Goal: Task Accomplishment & Management: Manage account settings

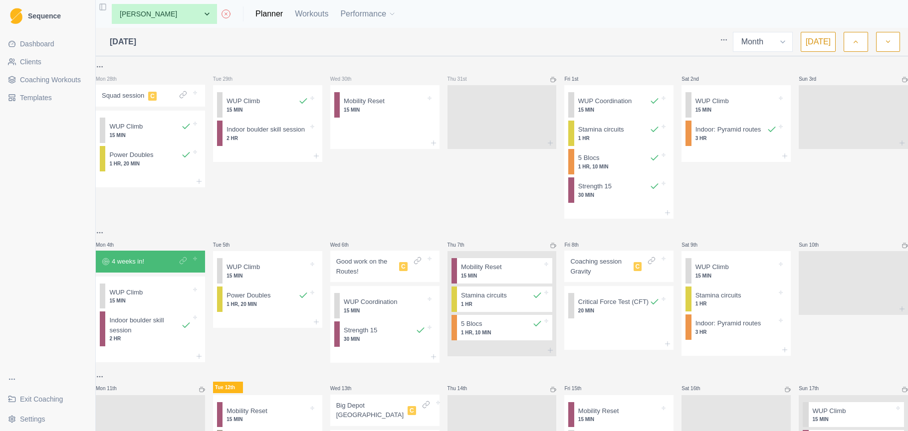
select select "month"
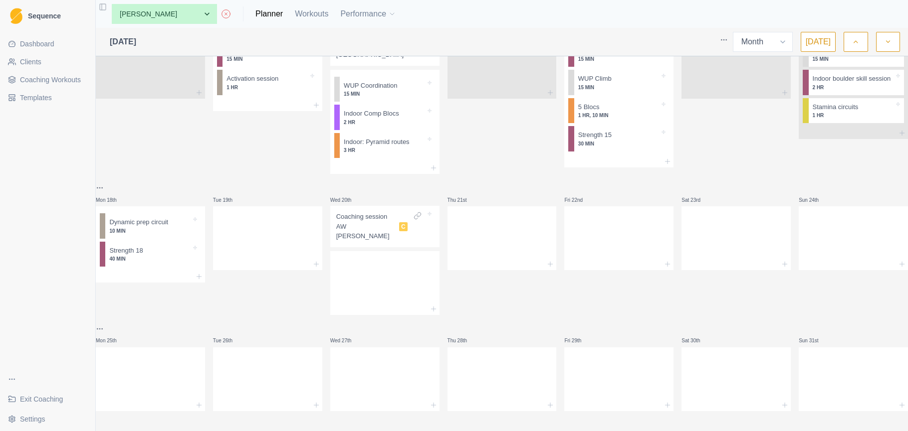
click at [888, 48] on button "button" at bounding box center [888, 42] width 24 height 20
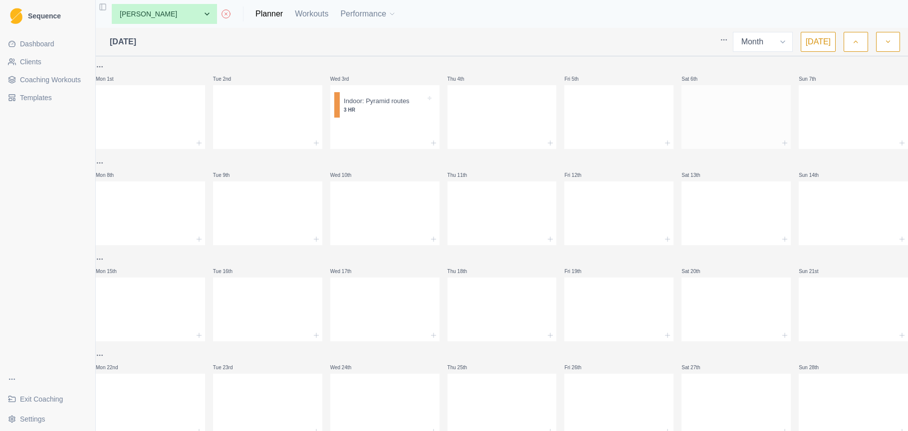
click at [737, 118] on div at bounding box center [735, 115] width 109 height 44
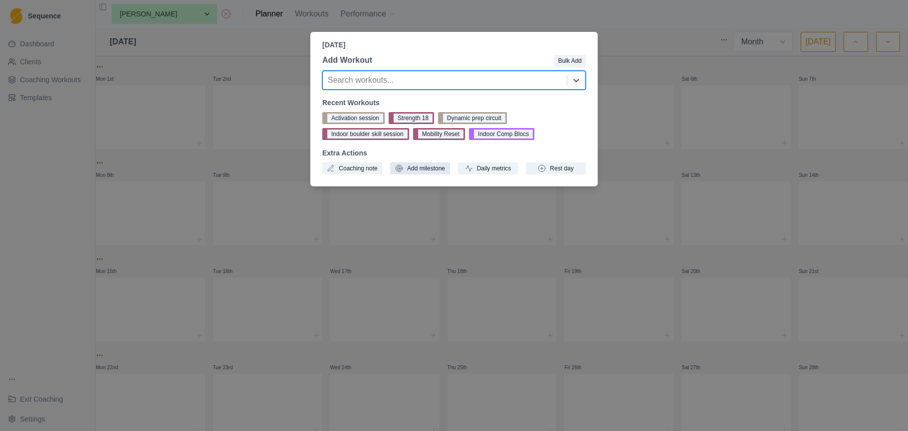
click at [418, 171] on button "Add milestone" at bounding box center [420, 169] width 60 height 12
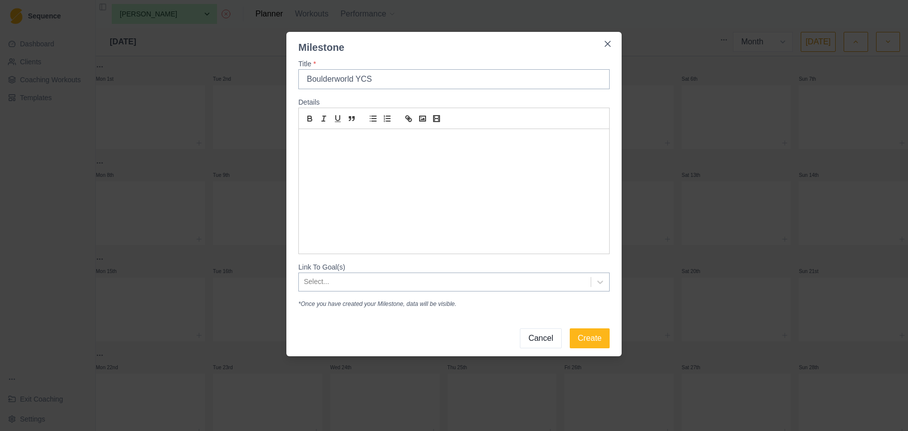
type input "Boulderworld YCS"
click at [386, 144] on p at bounding box center [453, 140] width 295 height 11
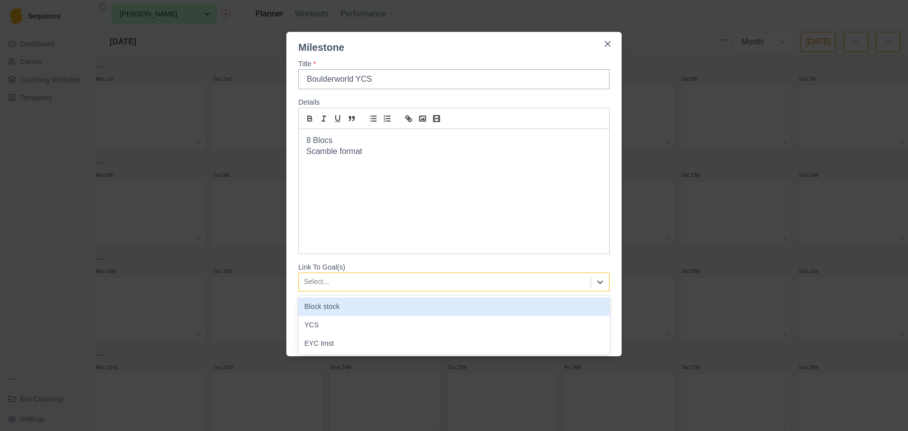
click at [528, 287] on div at bounding box center [445, 282] width 282 height 12
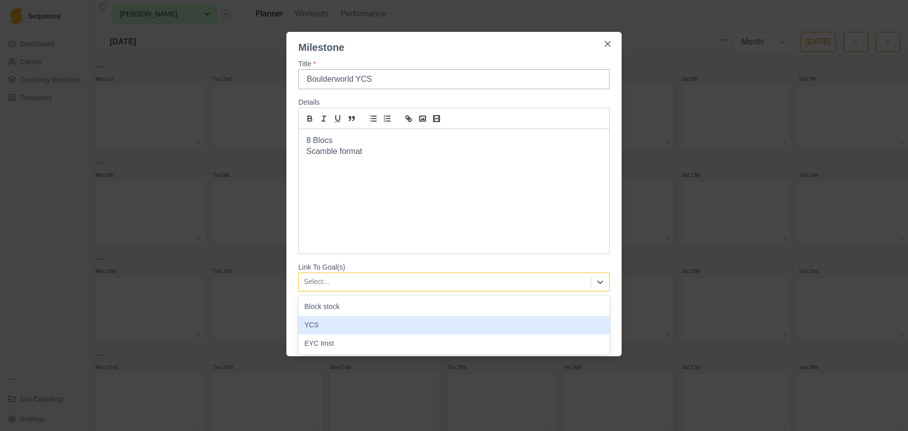
click at [489, 319] on div "YCS" at bounding box center [453, 325] width 311 height 18
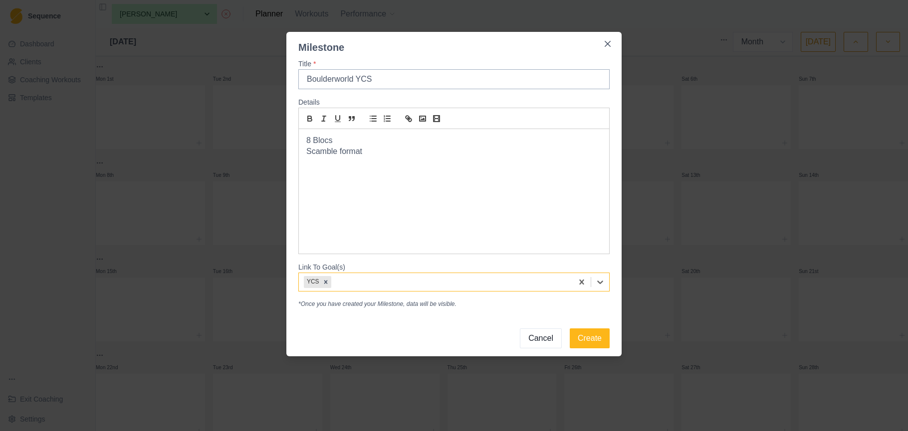
click at [401, 174] on div "8 Blocs Scamble format" at bounding box center [454, 191] width 310 height 125
click at [387, 151] on p "Scramble format." at bounding box center [453, 151] width 295 height 11
click at [341, 186] on p at bounding box center [453, 186] width 295 height 11
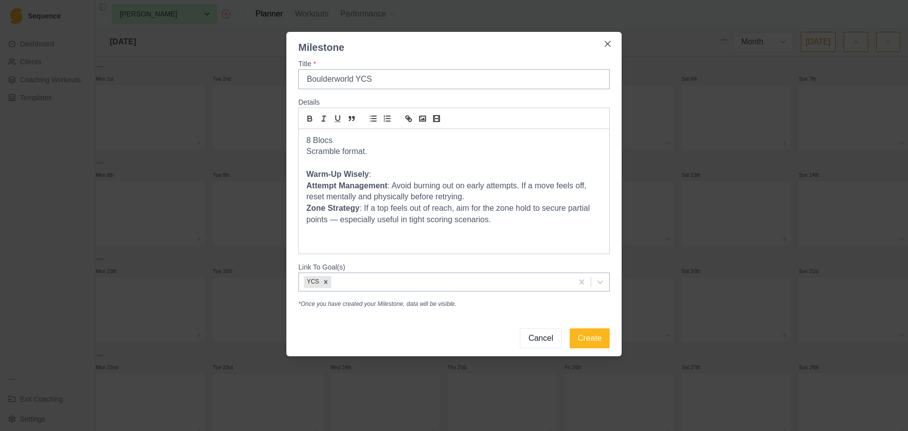
click at [383, 172] on p "Warm-Up Wisely :" at bounding box center [453, 174] width 295 height 11
click at [336, 234] on div "8 Blocs Scramble format. Warm-Up Wisely : A given. Follow your warm up. Attempt…" at bounding box center [454, 191] width 310 height 125
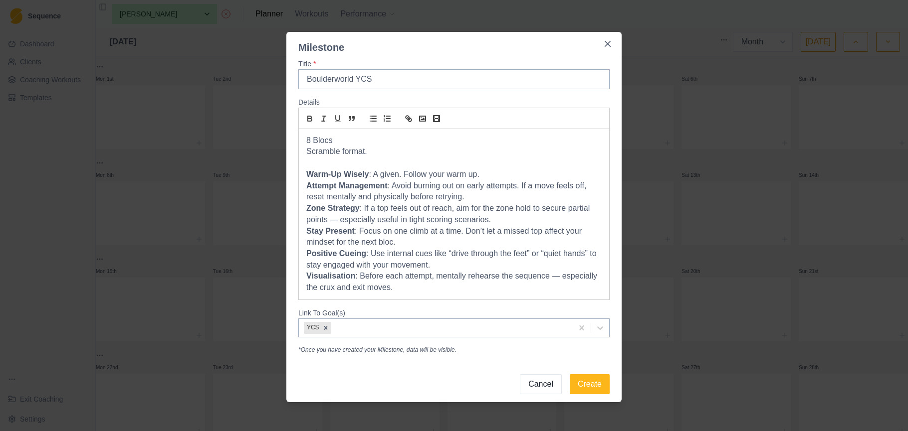
click at [523, 216] on p "Zone Strategy : If a top feels out of reach, aim for the zone hold to secure pa…" at bounding box center [453, 214] width 295 height 22
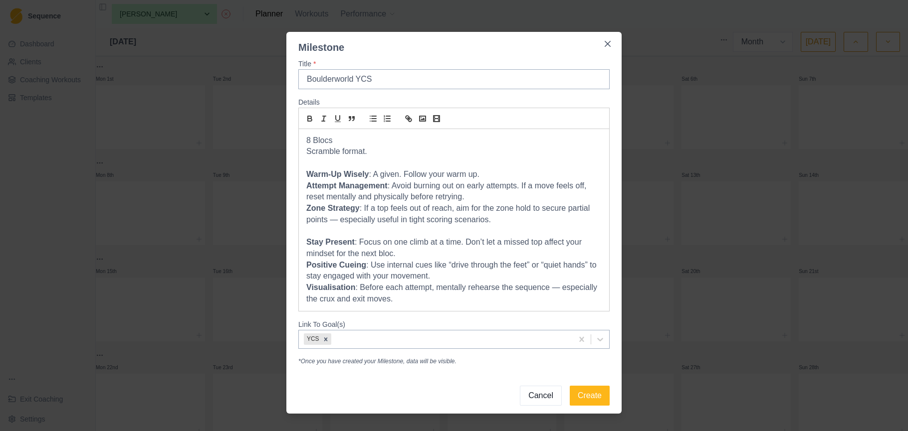
click at [511, 196] on p "Attempt Management : Avoid burning out on early attempts. If a move feels off, …" at bounding box center [453, 192] width 295 height 22
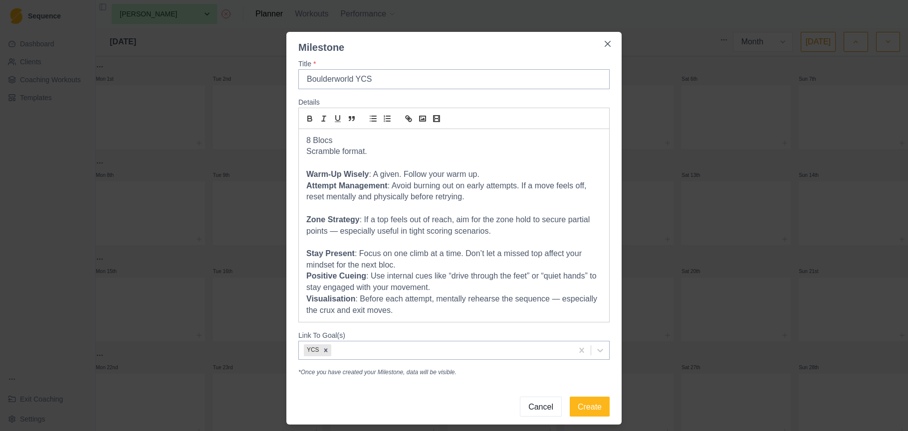
click at [510, 173] on p "Warm-Up Wisely : A given. Follow your warm up." at bounding box center [453, 174] width 295 height 11
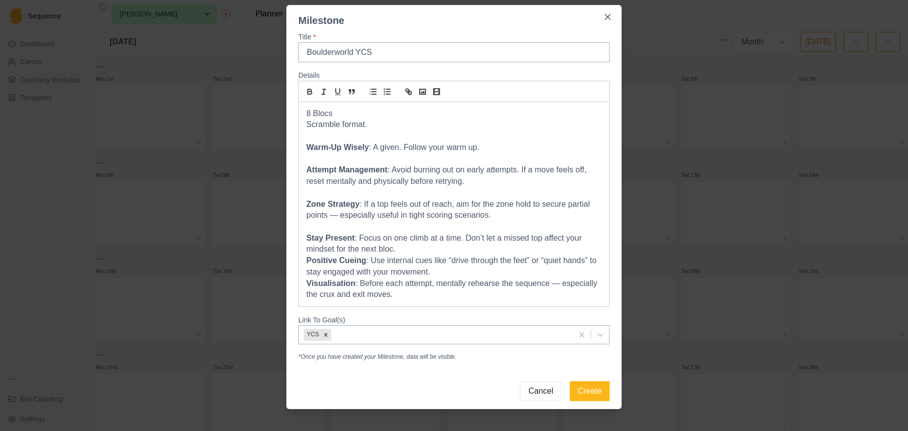
scroll to position [31, 0]
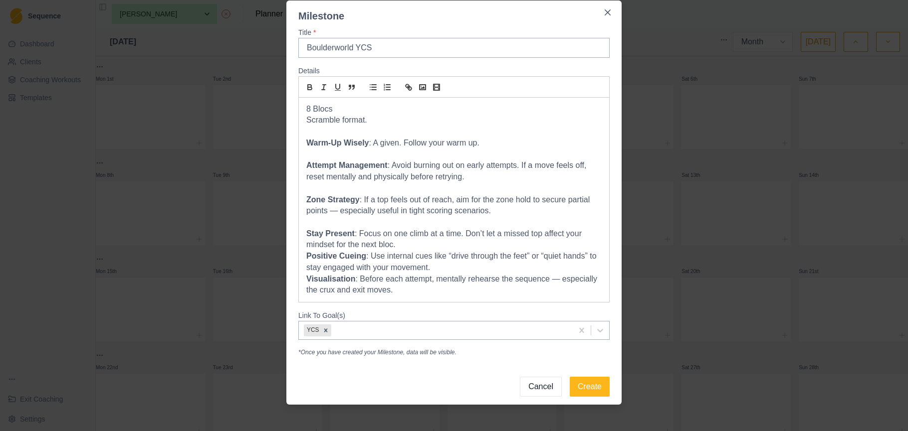
click at [469, 260] on p "Positive Cueing : Use internal cues like “drive through the feet” or “quiet han…" at bounding box center [453, 262] width 295 height 22
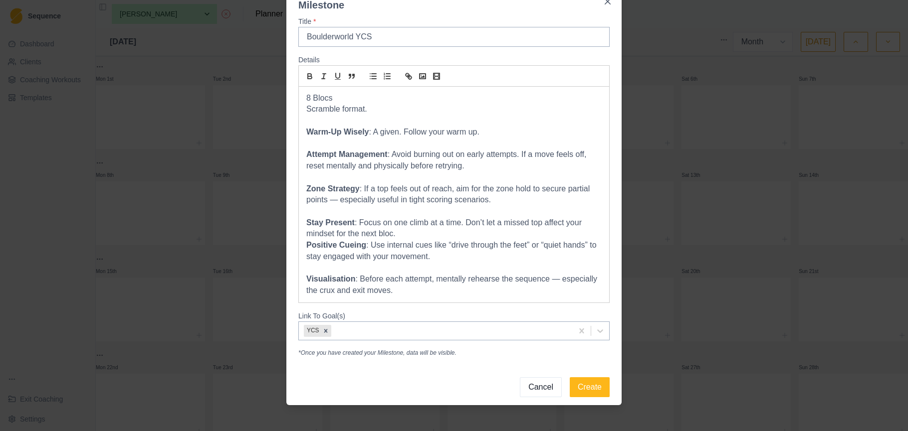
scroll to position [0, 0]
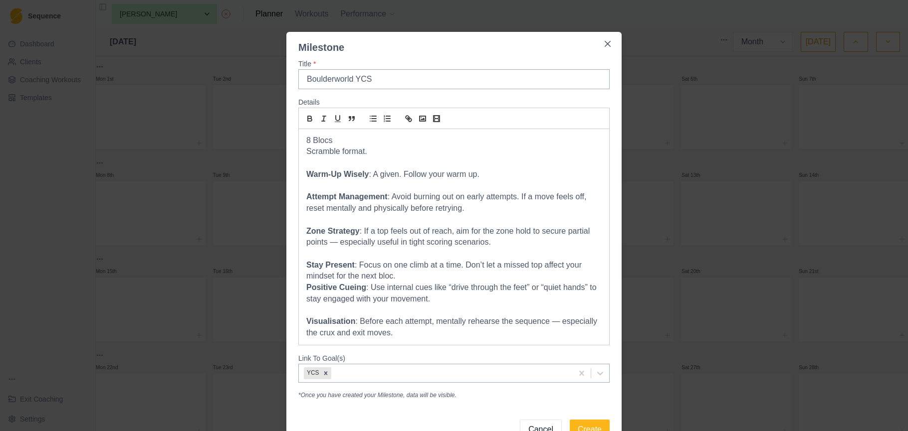
drag, startPoint x: 371, startPoint y: 151, endPoint x: 298, endPoint y: 136, distance: 74.3
click at [298, 136] on div "Title * Boulderworld YCS Details 8 Blocs Scramble format. Warm-Up Wisely : A gi…" at bounding box center [453, 229] width 335 height 349
drag, startPoint x: 306, startPoint y: 122, endPoint x: 383, endPoint y: 162, distance: 87.0
click at [306, 122] on icon "bold" at bounding box center [309, 118] width 9 height 9
click at [468, 163] on p at bounding box center [453, 163] width 295 height 11
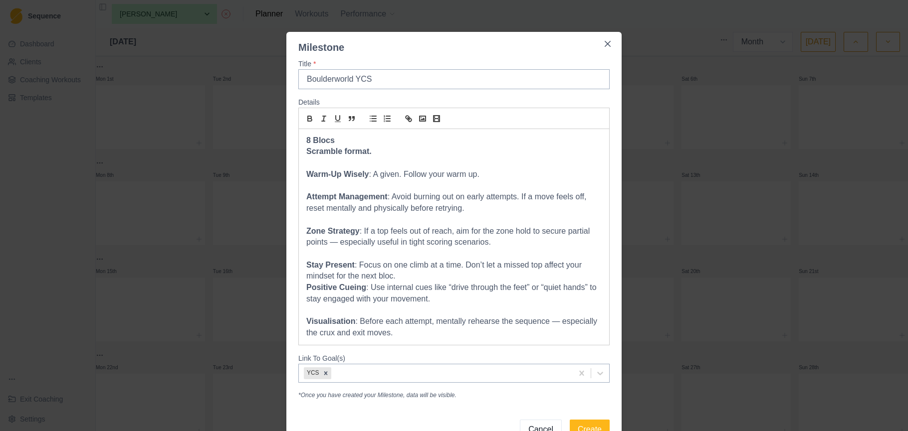
click at [427, 273] on p "Stay Present : Focus on one climb at a time. Don’t let a missed top affect your…" at bounding box center [453, 271] width 295 height 22
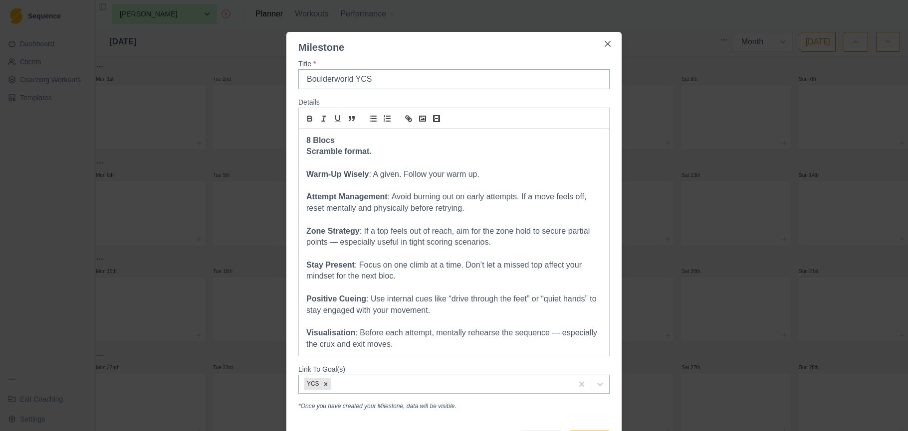
scroll to position [53, 0]
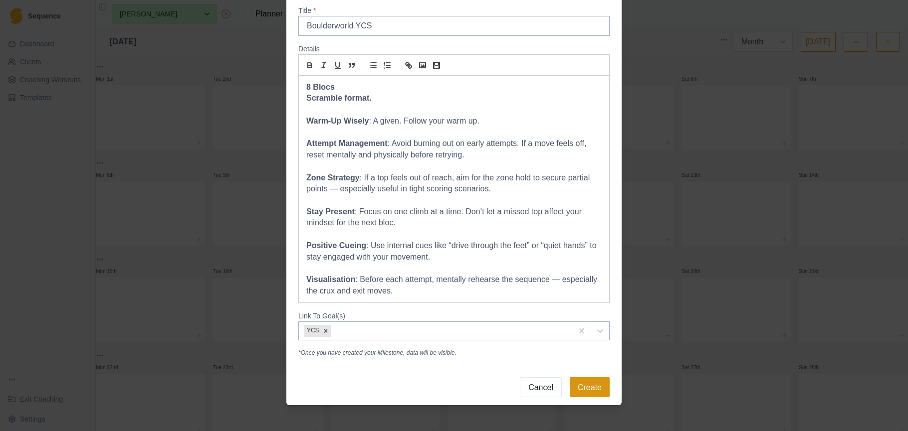
click at [584, 378] on button "Create" at bounding box center [590, 388] width 40 height 20
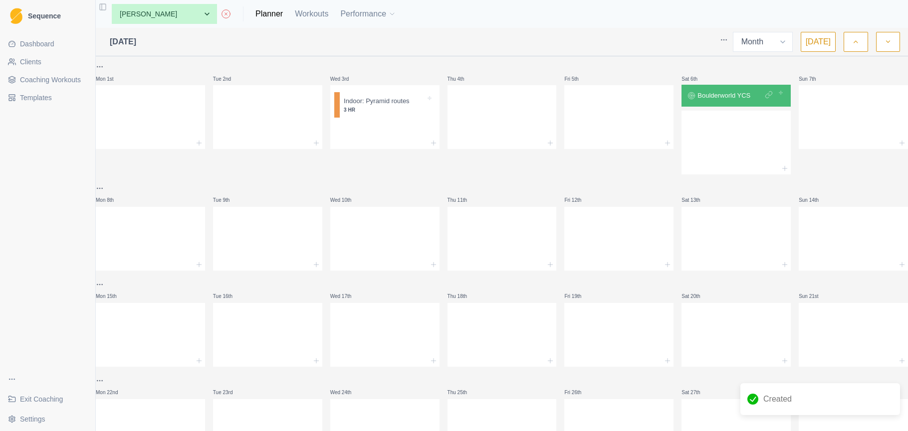
scroll to position [0, 0]
click at [419, 120] on div "Remove from schedule" at bounding box center [442, 120] width 80 height 16
click at [588, 118] on div at bounding box center [618, 115] width 109 height 44
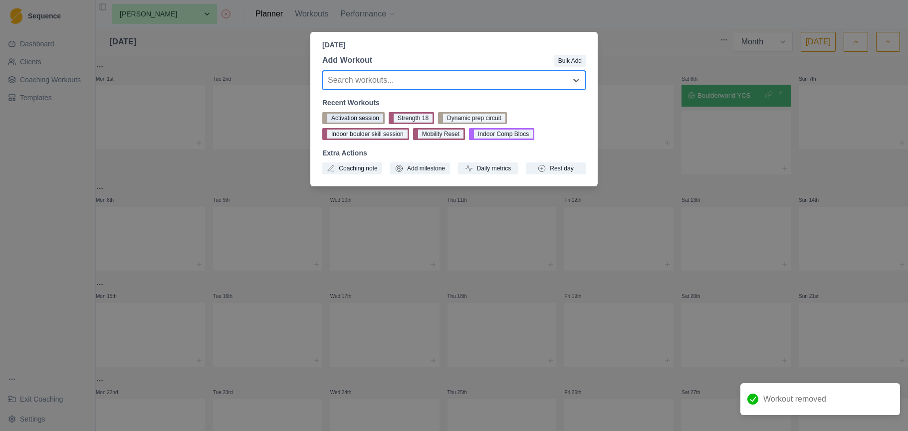
click at [348, 116] on button "Activation session" at bounding box center [353, 118] width 62 height 12
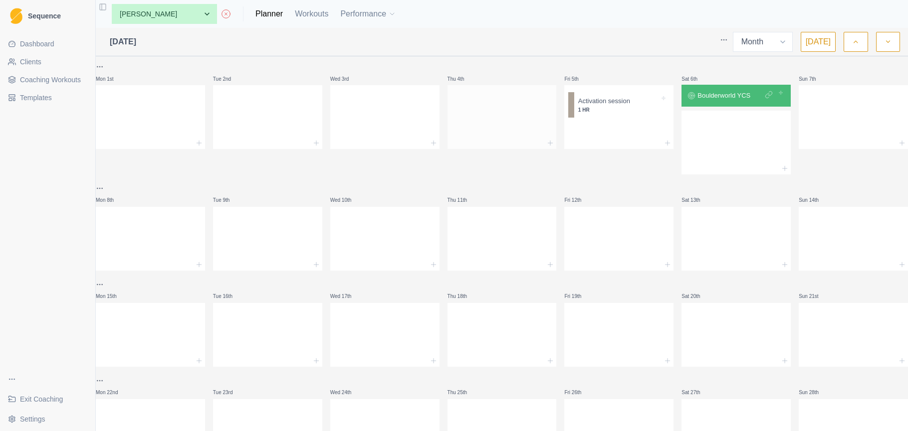
click at [495, 117] on div at bounding box center [501, 115] width 109 height 44
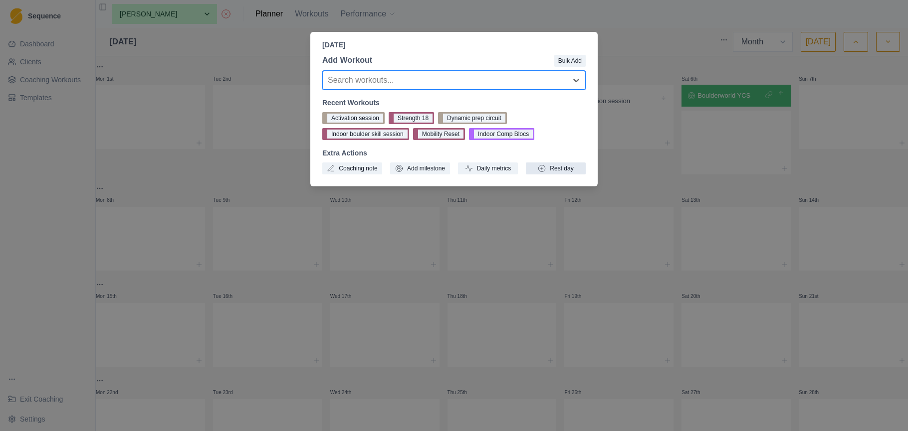
click at [555, 165] on button "Rest day" at bounding box center [556, 169] width 60 height 12
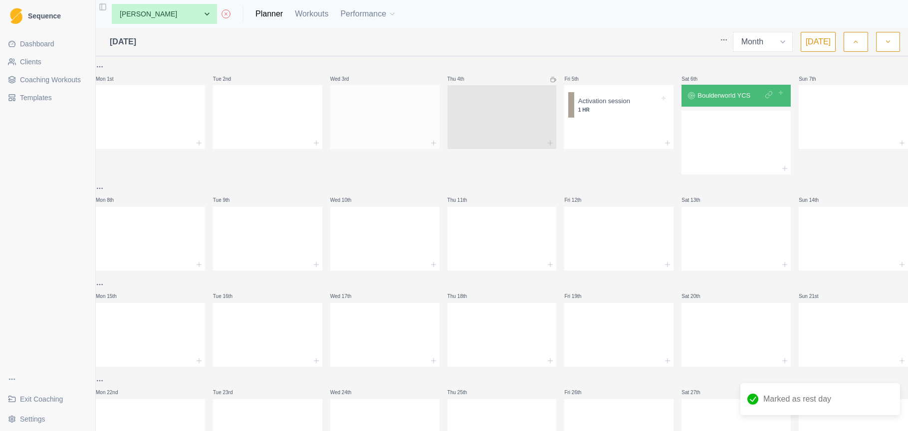
click at [391, 117] on div at bounding box center [384, 115] width 109 height 44
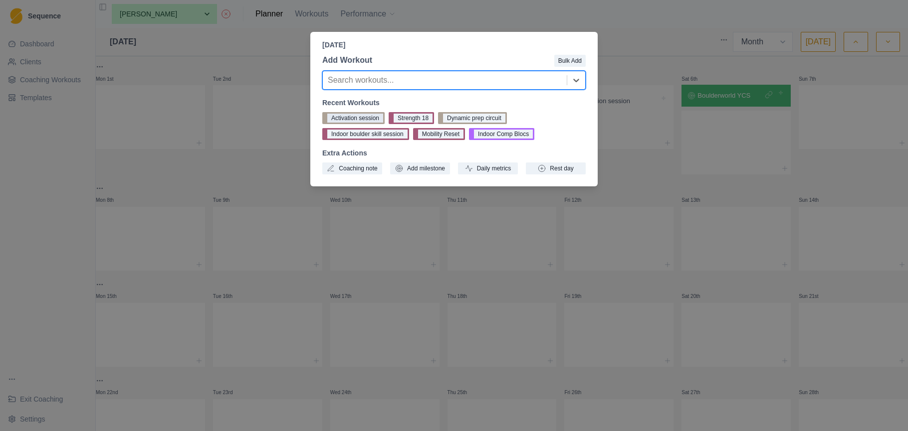
click at [367, 118] on button "Activation session" at bounding box center [353, 118] width 62 height 12
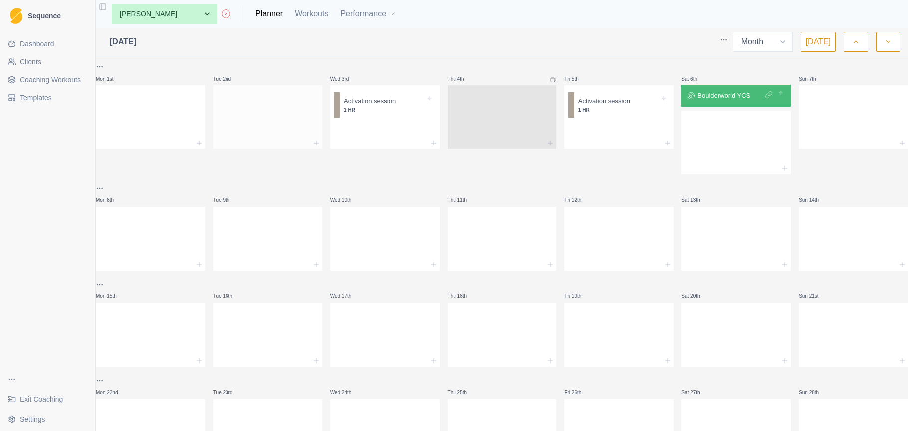
click at [245, 116] on div at bounding box center [267, 115] width 109 height 44
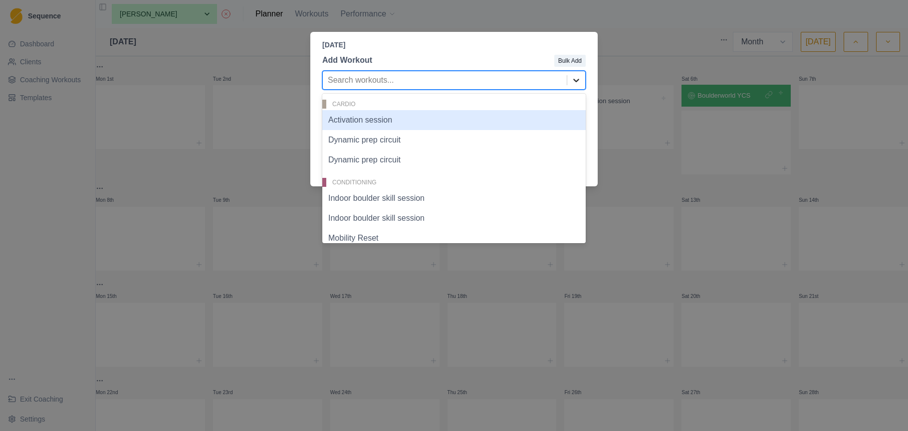
click at [581, 78] on div at bounding box center [576, 80] width 18 height 18
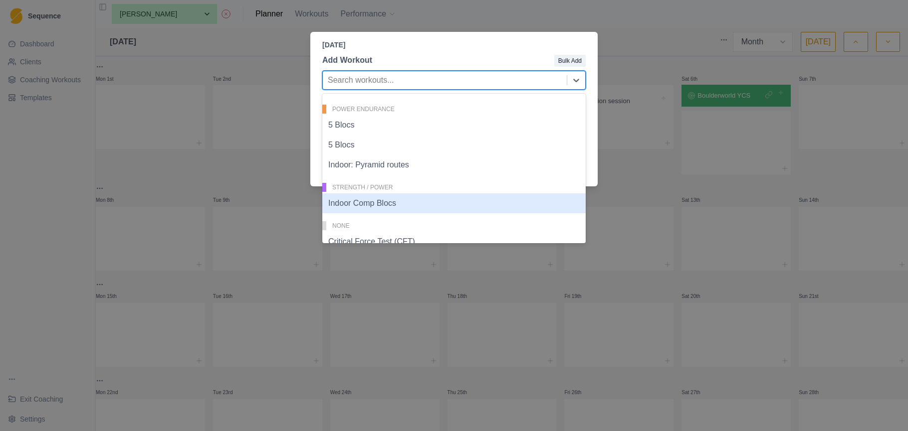
scroll to position [464, 0]
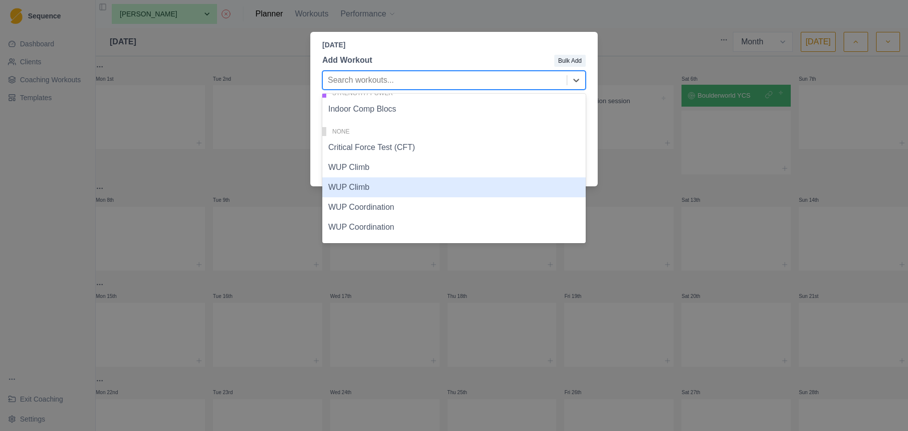
click at [409, 191] on div "WUP Climb" at bounding box center [453, 188] width 263 height 20
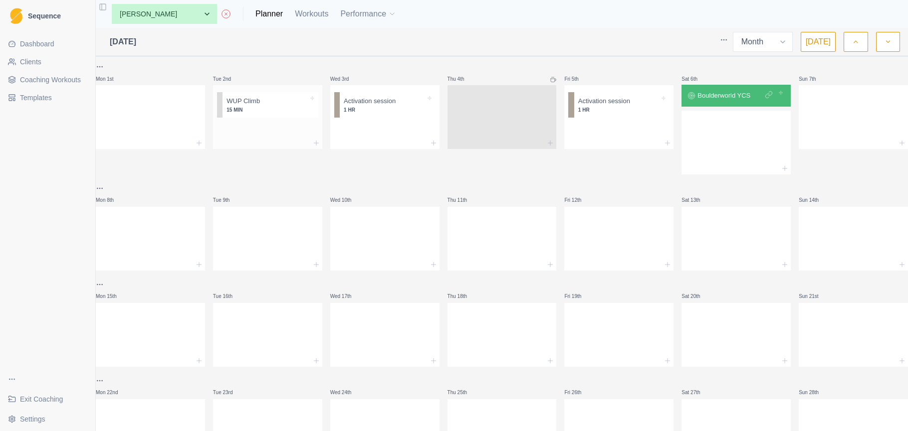
click at [273, 134] on div at bounding box center [267, 130] width 109 height 16
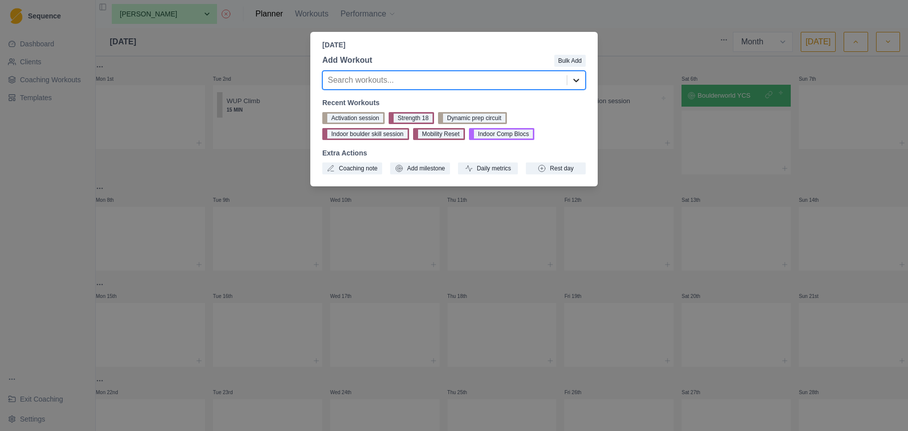
click at [580, 78] on icon at bounding box center [576, 80] width 10 height 10
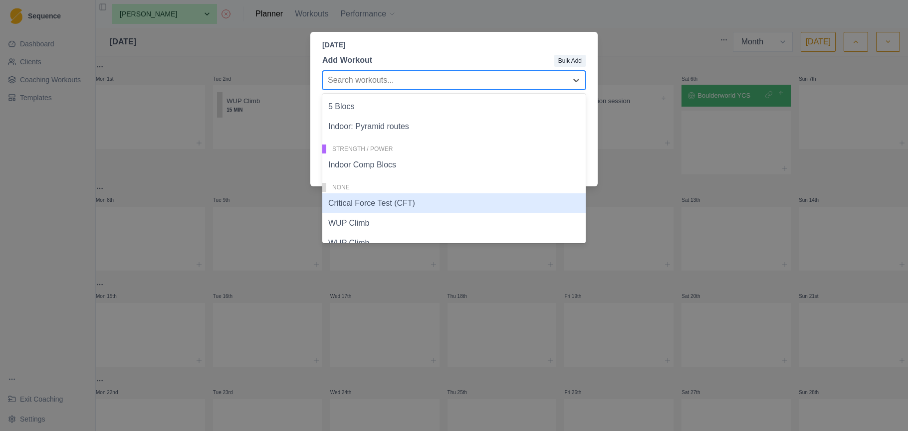
scroll to position [406, 0]
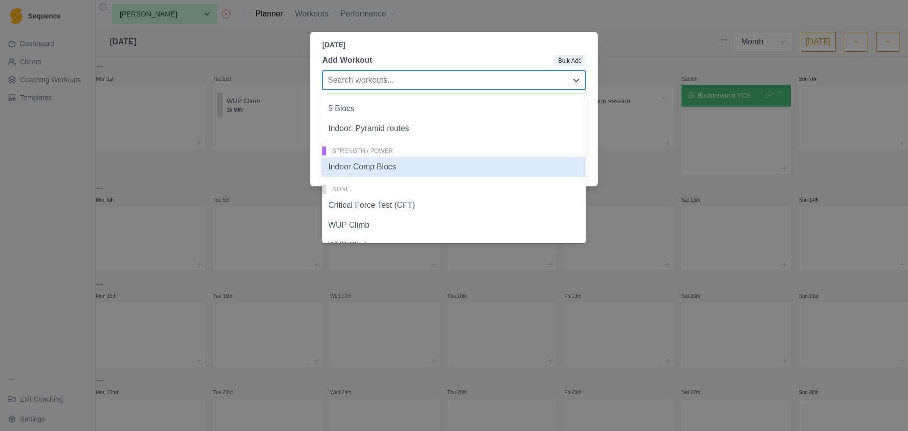
click at [359, 166] on div "Indoor Comp Blocs" at bounding box center [453, 167] width 263 height 20
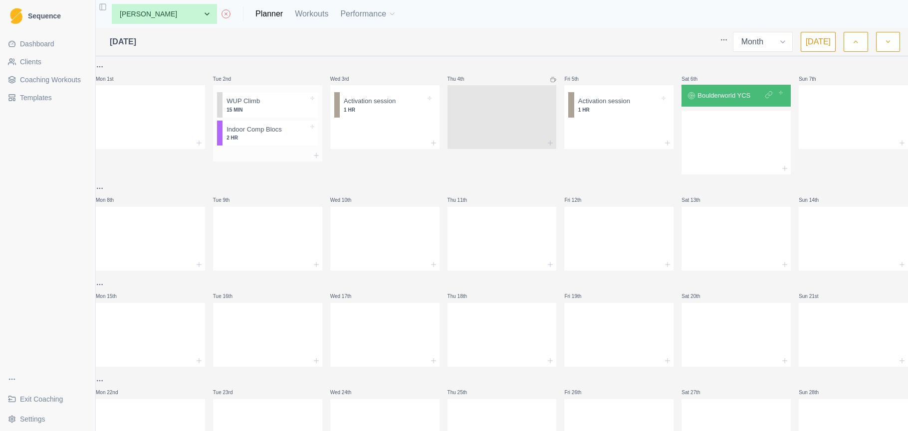
scroll to position [0, 0]
click at [848, 113] on div at bounding box center [853, 115] width 109 height 44
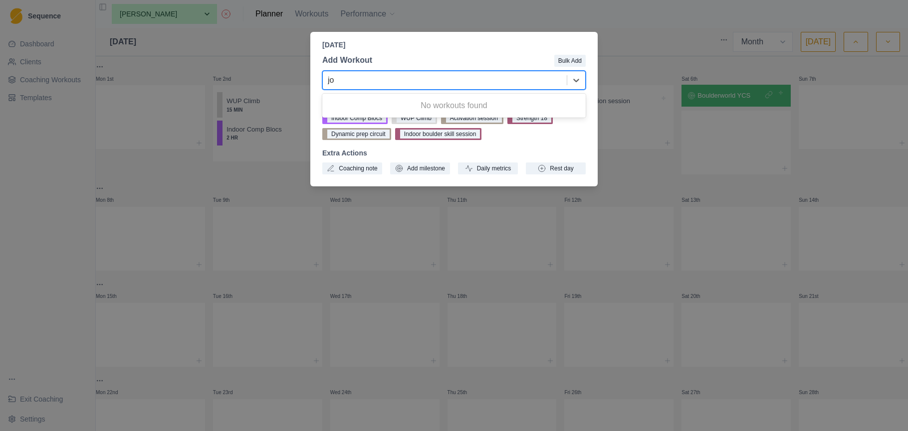
type input "jo"
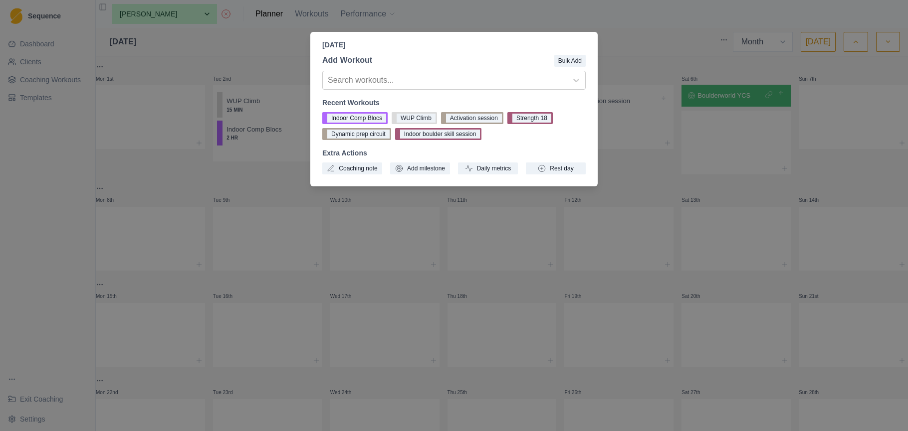
click at [503, 45] on p "Sunday, September 7th, 2025" at bounding box center [453, 45] width 263 height 10
click at [565, 47] on p "Sunday, September 7th, 2025" at bounding box center [453, 45] width 263 height 10
click at [637, 42] on div "Sunday, September 7th, 2025 Add Workout Bulk Add Search workouts... Recent Work…" at bounding box center [454, 215] width 908 height 431
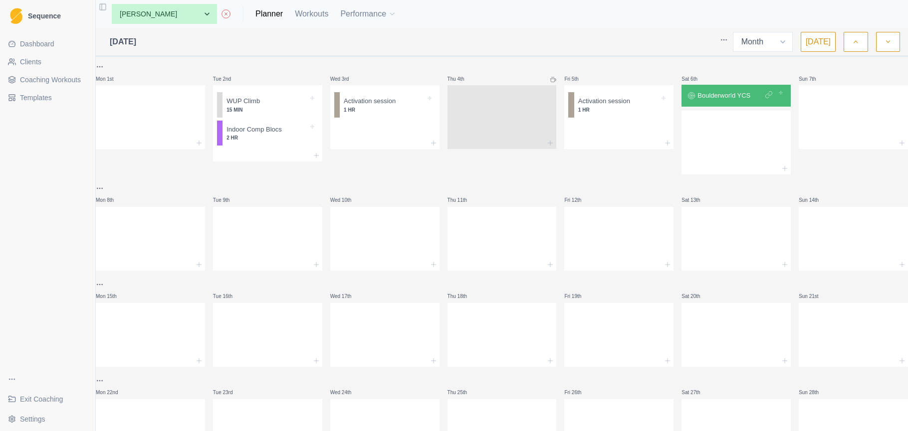
click at [60, 84] on span "Coaching Workouts" at bounding box center [50, 80] width 61 height 10
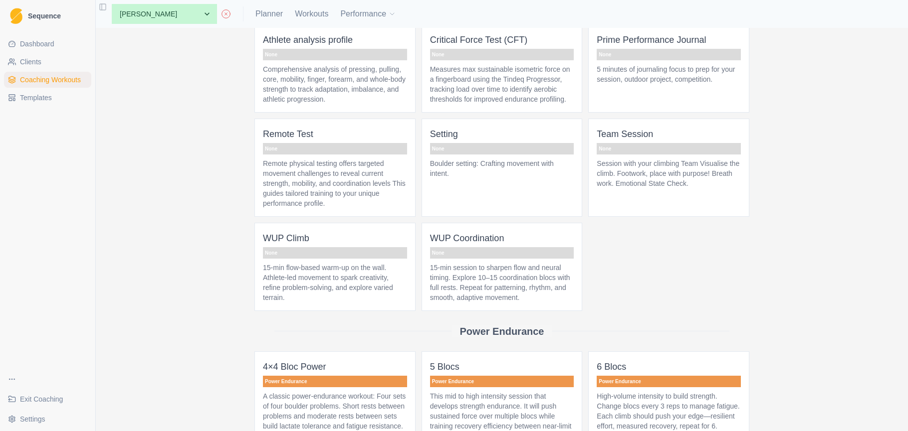
scroll to position [2003, 0]
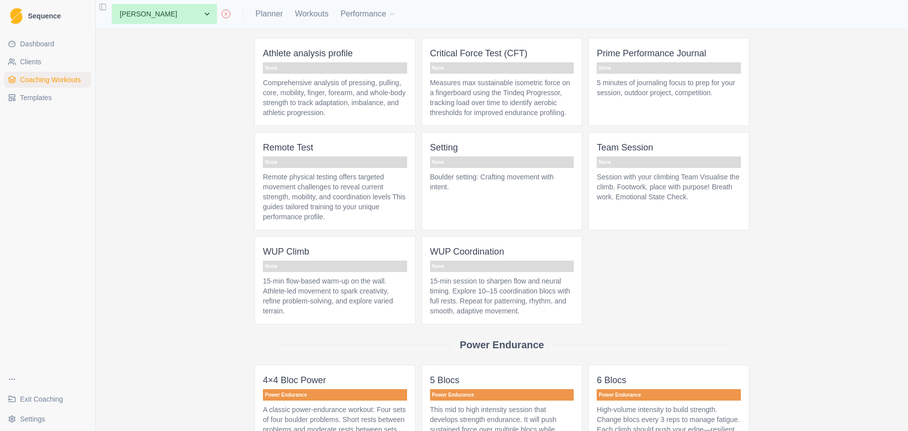
click at [713, 126] on span "Prime Performance Journal None 5 minutes of journaling focus to prep for your s…" at bounding box center [668, 82] width 161 height 88
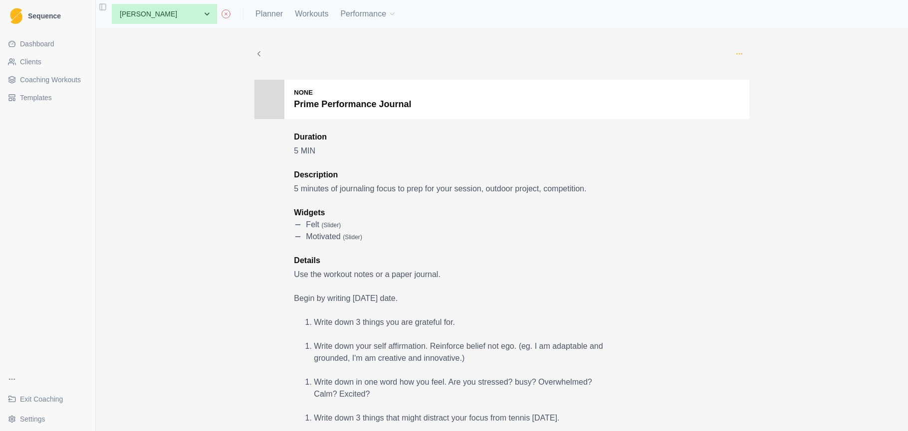
click at [735, 52] on icon "button" at bounding box center [739, 54] width 8 height 8
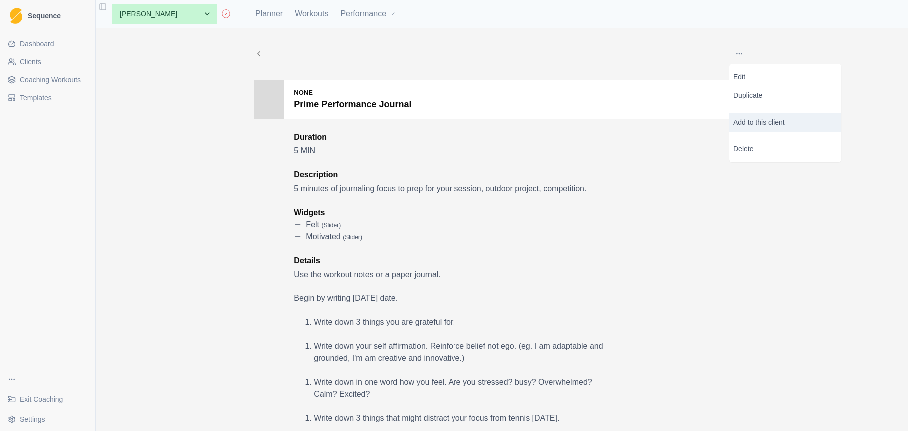
click at [750, 119] on p "Add to this client" at bounding box center [785, 122] width 112 height 18
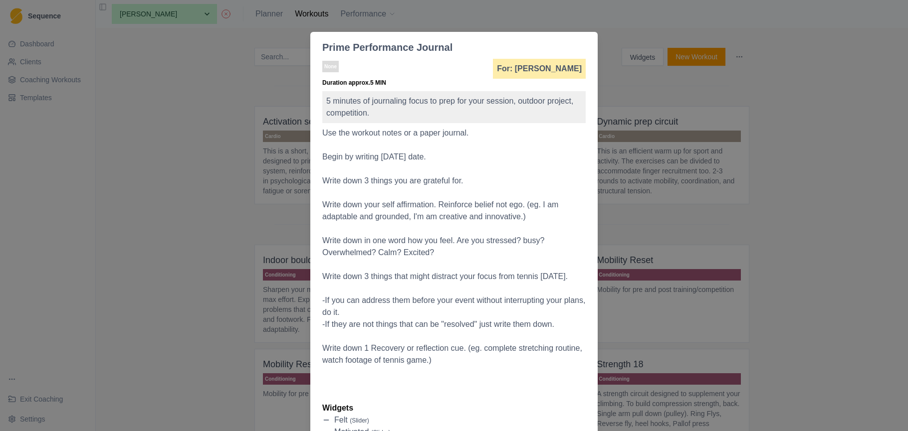
scroll to position [192, 0]
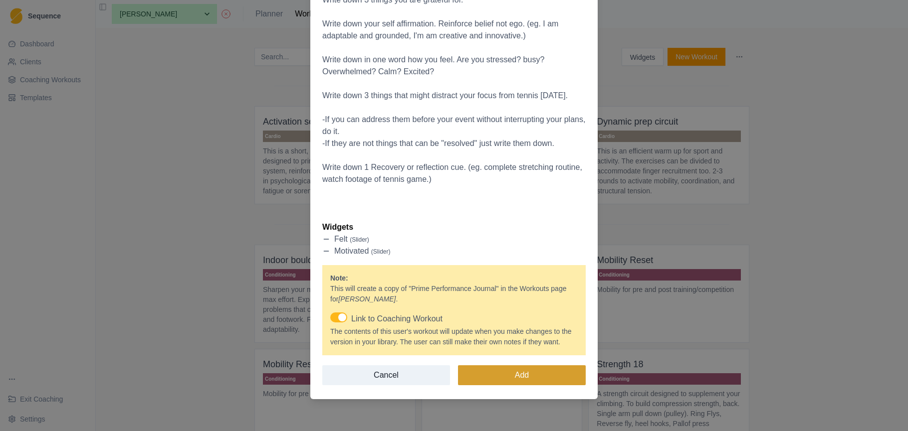
drag, startPoint x: 557, startPoint y: 382, endPoint x: 556, endPoint y: 376, distance: 6.1
click at [557, 382] on button "Add" at bounding box center [522, 376] width 128 height 20
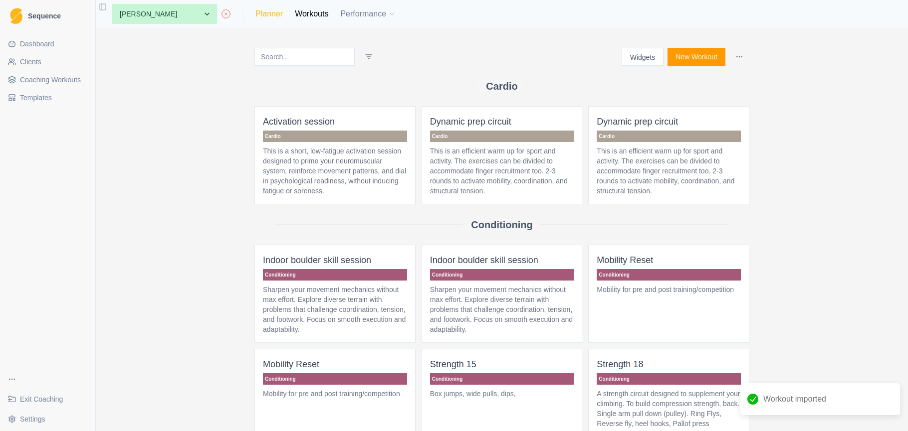
click at [255, 12] on link "Planner" at bounding box center [268, 14] width 27 height 12
select select "month"
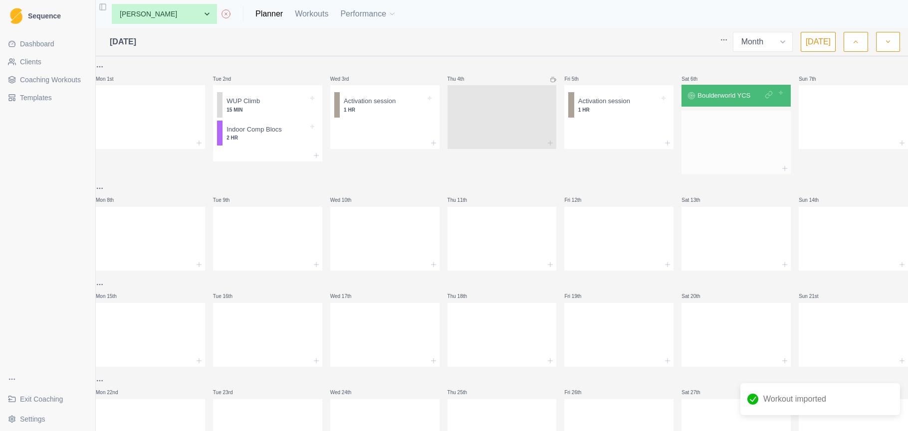
click at [714, 146] on div at bounding box center [735, 141] width 109 height 44
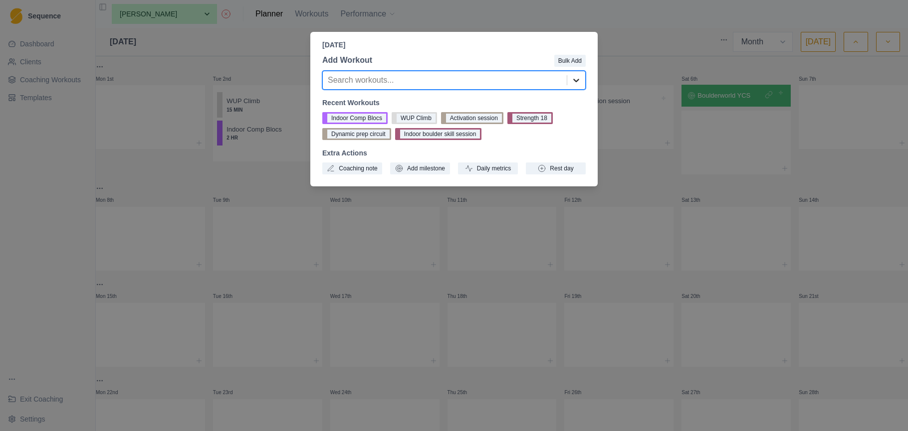
click at [574, 86] on div at bounding box center [576, 80] width 18 height 18
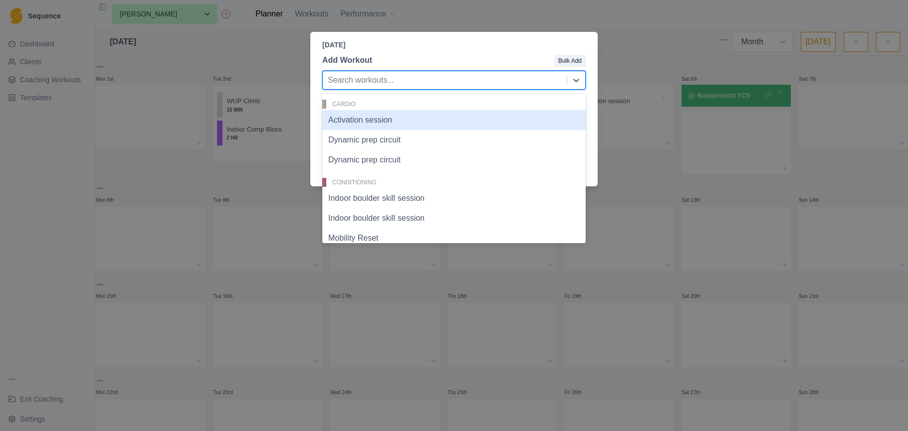
type input "j"
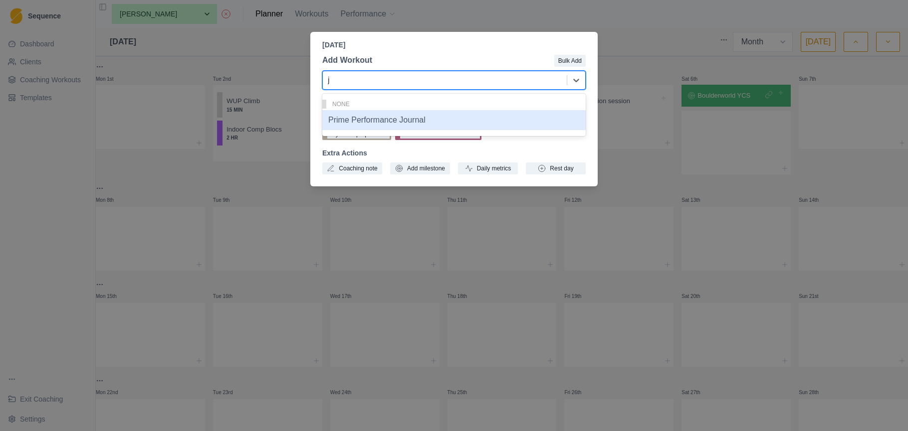
click at [506, 120] on div "Prime Performance Journal" at bounding box center [453, 120] width 263 height 20
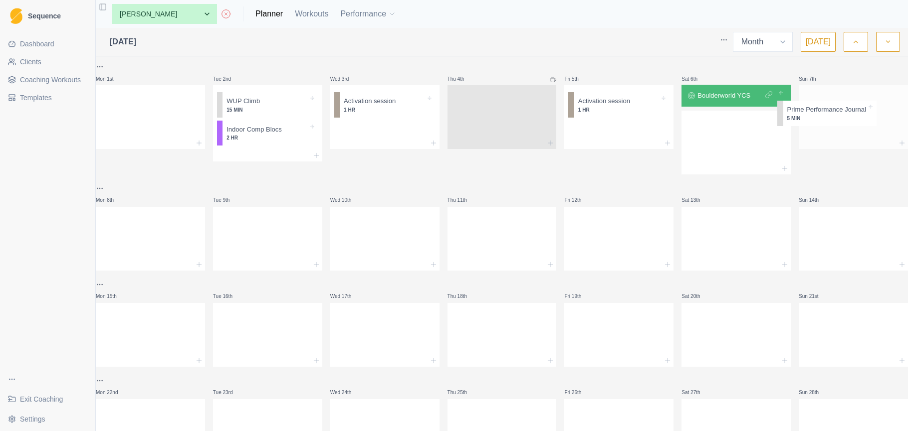
drag, startPoint x: 735, startPoint y: 135, endPoint x: 843, endPoint y: 113, distance: 110.4
click at [843, 113] on div "Mon 1st Tue 2nd WUP Climb 15 MIN Indoor Comp Blocs 2 HR Wed 3rd Activation sess…" at bounding box center [502, 310] width 812 height 499
click at [823, 140] on div at bounding box center [853, 143] width 109 height 12
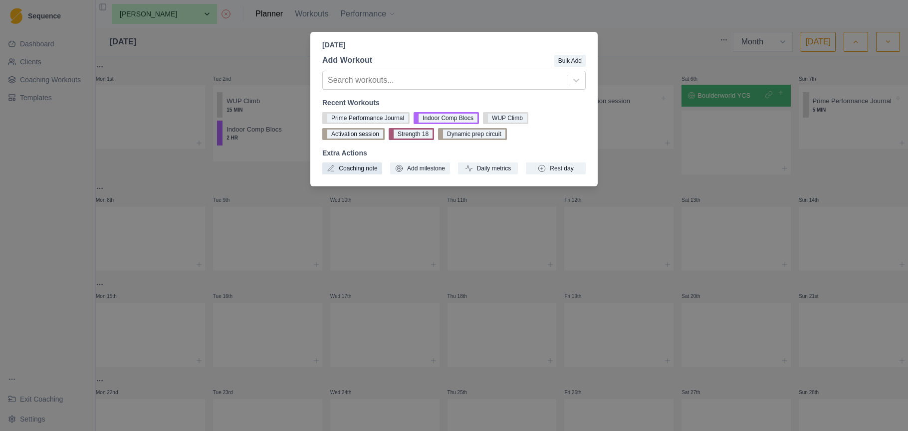
click at [369, 163] on button "Coaching note" at bounding box center [352, 169] width 60 height 12
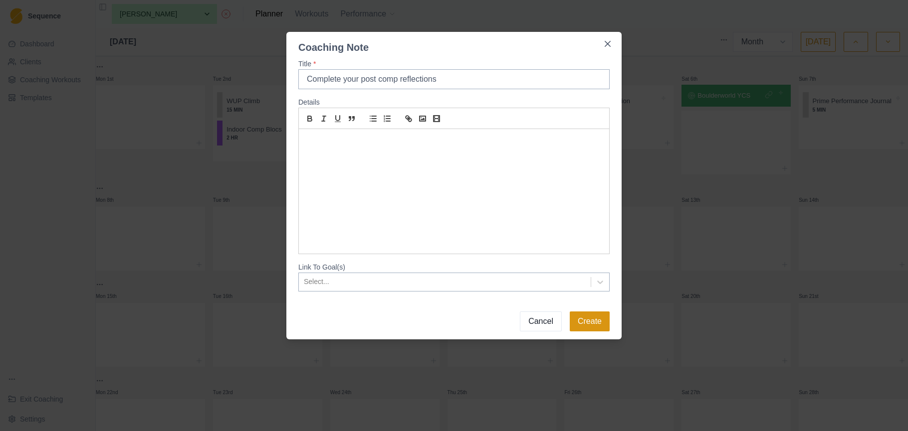
type input "Complete your post comp reflections"
click at [591, 321] on button "Create" at bounding box center [590, 322] width 40 height 20
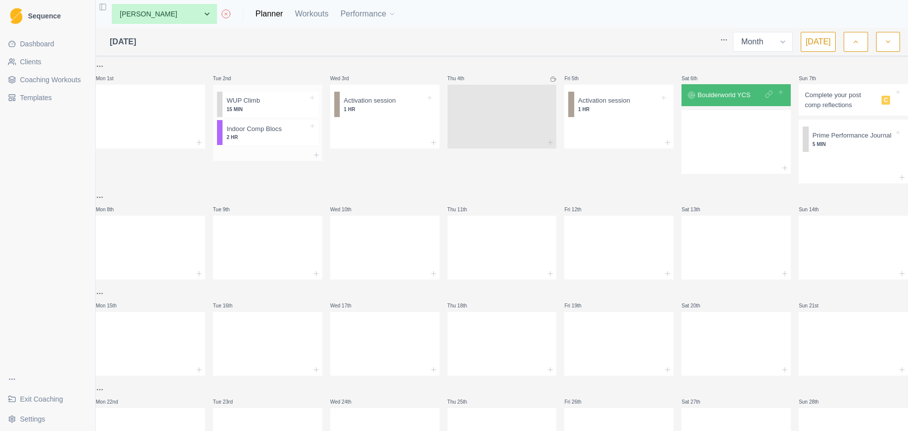
click at [260, 156] on div at bounding box center [267, 155] width 109 height 12
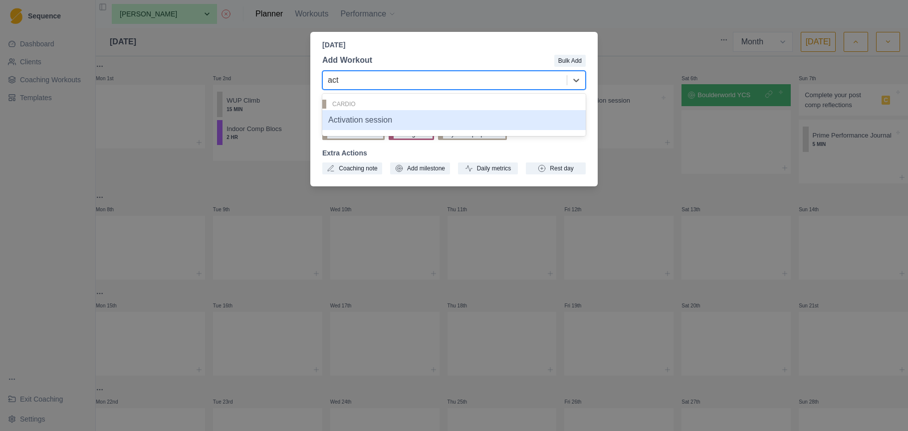
type input "act"
click at [598, 23] on div "Tuesday, September 2nd, 2025 Add Workout Bulk Add Activation session, 1 of 1. 1…" at bounding box center [454, 215] width 908 height 431
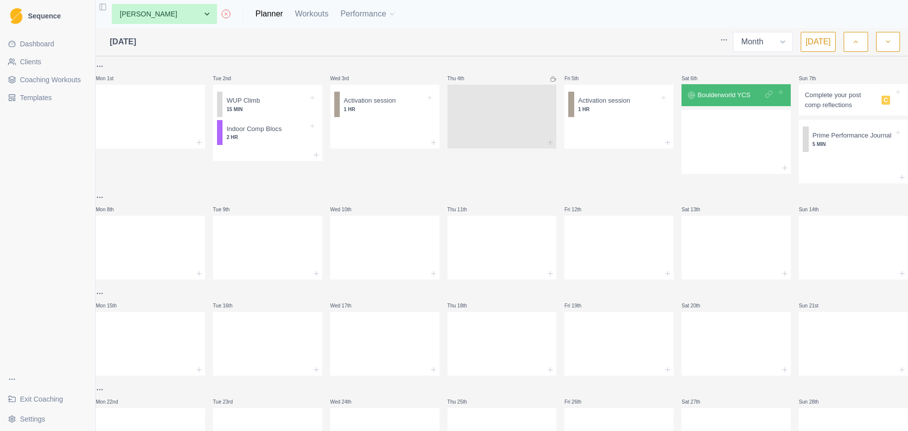
click at [71, 81] on span "Coaching Workouts" at bounding box center [50, 80] width 61 height 10
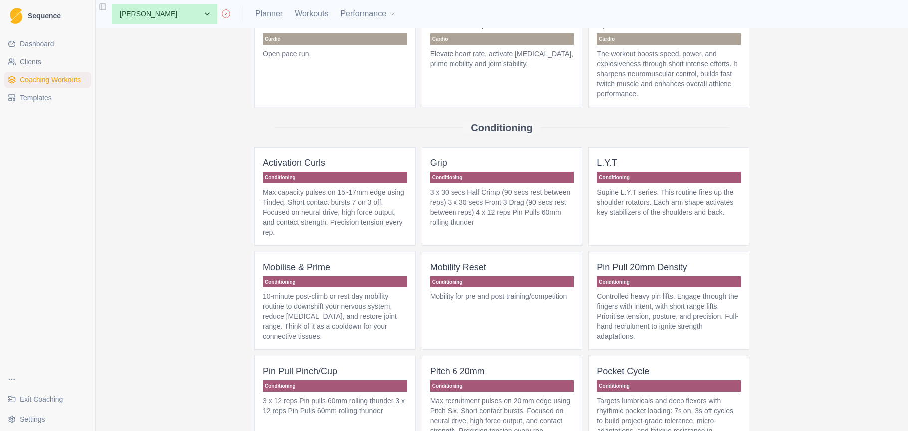
scroll to position [201, 0]
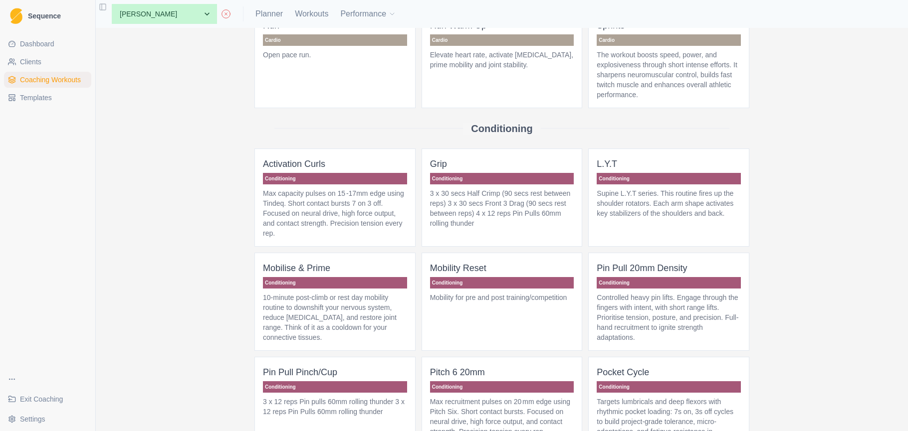
click at [357, 224] on p "Max capacity pulses on 15 -17mm edge using Tindeq. Short contact bursts 7 on 3 …" at bounding box center [335, 214] width 144 height 50
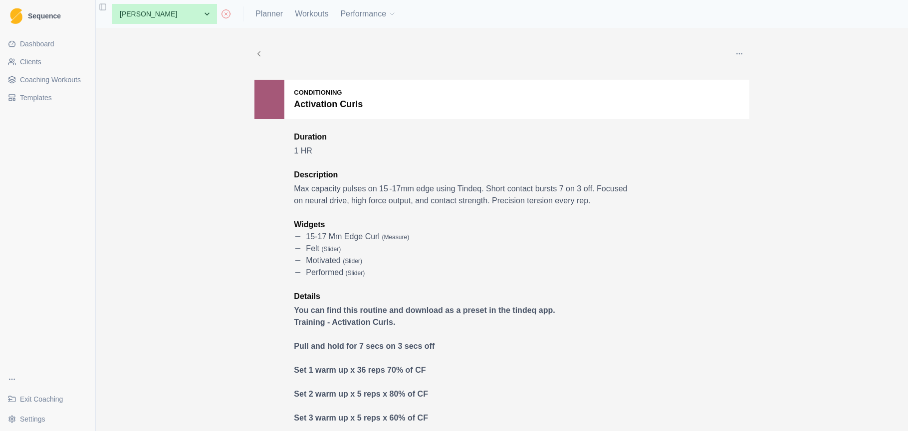
click at [744, 53] on button "button" at bounding box center [739, 54] width 20 height 20
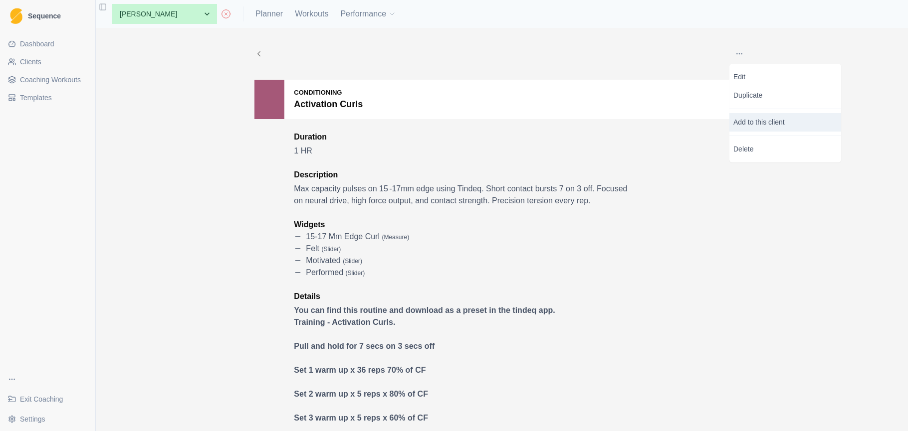
click at [759, 115] on p "Add to this client" at bounding box center [785, 122] width 112 height 18
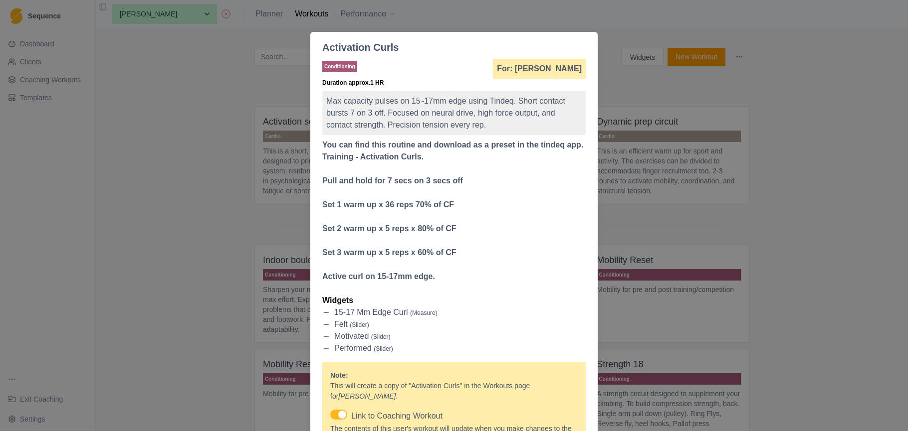
scroll to position [108, 0]
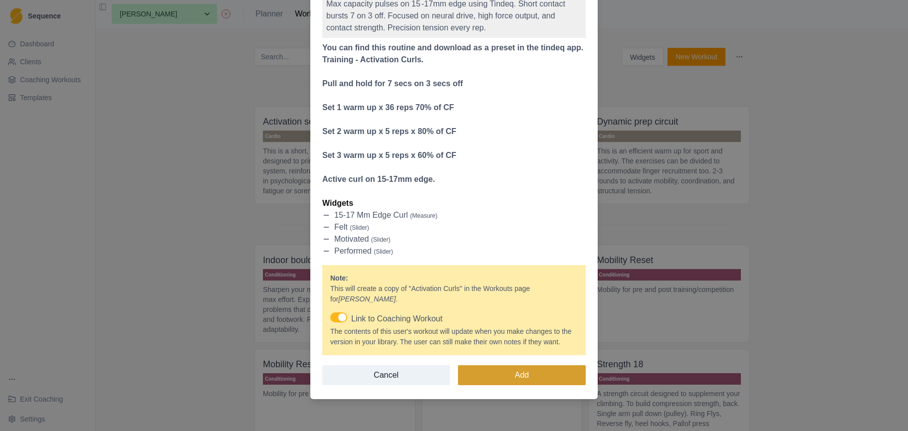
click at [541, 373] on button "Add" at bounding box center [522, 376] width 128 height 20
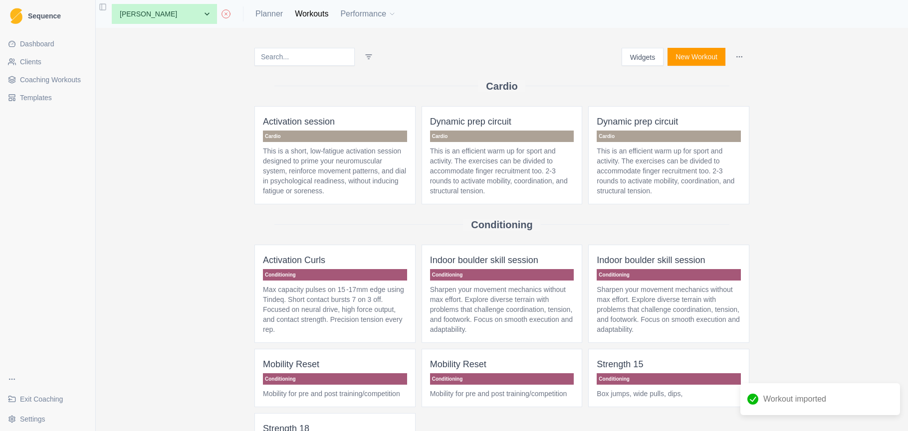
click at [79, 80] on span "Coaching Workouts" at bounding box center [50, 80] width 61 height 10
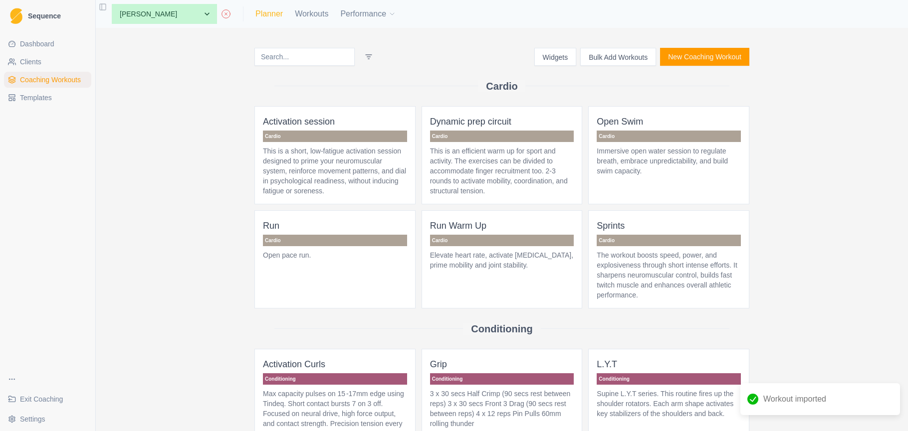
click at [255, 14] on link "Planner" at bounding box center [268, 14] width 27 height 12
select select "month"
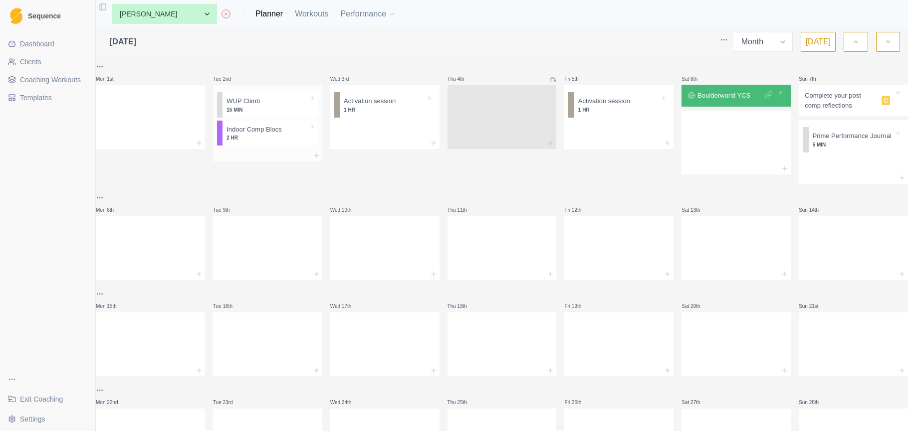
click at [276, 153] on div at bounding box center [267, 156] width 109 height 12
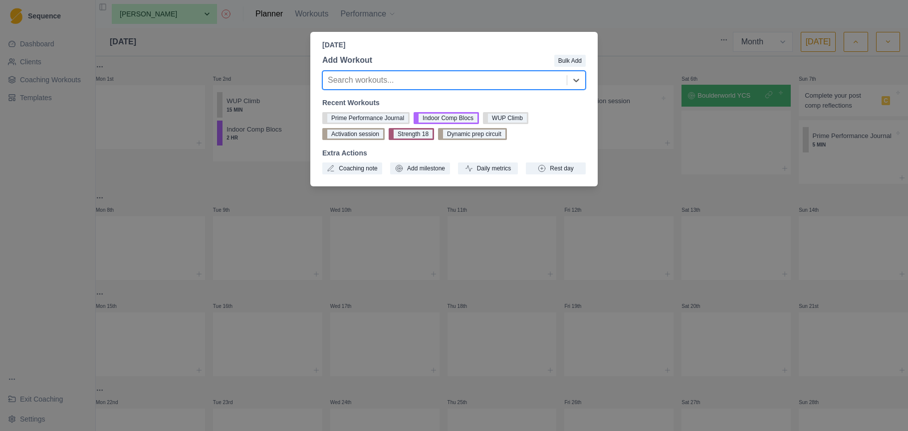
click at [516, 74] on div at bounding box center [445, 80] width 234 height 14
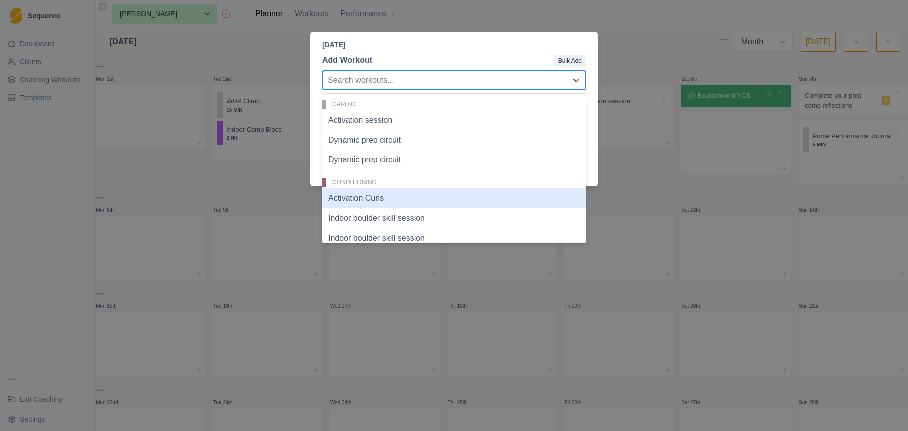
click at [440, 199] on div "Activation Curls" at bounding box center [453, 199] width 263 height 20
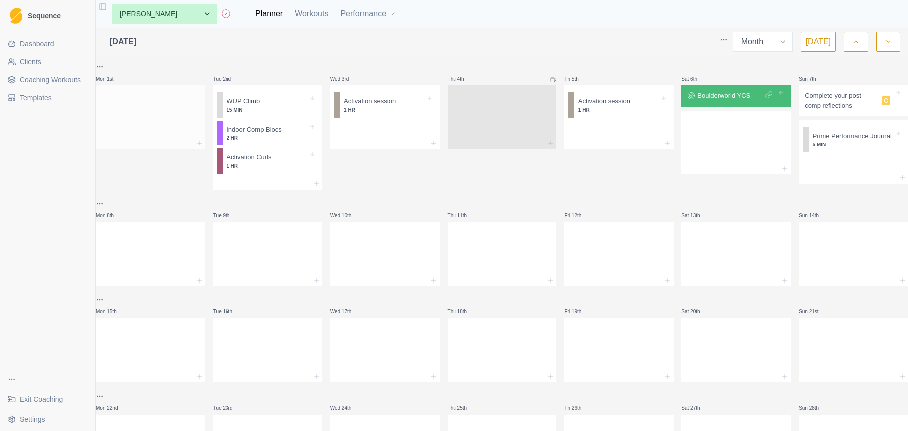
click at [149, 122] on div at bounding box center [150, 115] width 109 height 44
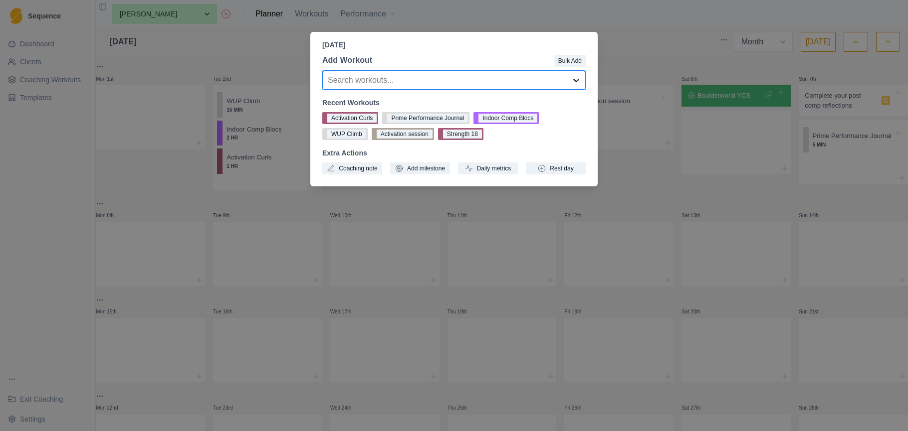
click at [573, 81] on icon at bounding box center [576, 80] width 10 height 10
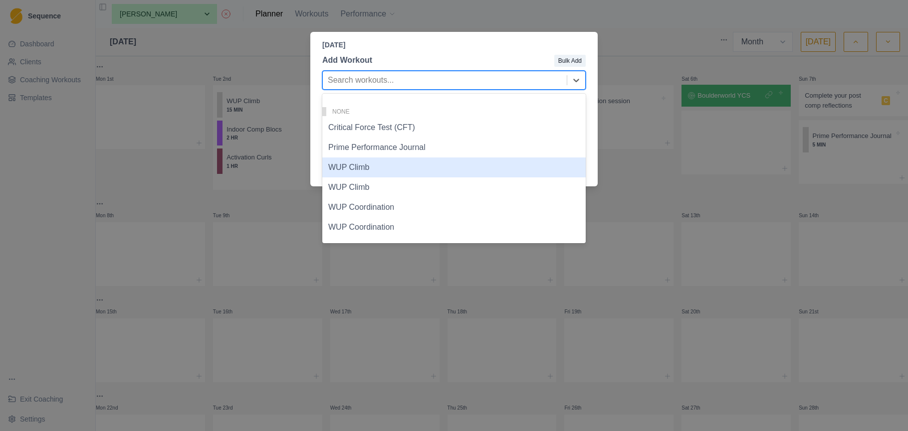
scroll to position [504, 0]
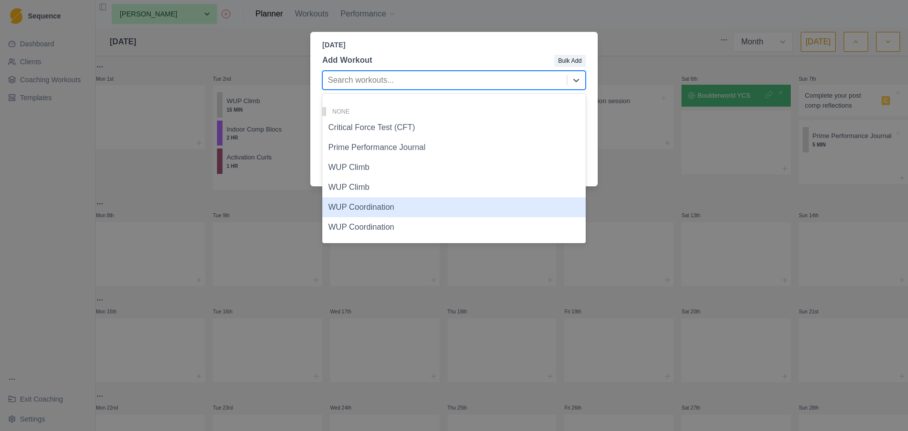
click at [395, 207] on div "WUP Coordination" at bounding box center [453, 208] width 263 height 20
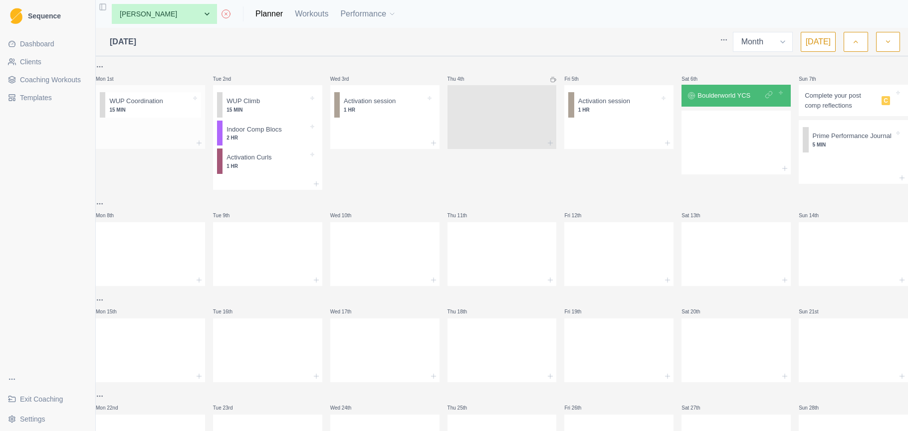
click at [157, 142] on div at bounding box center [150, 143] width 109 height 12
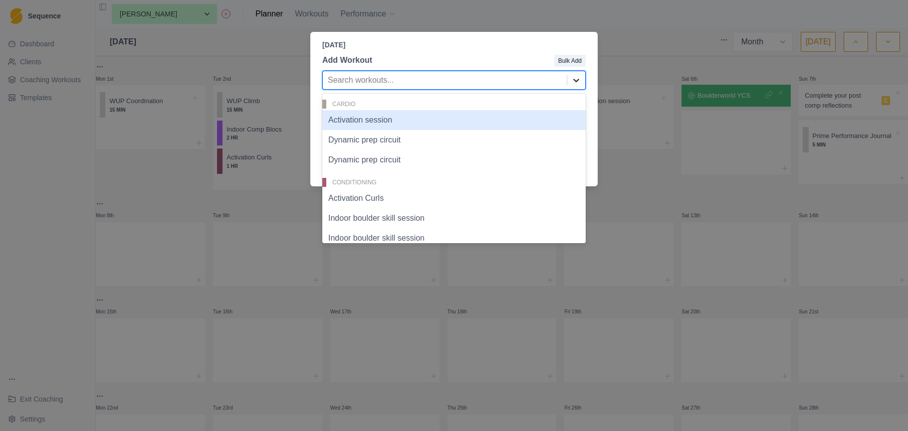
click at [578, 83] on icon at bounding box center [576, 80] width 10 height 10
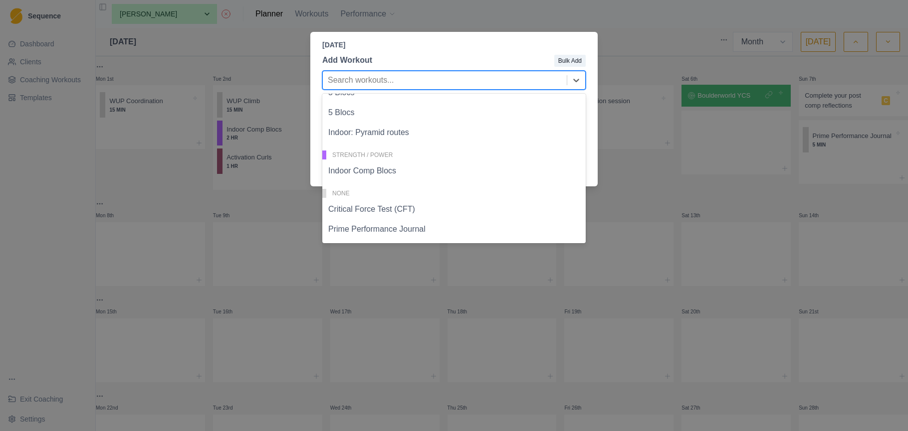
scroll to position [424, 0]
click at [433, 128] on div "Indoor: Pyramid routes" at bounding box center [453, 131] width 263 height 20
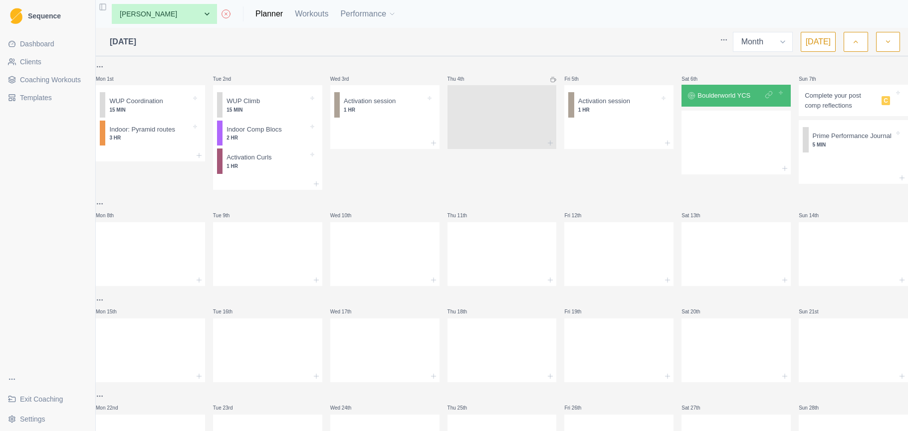
scroll to position [0, 0]
click at [855, 45] on icon "button" at bounding box center [855, 42] width 7 height 10
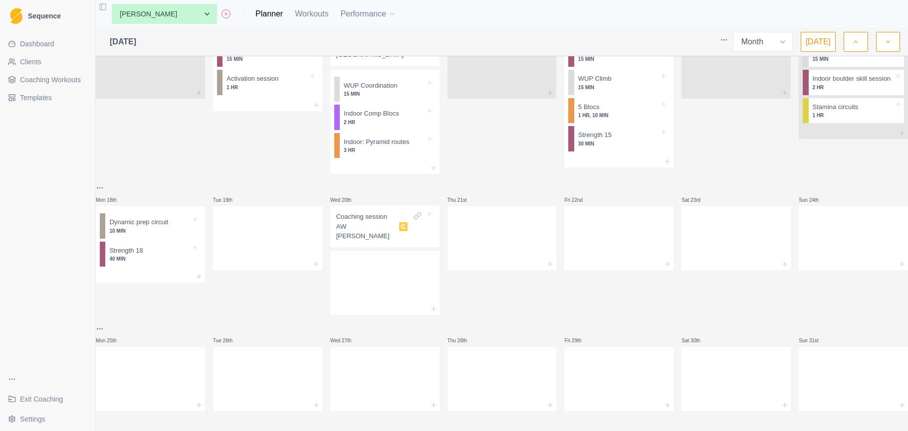
scroll to position [368, 0]
click at [272, 247] on div at bounding box center [267, 236] width 109 height 44
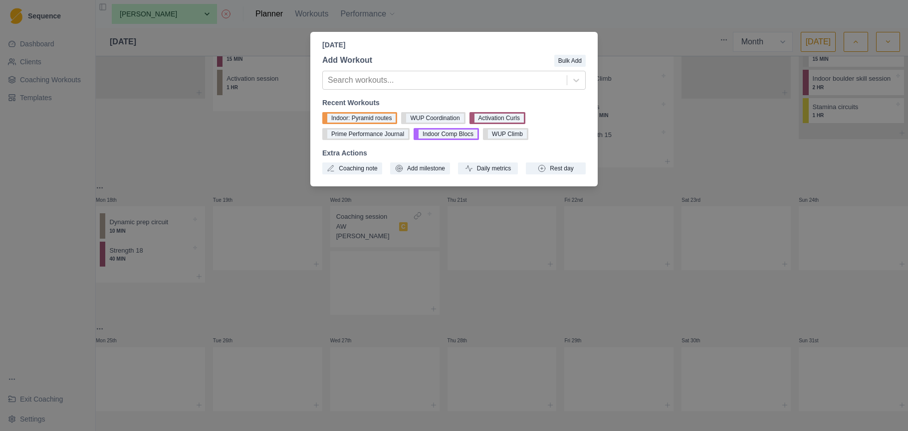
click at [267, 227] on div "Tuesday, August 19th, 2025 Add Workout Bulk Add Search workouts... Recent Worko…" at bounding box center [454, 215] width 908 height 431
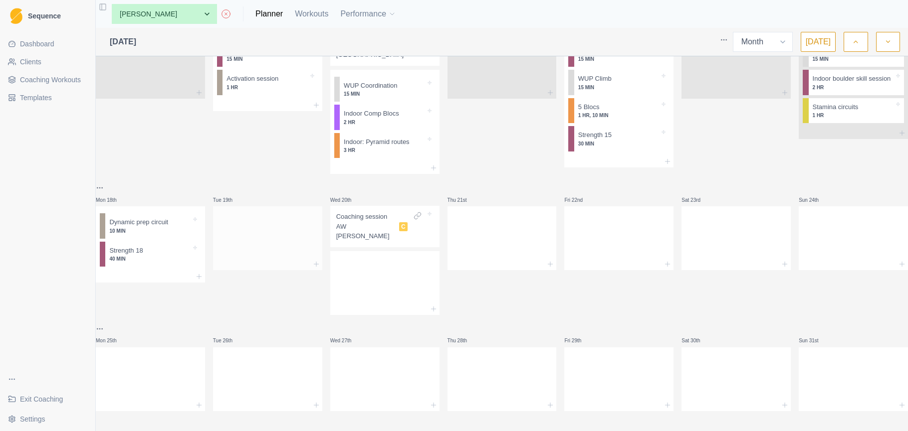
click at [267, 228] on div at bounding box center [267, 236] width 109 height 44
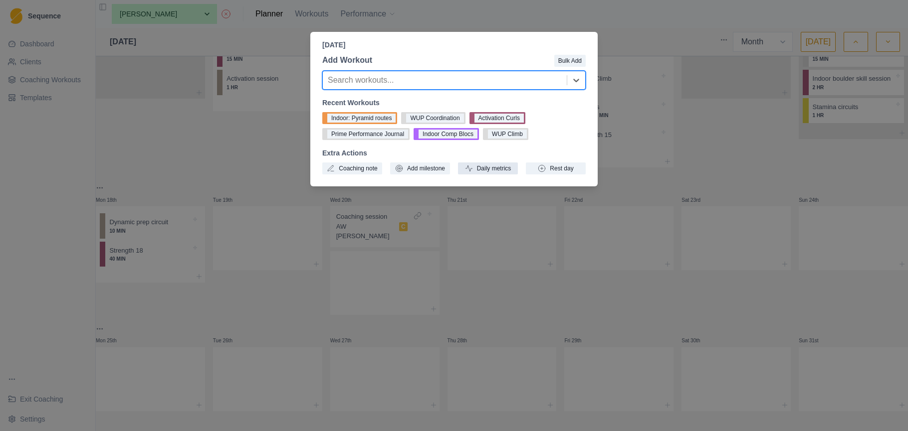
drag, startPoint x: 556, startPoint y: 169, endPoint x: 514, endPoint y: 171, distance: 41.5
click at [556, 169] on button "Rest day" at bounding box center [556, 169] width 60 height 12
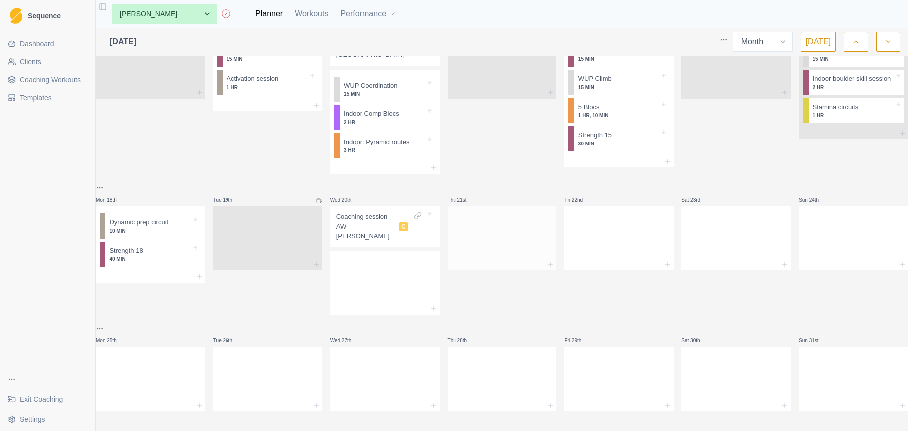
click at [511, 243] on div at bounding box center [501, 236] width 109 height 44
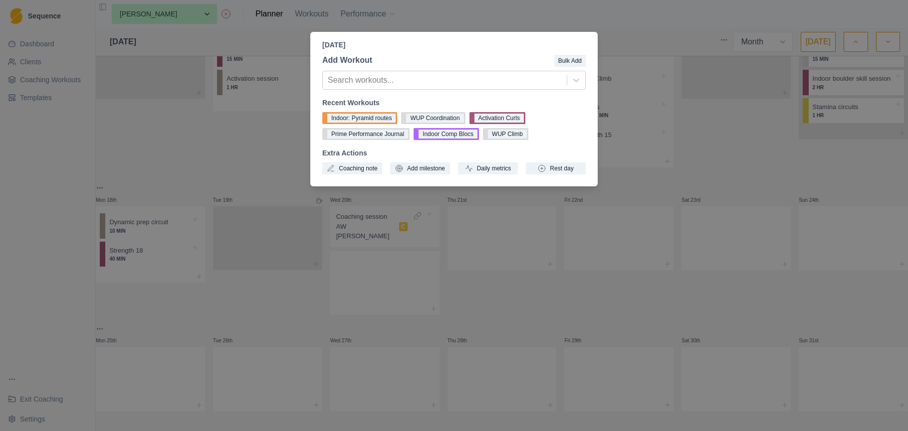
click at [362, 279] on div "Thursday, August 21st, 2025 Add Workout Bulk Add Search workouts... Recent Work…" at bounding box center [454, 215] width 908 height 431
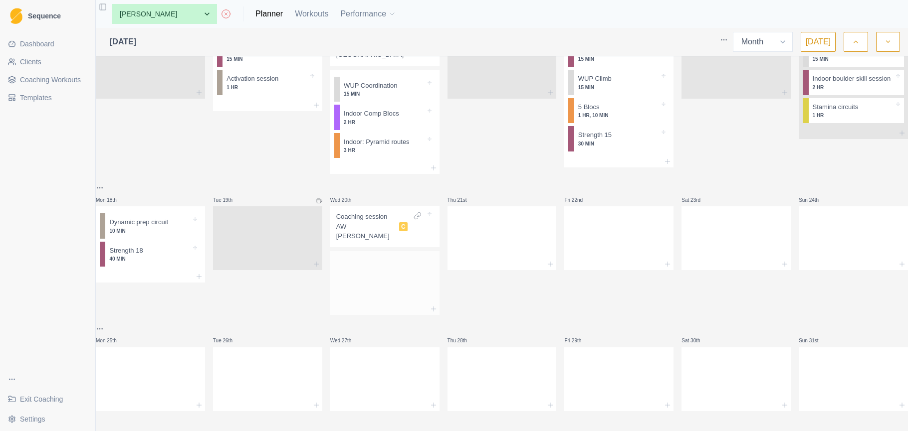
click at [364, 279] on div at bounding box center [384, 281] width 109 height 44
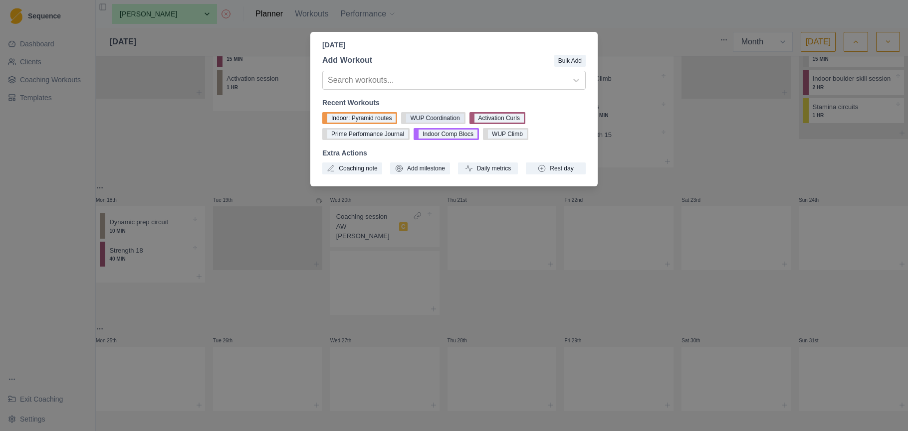
click at [453, 119] on button "WUP Coordination" at bounding box center [433, 118] width 64 height 12
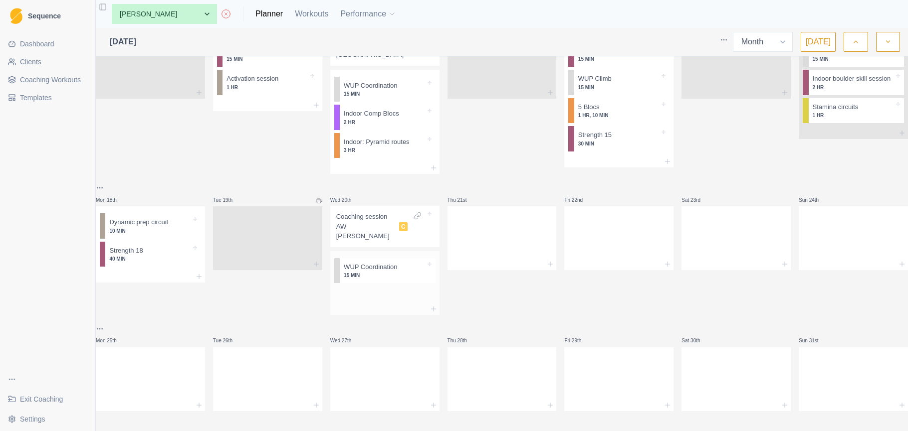
click at [384, 303] on div at bounding box center [384, 309] width 109 height 12
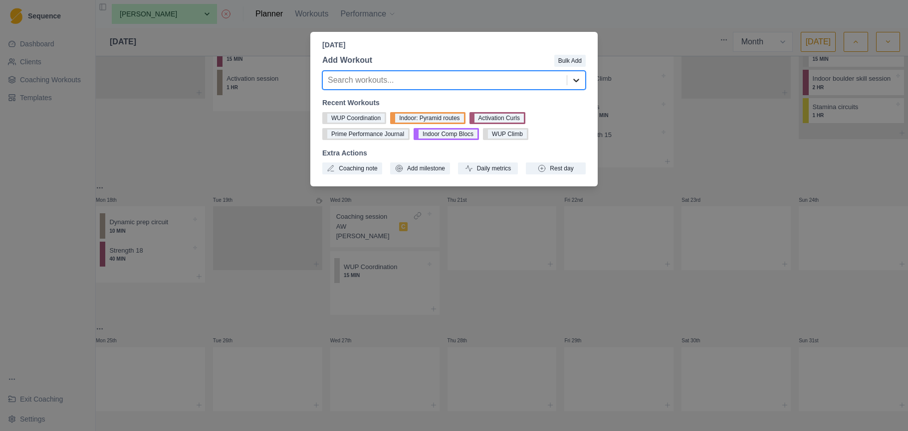
click at [576, 79] on icon at bounding box center [576, 80] width 10 height 10
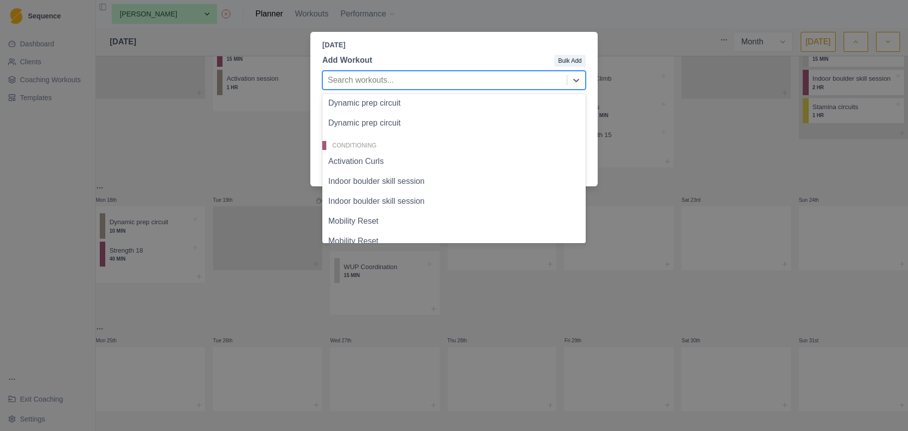
scroll to position [0, 0]
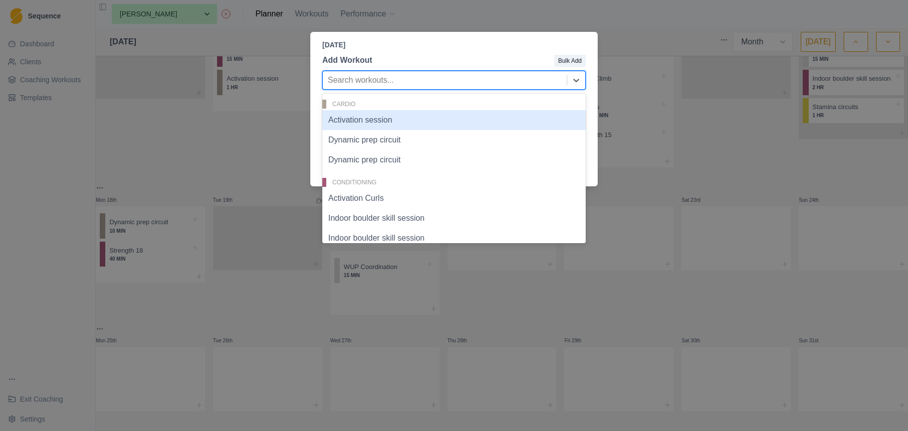
click at [73, 81] on div "Wednesday, August 20th, 2025 Add Workout Bulk Add Activation session, 1 of 27. …" at bounding box center [454, 215] width 908 height 431
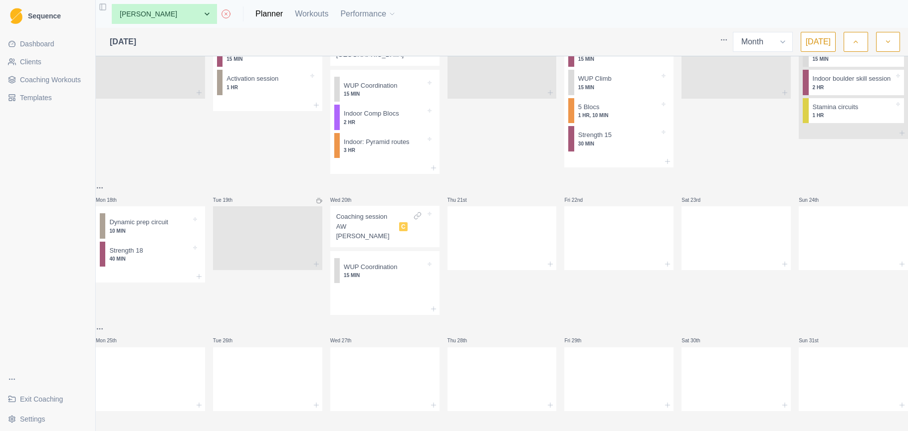
click at [73, 81] on span "Coaching Workouts" at bounding box center [50, 80] width 61 height 10
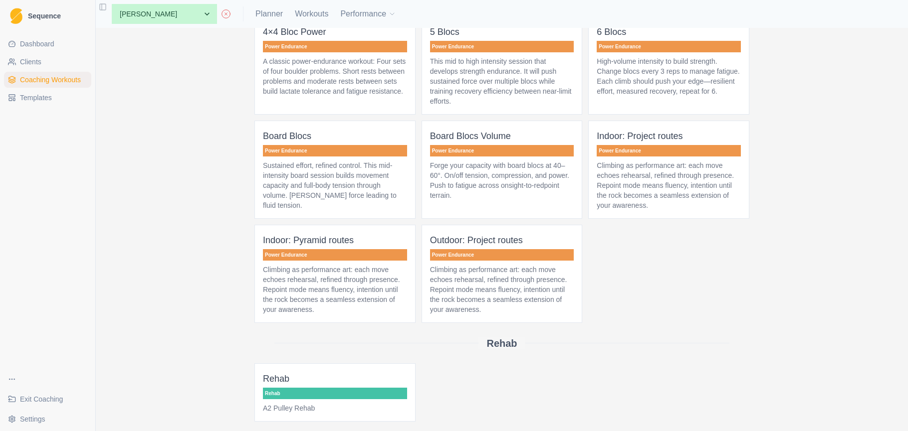
scroll to position [2348, 0]
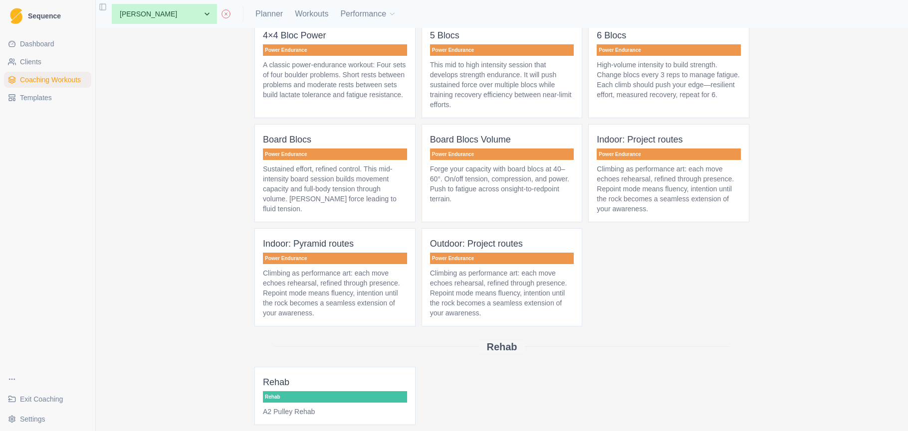
click at [654, 214] on p "Climbing as performance art: each move echoes rehearsal, refined through presen…" at bounding box center [669, 189] width 144 height 50
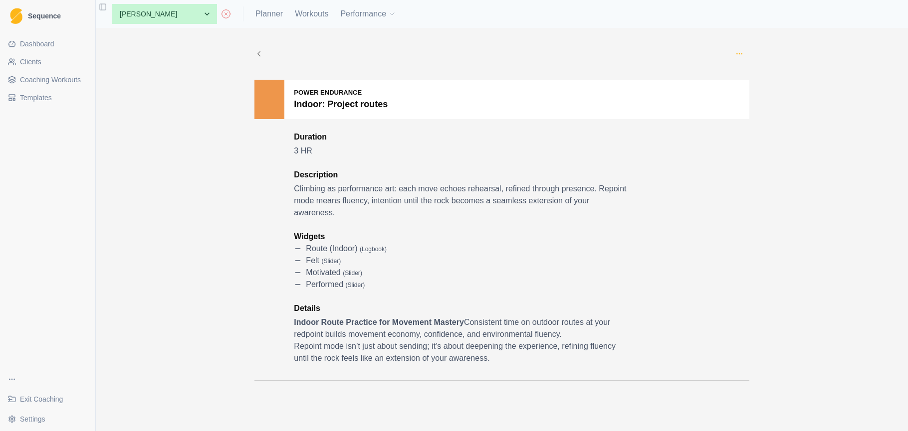
click at [743, 56] on icon "button" at bounding box center [739, 54] width 8 height 8
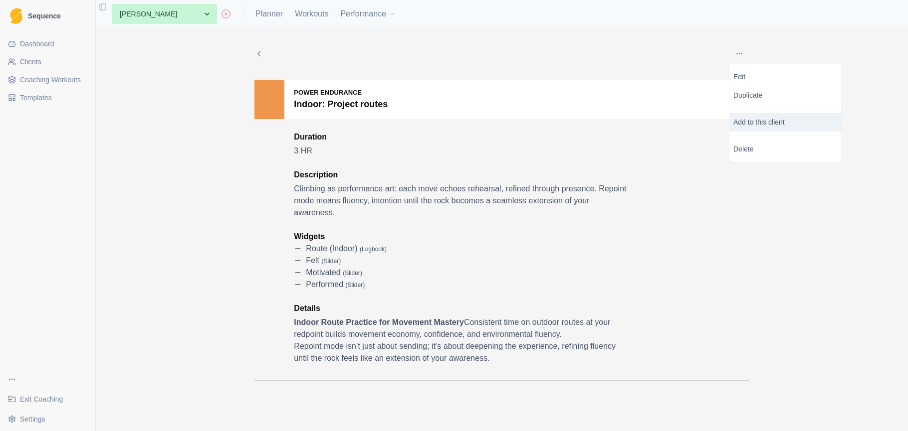
click at [751, 117] on p "Add to this client" at bounding box center [785, 122] width 112 height 18
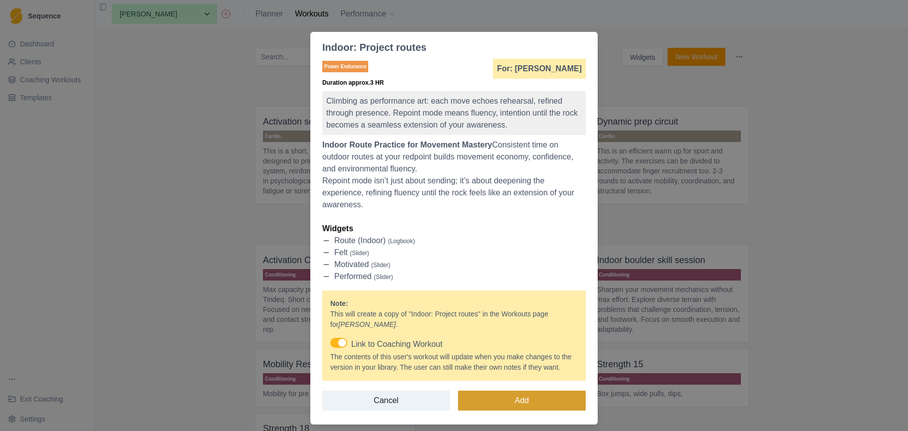
drag, startPoint x: 545, startPoint y: 414, endPoint x: 541, endPoint y: 409, distance: 6.0
click at [545, 411] on button "Add" at bounding box center [522, 401] width 128 height 20
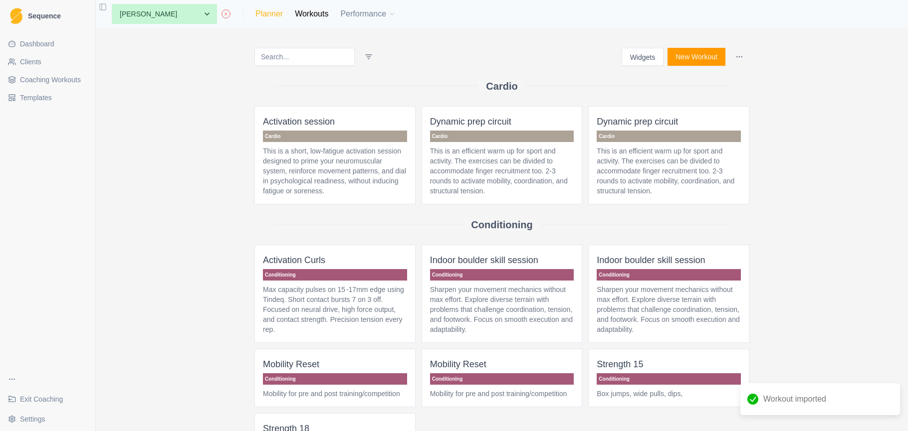
click at [255, 12] on link "Planner" at bounding box center [268, 14] width 27 height 12
select select "month"
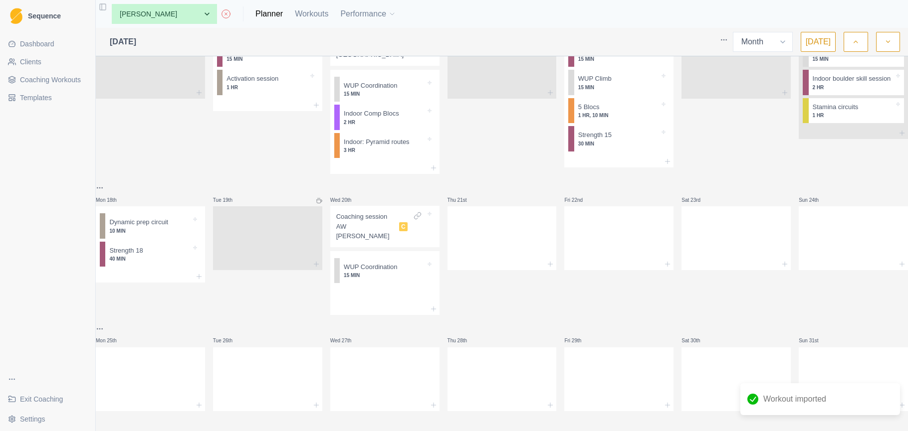
scroll to position [368, 0]
click at [392, 292] on div at bounding box center [384, 295] width 109 height 16
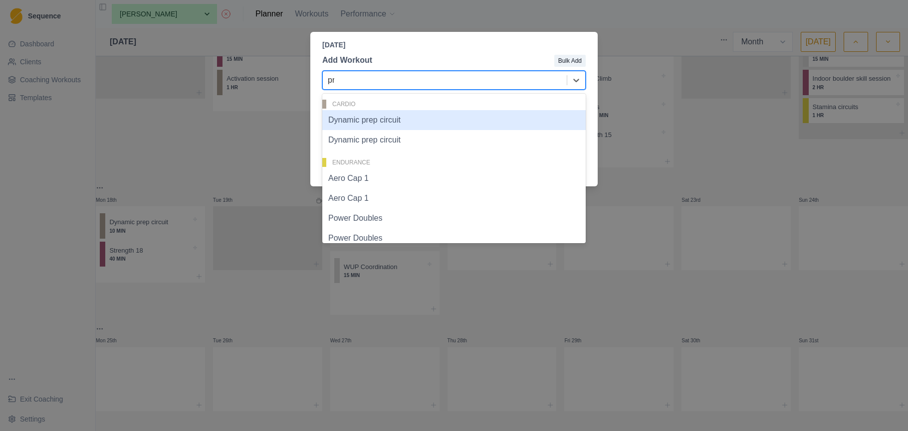
type input "pro"
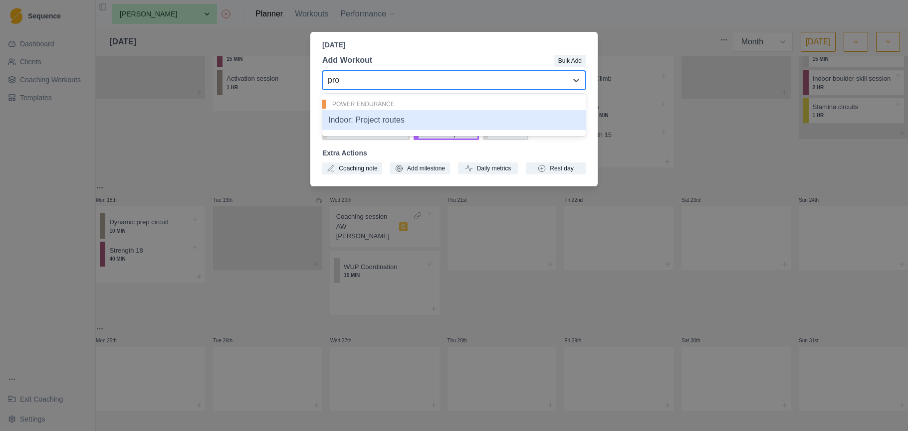
click at [424, 122] on div "Indoor: Project routes" at bounding box center [453, 120] width 263 height 20
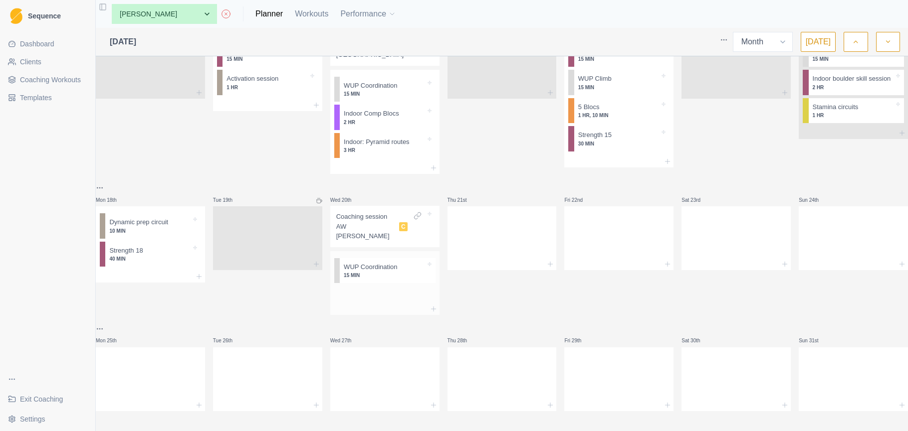
click at [386, 303] on div at bounding box center [384, 309] width 109 height 12
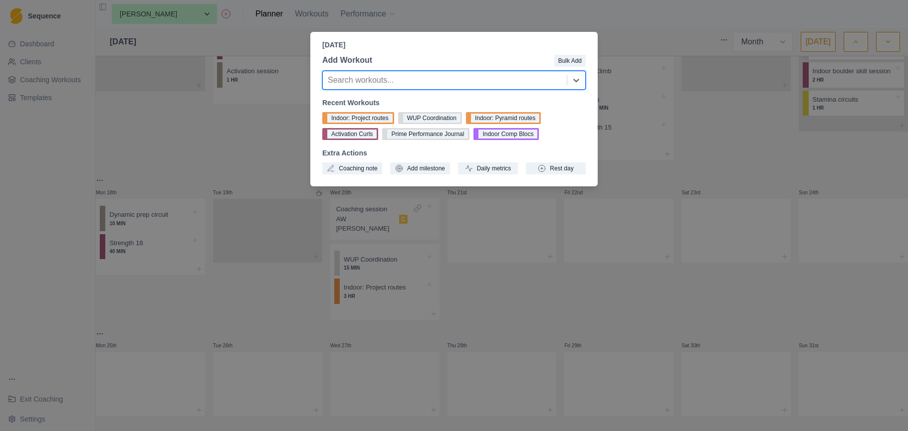
click at [525, 135] on button "Indoor Comp Blocs" at bounding box center [505, 134] width 65 height 12
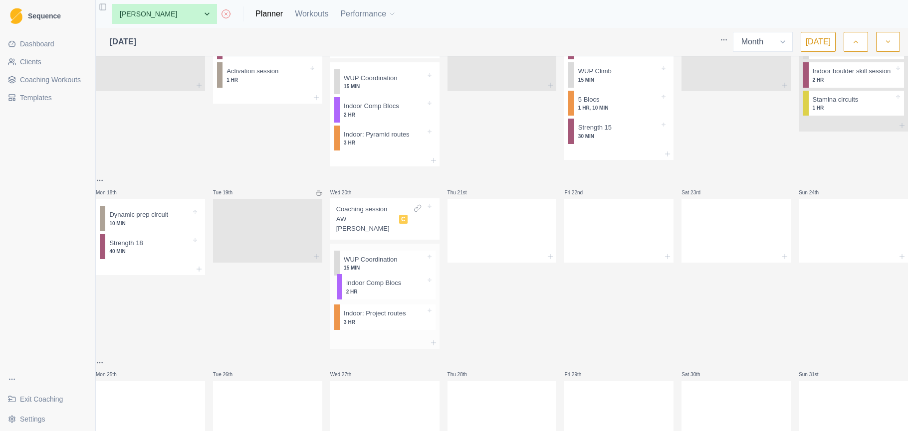
drag, startPoint x: 395, startPoint y: 320, endPoint x: 393, endPoint y: 281, distance: 39.5
click at [393, 281] on div "WUP Coordination 15 MIN Indoor: Project routes 3 HR Indoor Comp Blocs 2 HR" at bounding box center [384, 290] width 109 height 93
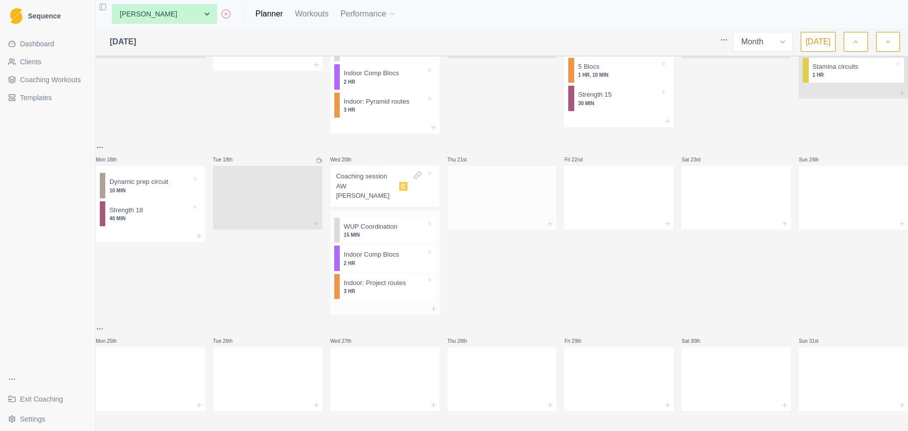
scroll to position [411, 0]
click at [497, 207] on div at bounding box center [501, 196] width 109 height 44
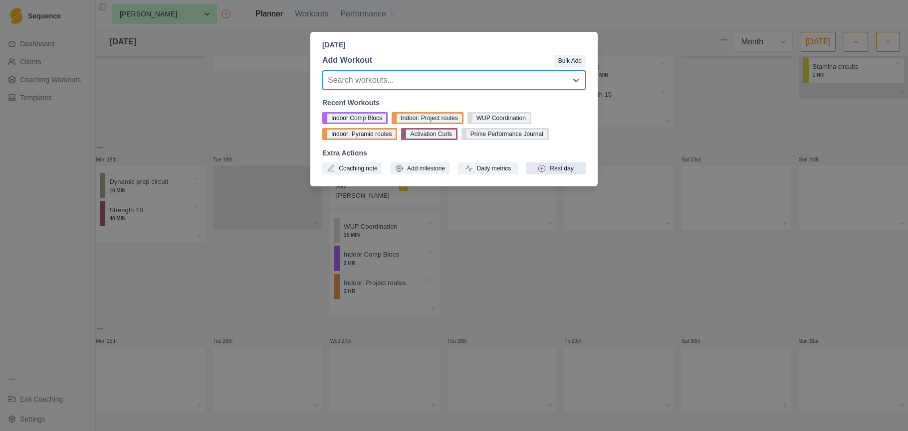
click at [557, 169] on button "Rest day" at bounding box center [556, 169] width 60 height 12
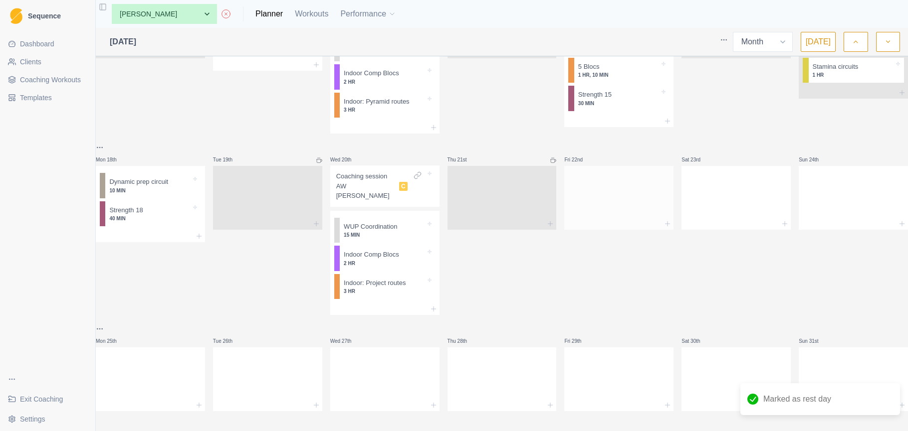
click at [612, 208] on div at bounding box center [618, 196] width 109 height 44
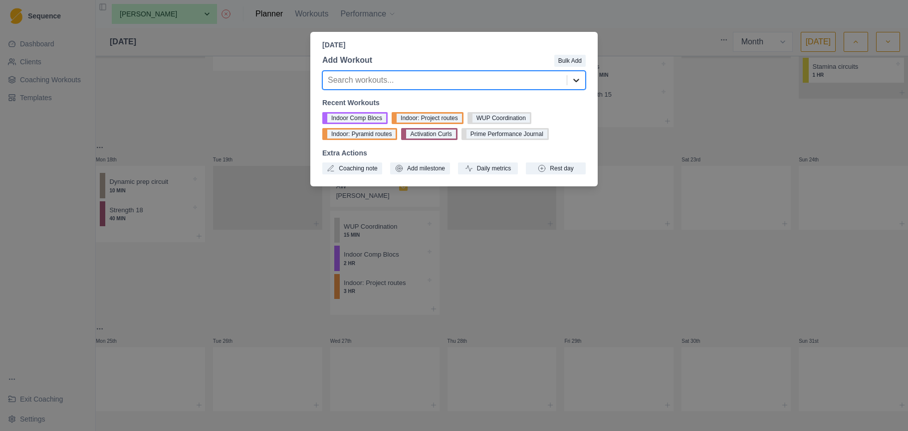
click at [574, 82] on icon at bounding box center [576, 80] width 10 height 10
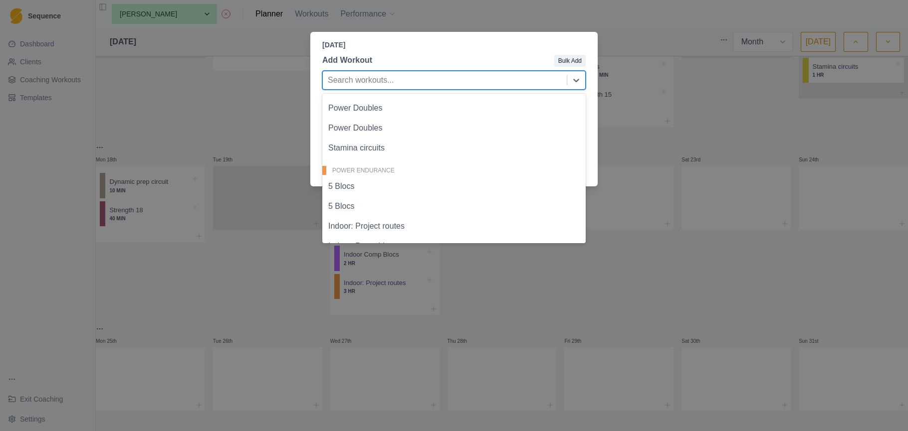
scroll to position [524, 0]
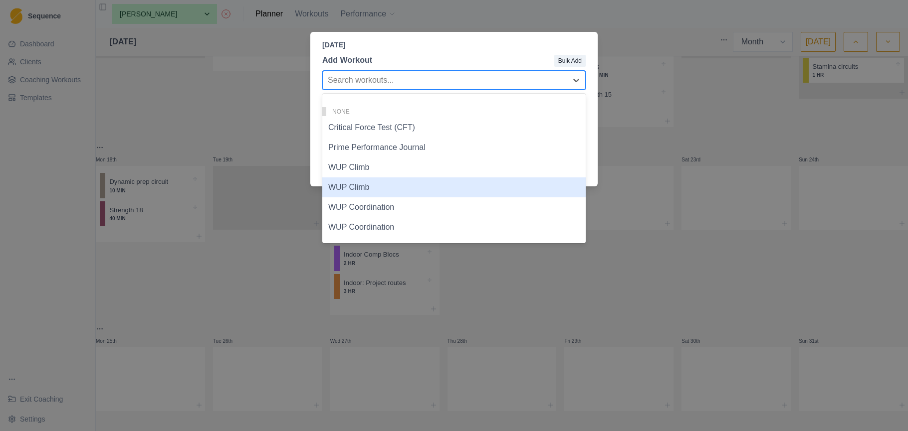
click at [449, 193] on div "WUP Climb" at bounding box center [453, 188] width 263 height 20
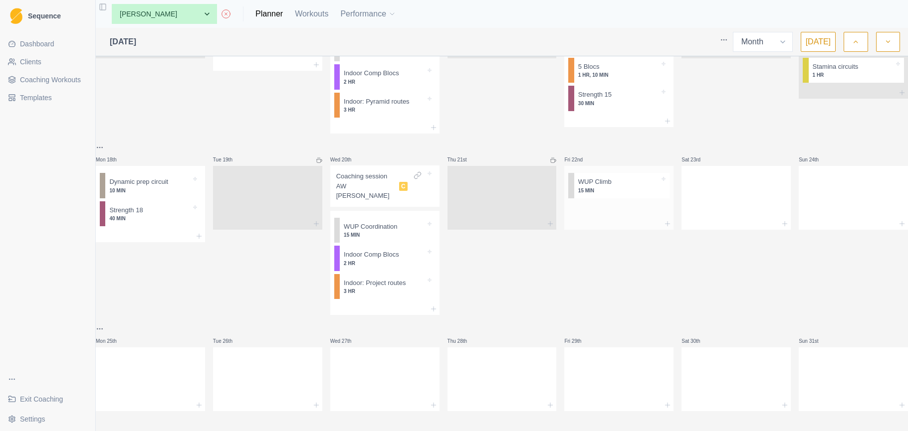
click at [601, 208] on div at bounding box center [618, 210] width 109 height 16
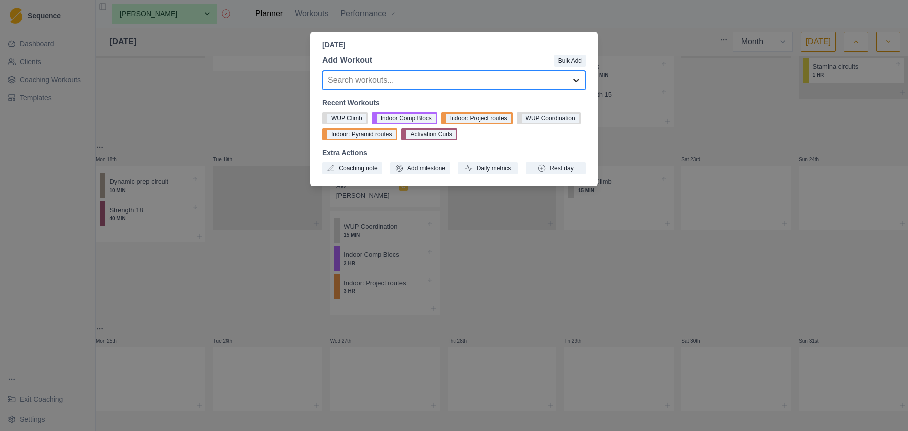
click at [579, 82] on icon at bounding box center [576, 80] width 10 height 10
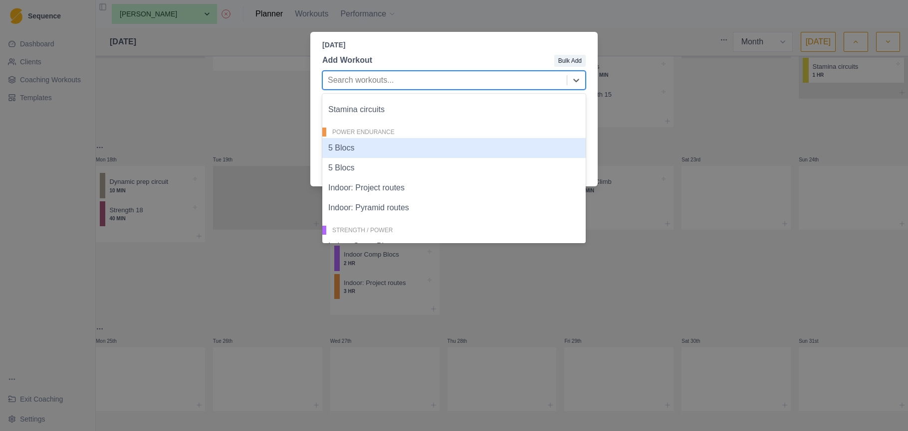
scroll to position [394, 0]
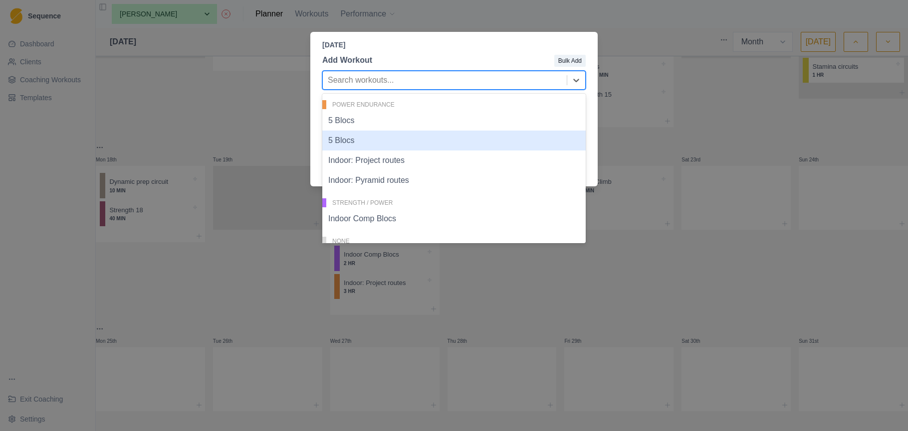
click at [514, 136] on div "5 Blocs" at bounding box center [453, 141] width 263 height 20
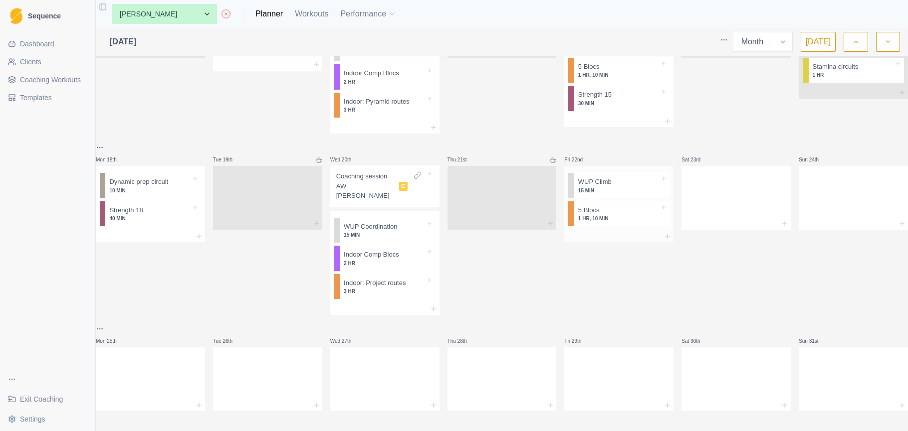
click at [615, 234] on div at bounding box center [618, 236] width 109 height 12
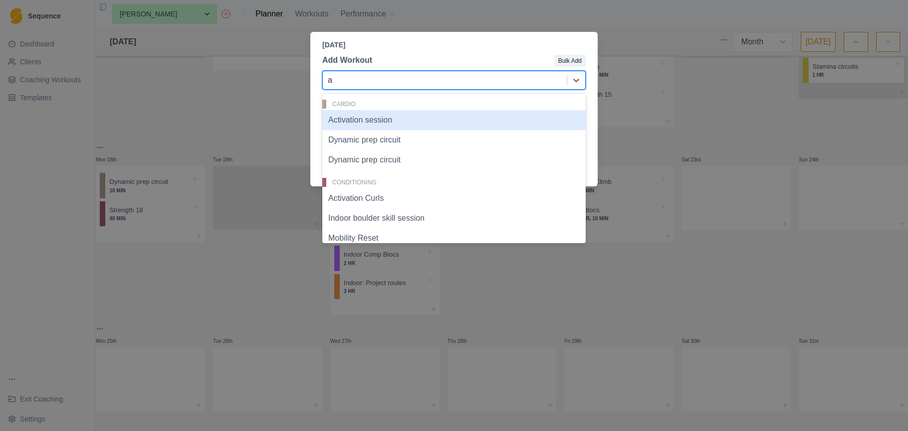
type input "ac"
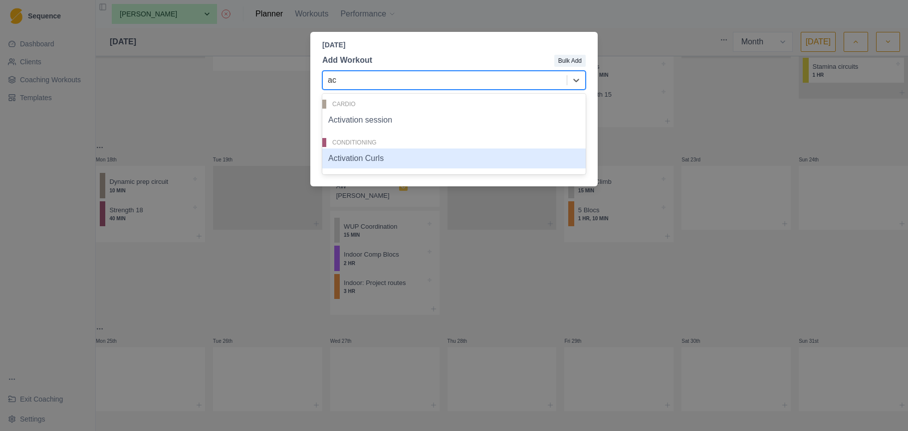
click at [484, 162] on div "Activation Curls" at bounding box center [453, 159] width 263 height 20
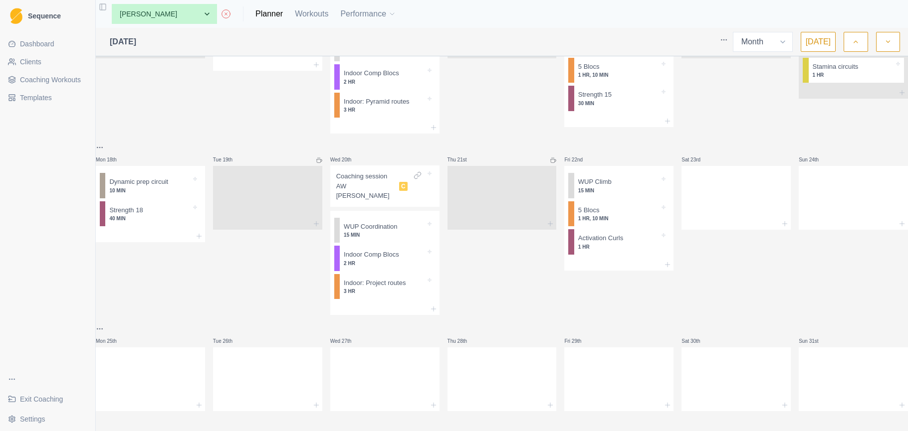
scroll to position [0, 0]
click at [154, 242] on div at bounding box center [150, 236] width 109 height 12
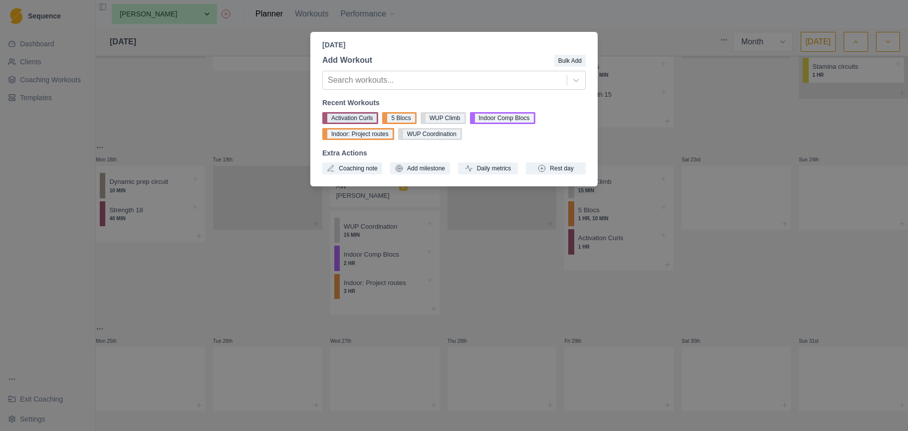
click at [354, 115] on button "Activation Curls" at bounding box center [350, 118] width 56 height 12
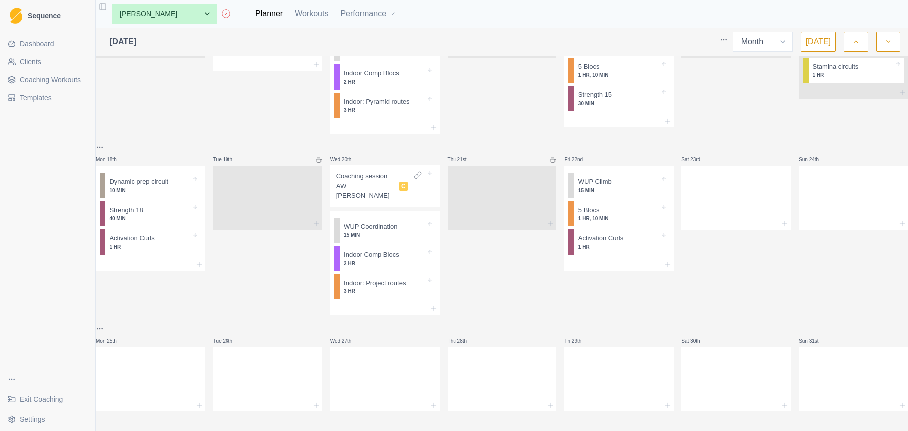
scroll to position [411, 0]
click at [721, 213] on div at bounding box center [735, 196] width 109 height 44
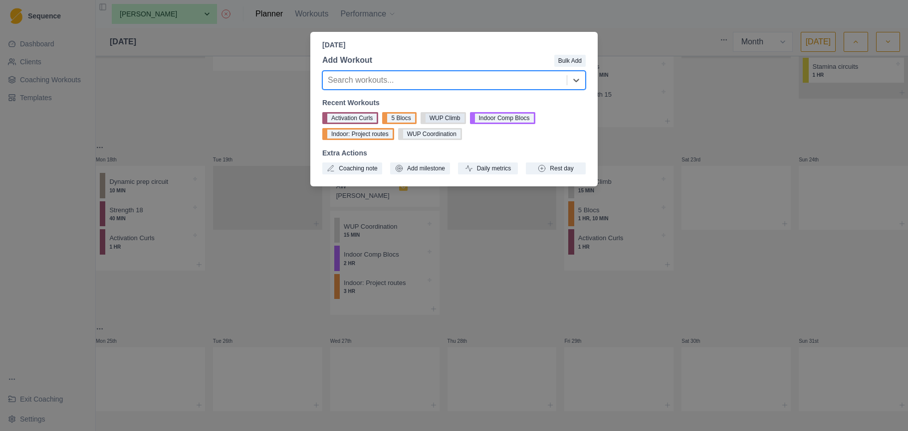
click at [448, 116] on button "WUP Climb" at bounding box center [442, 118] width 45 height 12
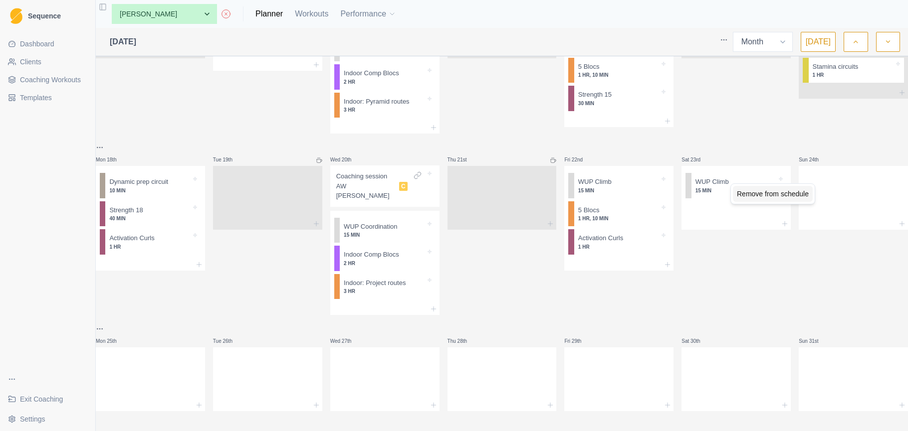
click at [762, 198] on div "Remove from schedule" at bounding box center [773, 194] width 80 height 16
click at [731, 213] on div at bounding box center [735, 210] width 109 height 16
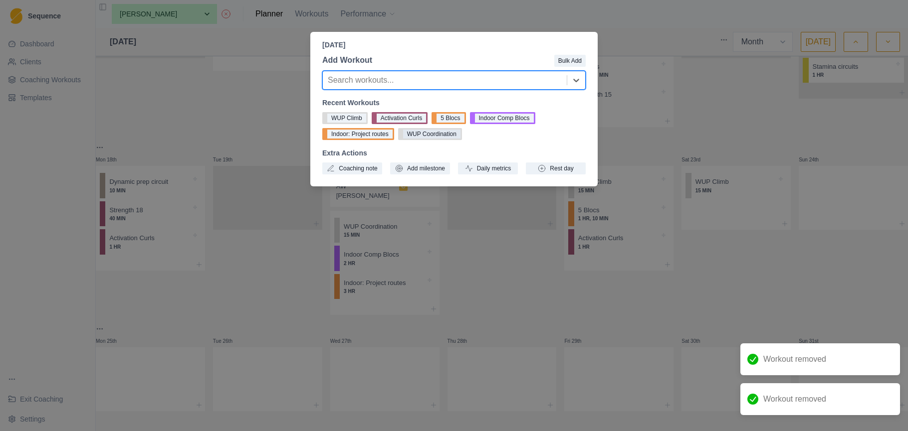
click at [451, 130] on button "WUP Coordination" at bounding box center [430, 134] width 64 height 12
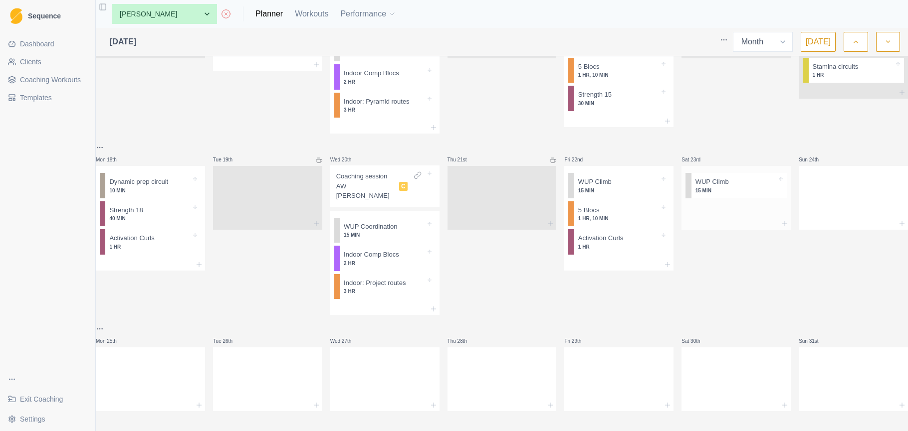
click at [734, 219] on div at bounding box center [735, 224] width 109 height 12
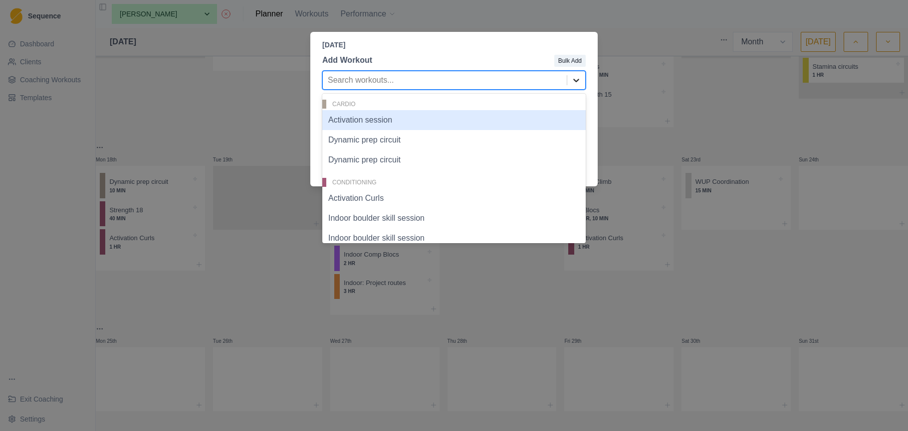
click at [573, 82] on icon at bounding box center [576, 80] width 10 height 10
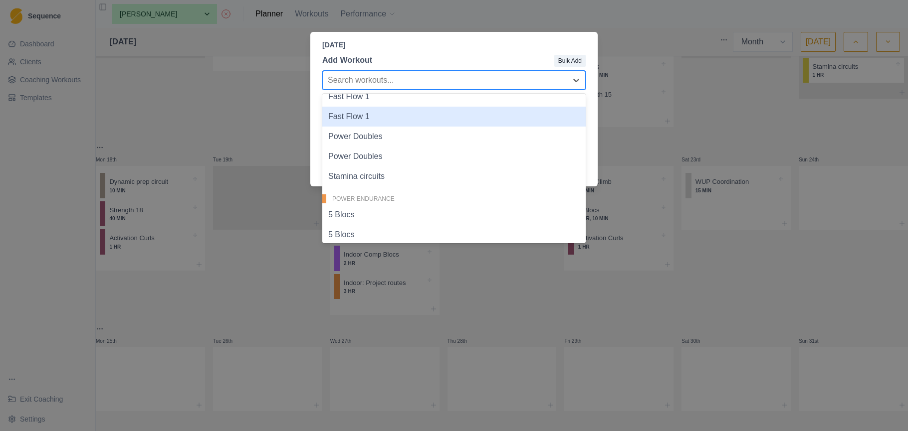
scroll to position [302, 0]
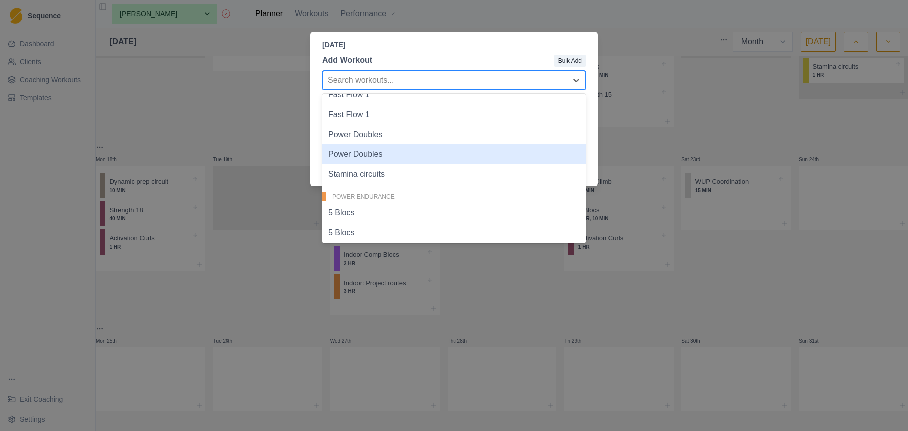
click at [539, 147] on div "Power Doubles" at bounding box center [453, 155] width 263 height 20
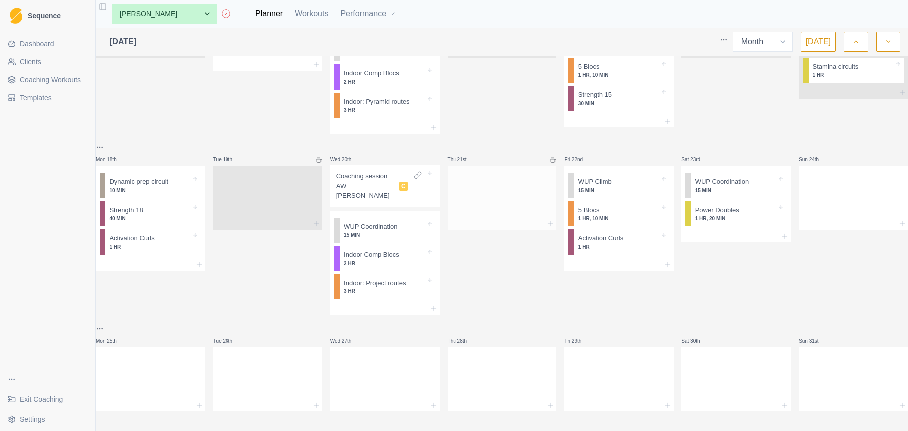
click at [499, 202] on div at bounding box center [501, 196] width 109 height 44
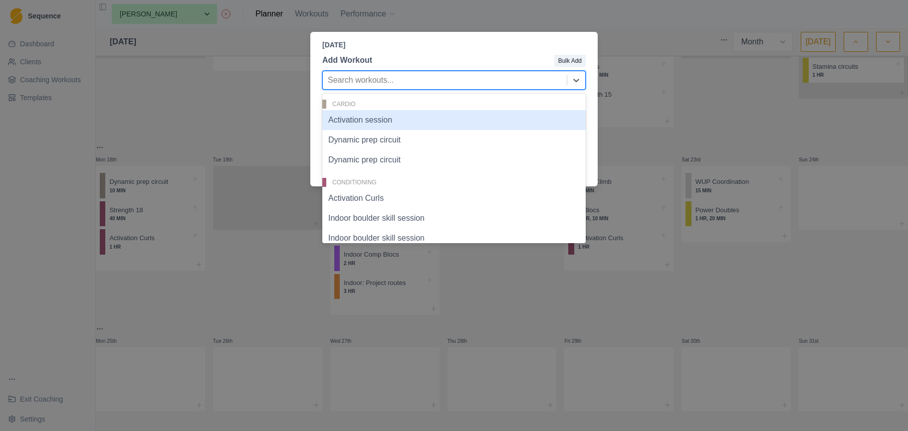
click at [472, 81] on div at bounding box center [445, 80] width 234 height 14
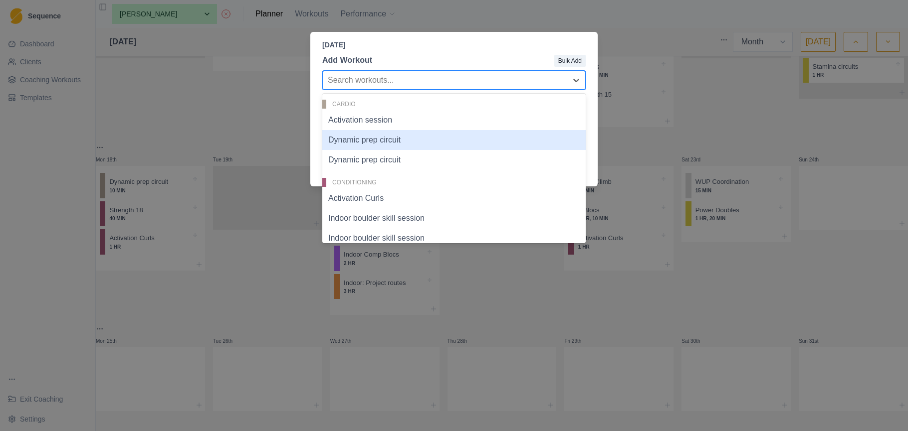
click at [453, 136] on div "Dynamic prep circuit" at bounding box center [453, 140] width 263 height 20
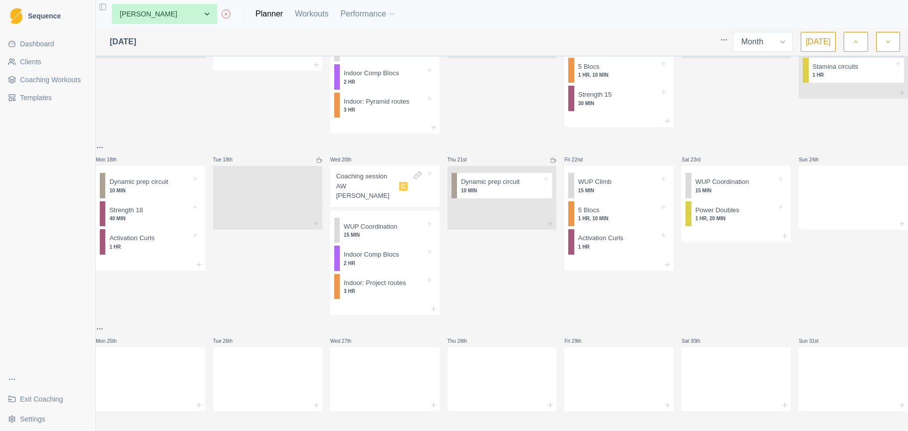
click at [502, 215] on div at bounding box center [501, 210] width 109 height 16
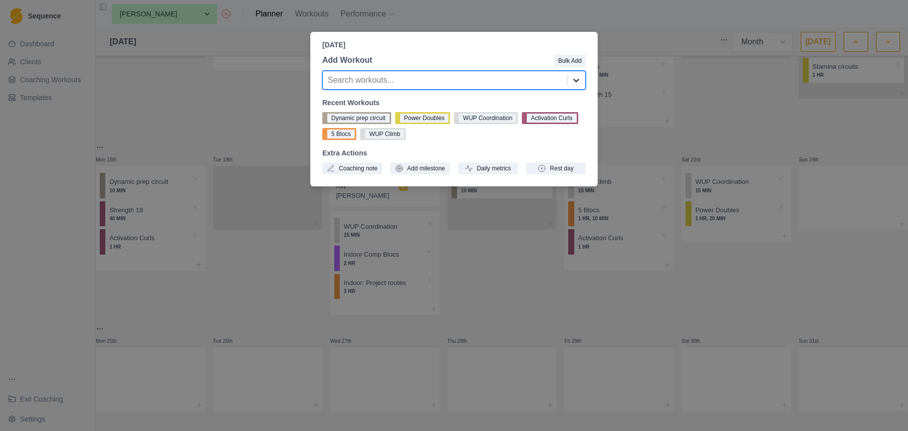
click at [577, 77] on icon at bounding box center [576, 80] width 10 height 10
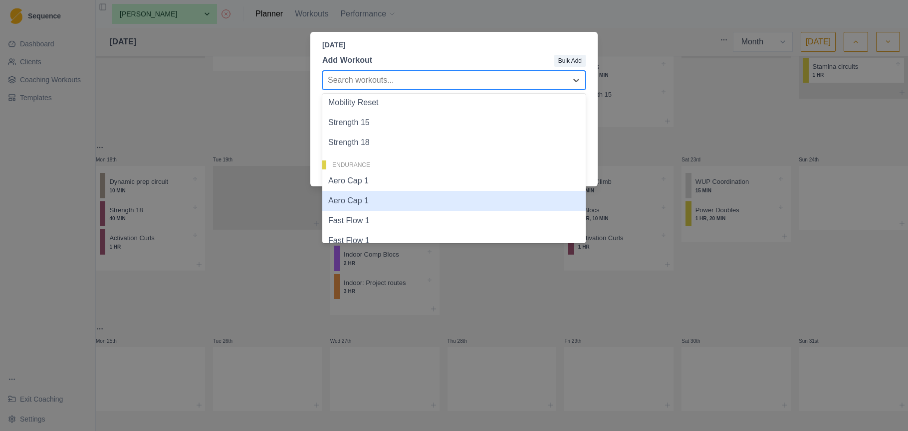
scroll to position [165, 0]
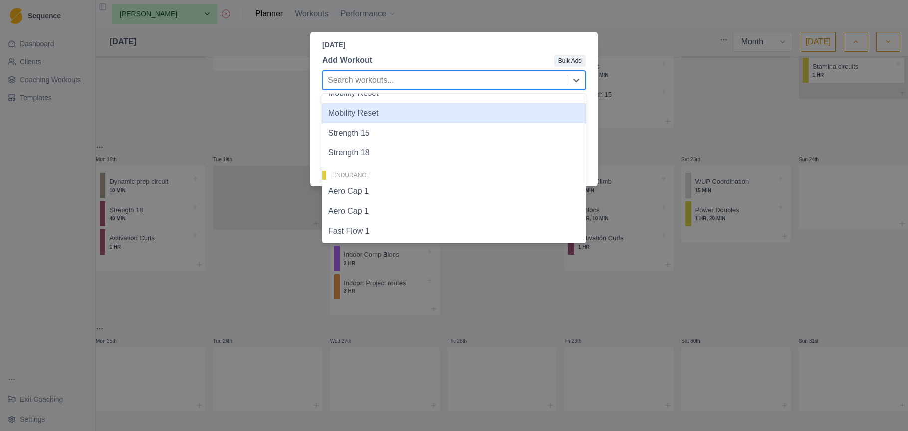
click at [439, 123] on div "Mobility Reset" at bounding box center [453, 113] width 263 height 20
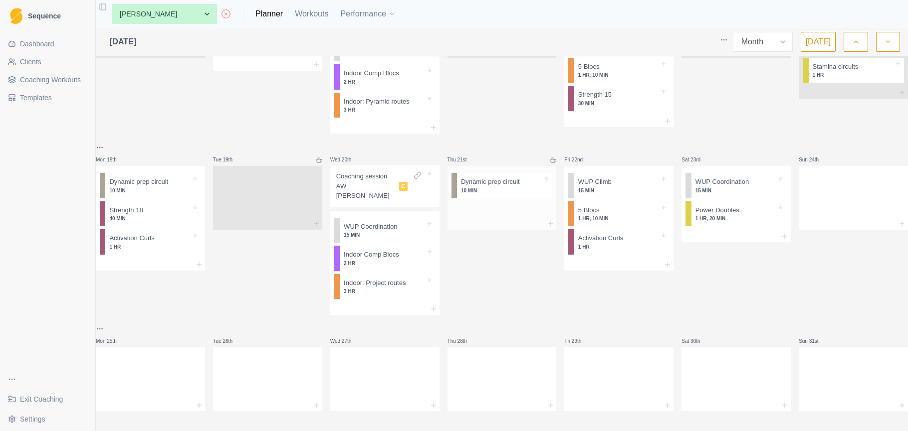
click at [522, 213] on div at bounding box center [501, 210] width 109 height 16
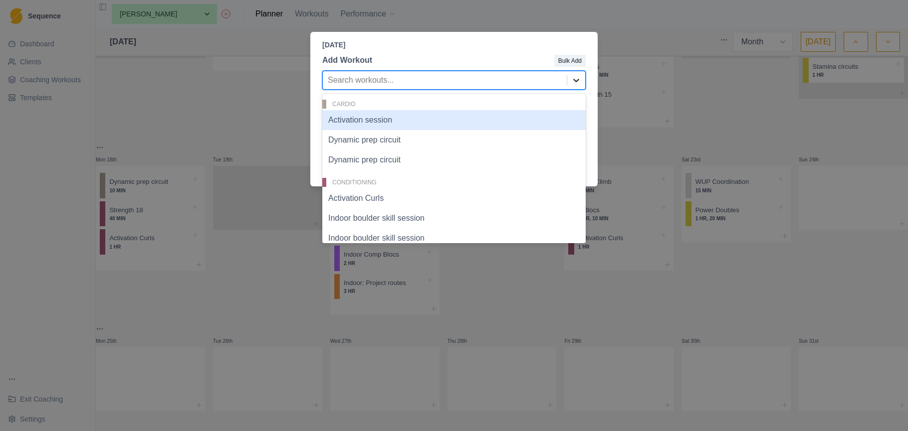
click at [578, 76] on icon at bounding box center [576, 80] width 10 height 10
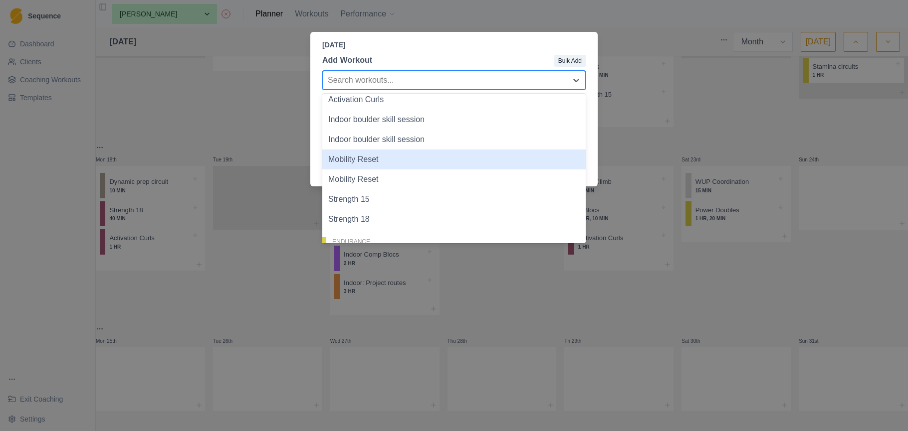
scroll to position [110, 0]
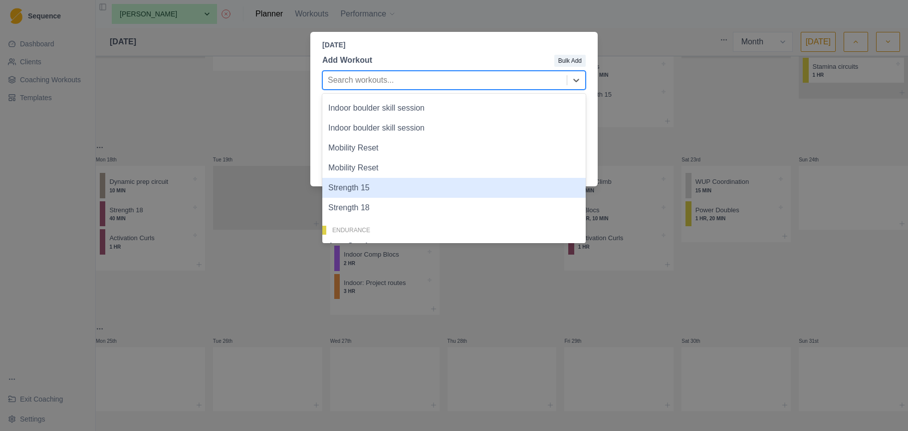
click at [470, 195] on div "Strength 15" at bounding box center [453, 188] width 263 height 20
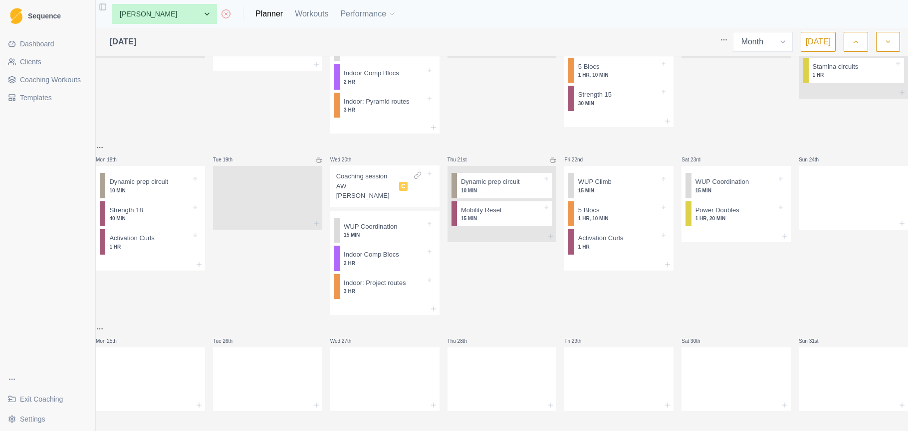
scroll to position [0, 0]
click at [534, 226] on div "Remove from schedule" at bounding box center [559, 228] width 80 height 16
click at [287, 200] on div at bounding box center [267, 196] width 109 height 44
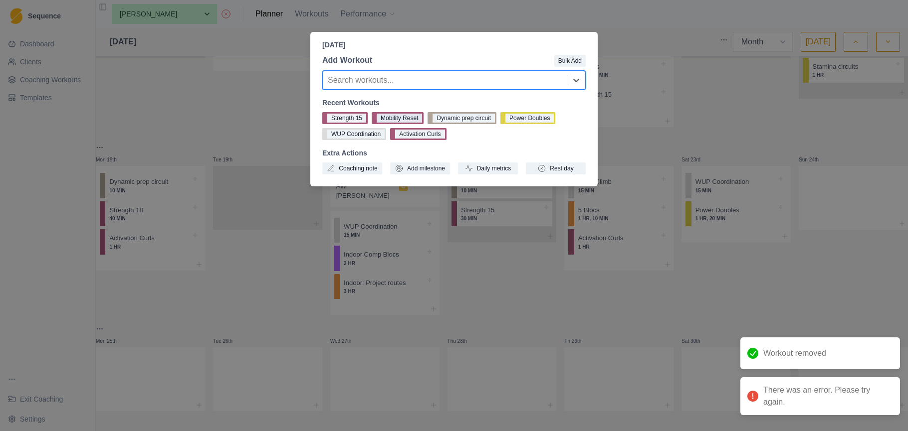
click at [402, 115] on button "Mobility Reset" at bounding box center [398, 118] width 52 height 12
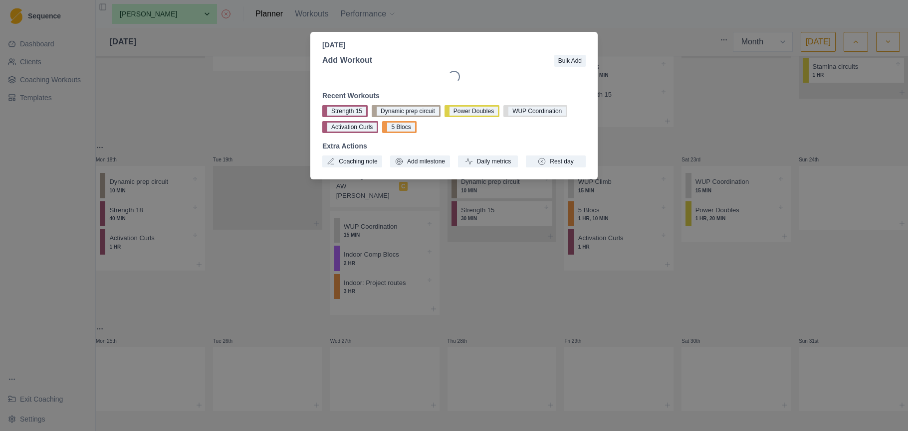
click at [831, 206] on div "Tuesday, August 19th, 2025 Add Workout Bulk Add Loading... Recent Workouts Stre…" at bounding box center [454, 215] width 908 height 431
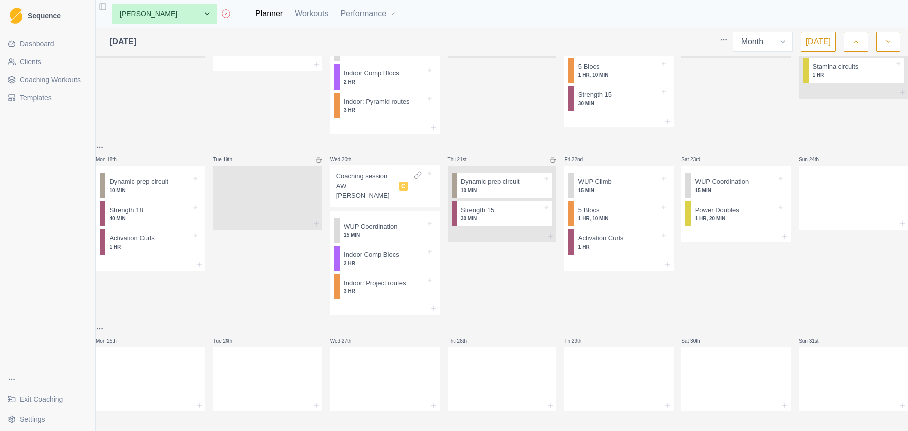
click at [830, 205] on div at bounding box center [853, 196] width 109 height 44
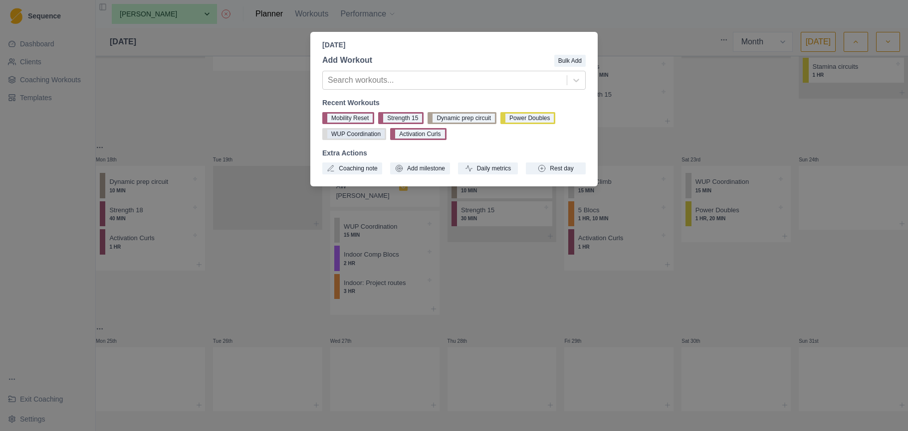
drag, startPoint x: 365, startPoint y: 121, endPoint x: 373, endPoint y: 126, distance: 9.2
click at [365, 121] on button "Mobility Reset" at bounding box center [348, 118] width 52 height 12
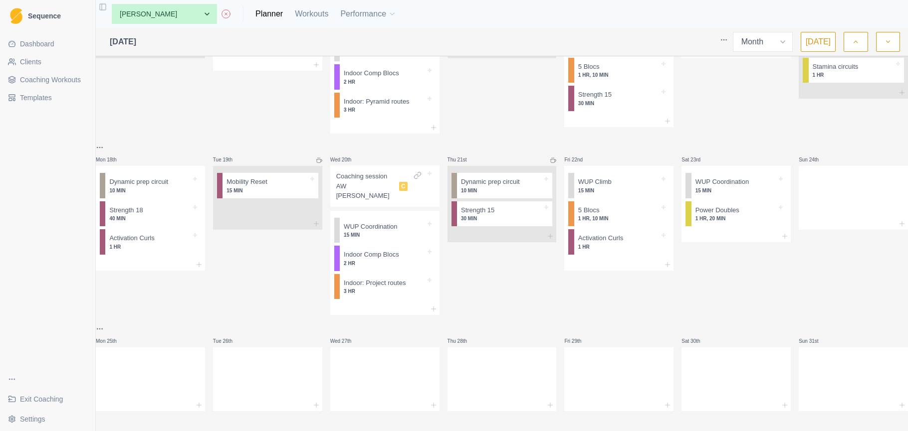
scroll to position [411, 0]
click at [109, 147] on html "Sequence Dashboard Clients Coaching Workouts Templates Exit Coaching Settings T…" at bounding box center [454, 215] width 908 height 431
click at [153, 199] on div "Duplicate week" at bounding box center [153, 204] width 95 height 16
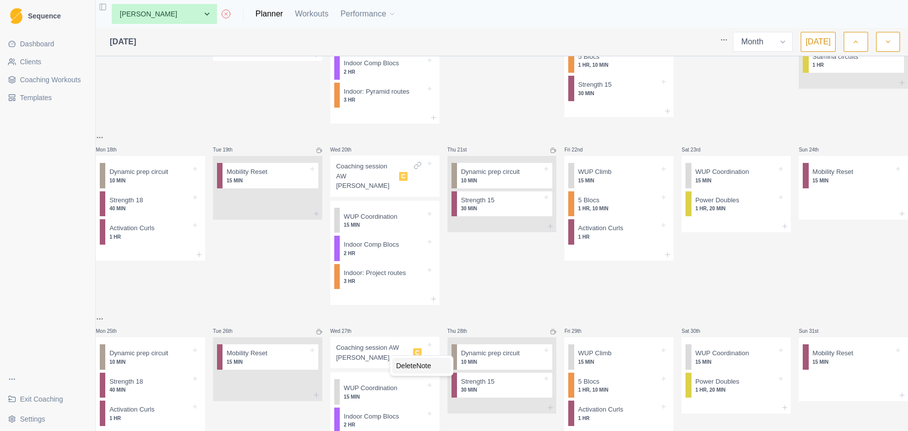
click at [409, 365] on div "Delete Note" at bounding box center [421, 366] width 59 height 16
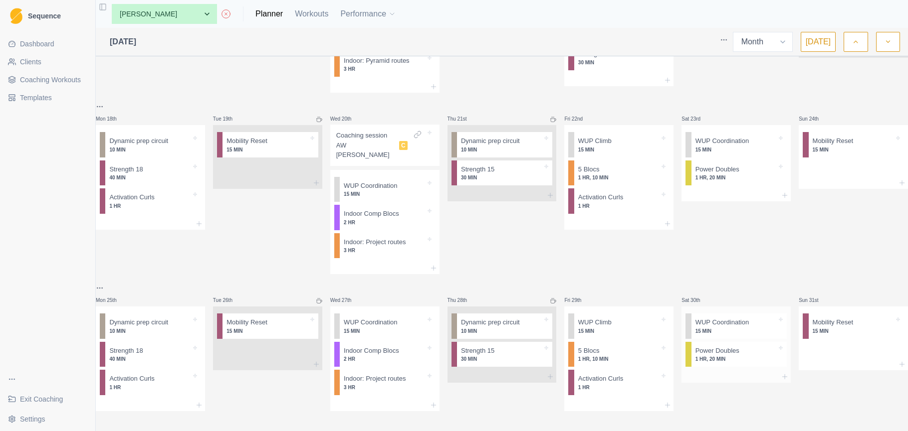
scroll to position [454, 0]
click at [885, 47] on button "button" at bounding box center [888, 42] width 24 height 20
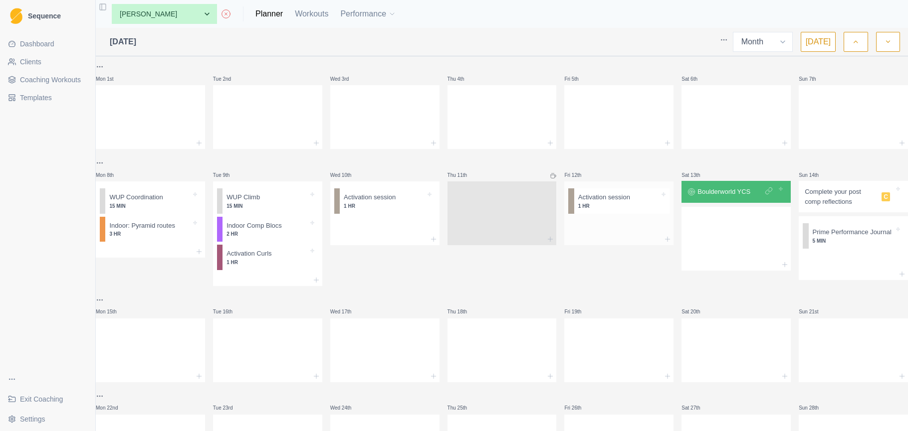
scroll to position [0, 0]
click at [108, 67] on html "Sequence Dashboard Clients Coaching Workouts Templates Exit Coaching Settings T…" at bounding box center [454, 215] width 908 height 431
click at [149, 172] on div "Delete week" at bounding box center [153, 176] width 95 height 16
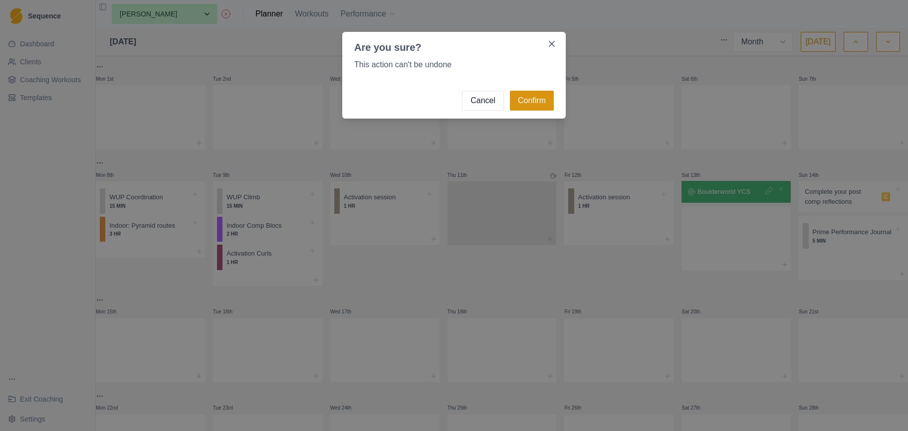
click at [531, 104] on button "Confirm" at bounding box center [532, 101] width 44 height 20
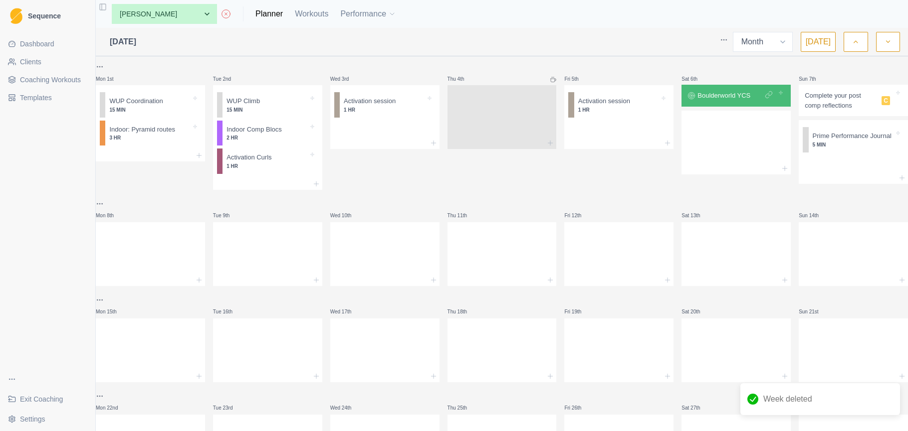
click at [856, 42] on icon "button" at bounding box center [855, 42] width 7 height 10
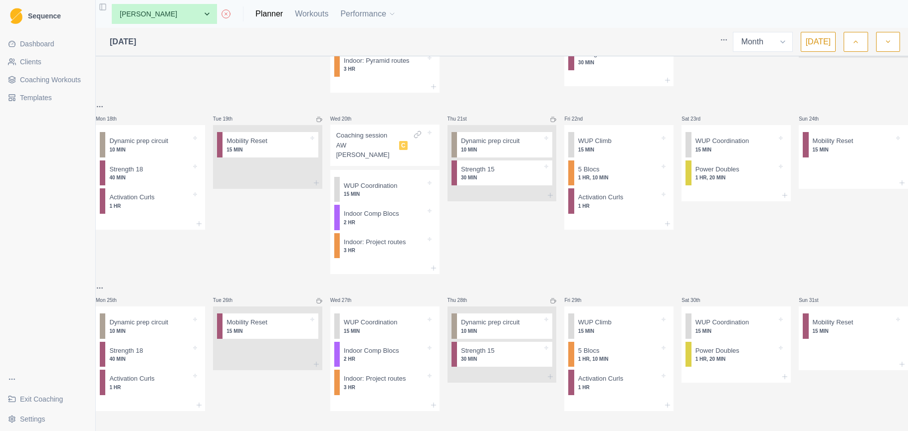
scroll to position [454, 0]
click at [889, 39] on icon "button" at bounding box center [887, 42] width 7 height 10
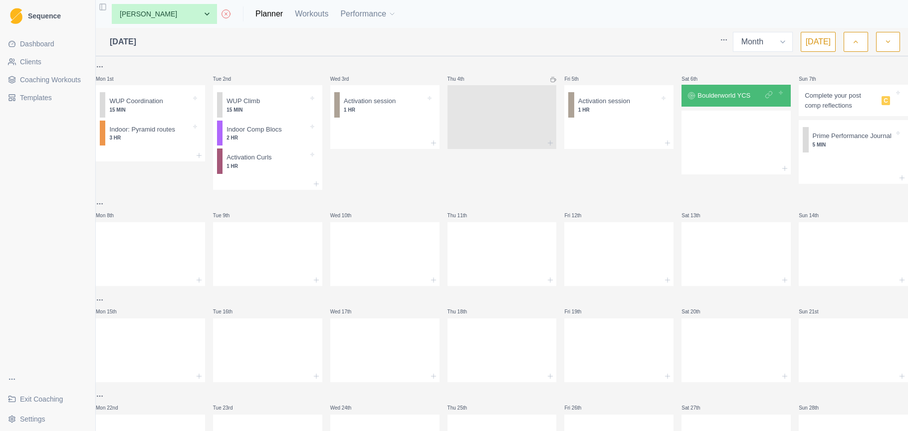
scroll to position [0, 0]
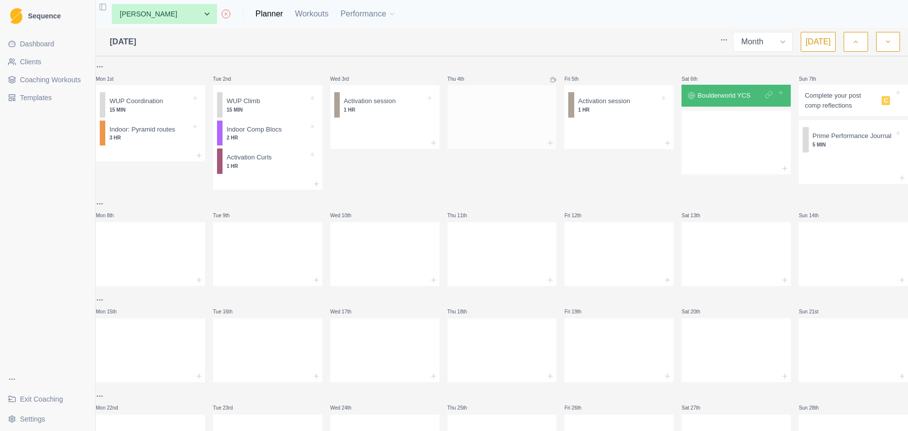
click at [508, 111] on div at bounding box center [501, 115] width 109 height 44
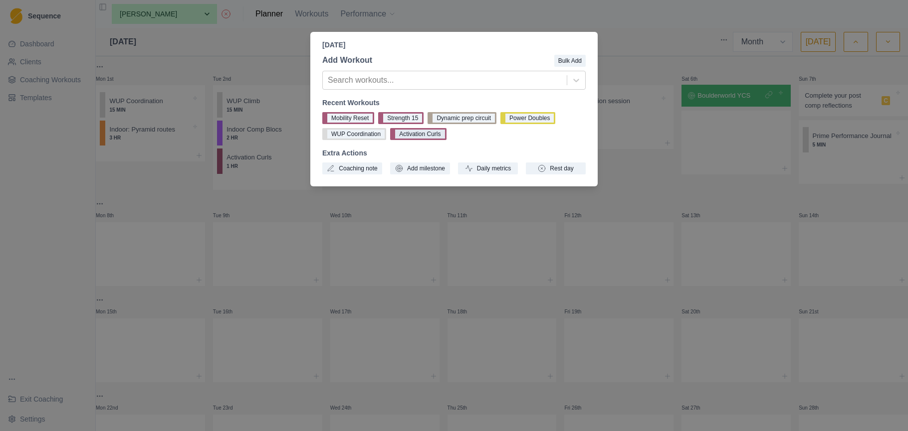
click at [443, 132] on button "Activation Curls" at bounding box center [418, 134] width 56 height 12
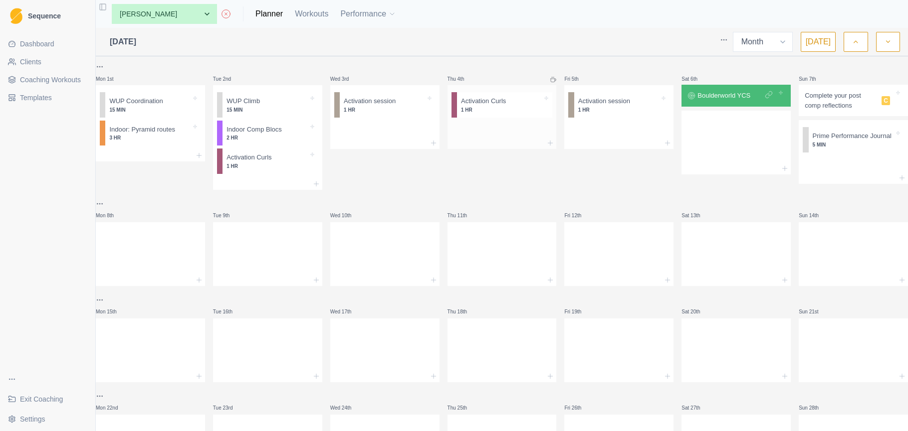
click at [492, 138] on div at bounding box center [501, 143] width 109 height 12
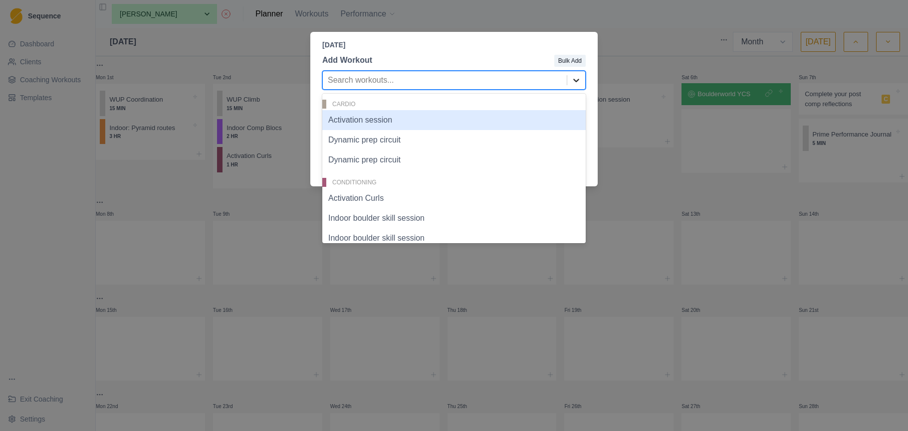
click at [572, 79] on icon at bounding box center [576, 80] width 10 height 10
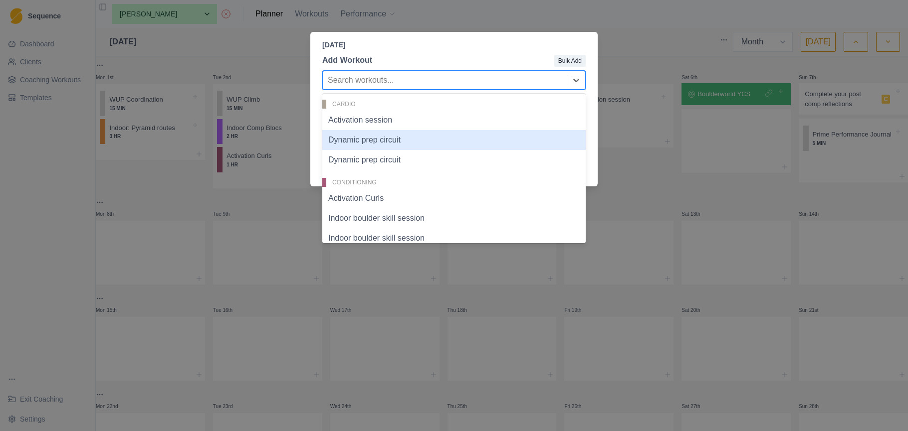
click at [456, 140] on div "Dynamic prep circuit" at bounding box center [453, 140] width 263 height 20
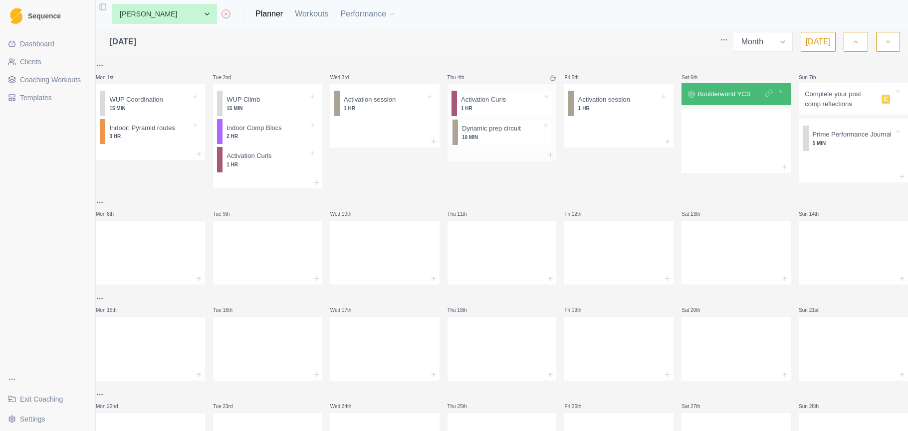
scroll to position [0, 0]
drag, startPoint x: 514, startPoint y: 143, endPoint x: 502, endPoint y: 106, distance: 38.8
click at [502, 106] on div "Activation Curls 1 HR Dynamic prep circuit 10 MIN" at bounding box center [501, 117] width 109 height 65
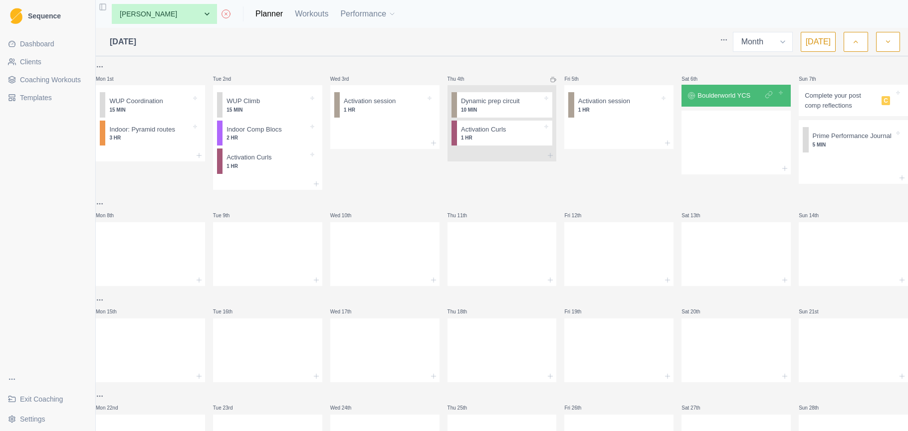
click at [494, 40] on div at bounding box center [425, 42] width 579 height 20
click at [731, 256] on div at bounding box center [735, 252] width 109 height 44
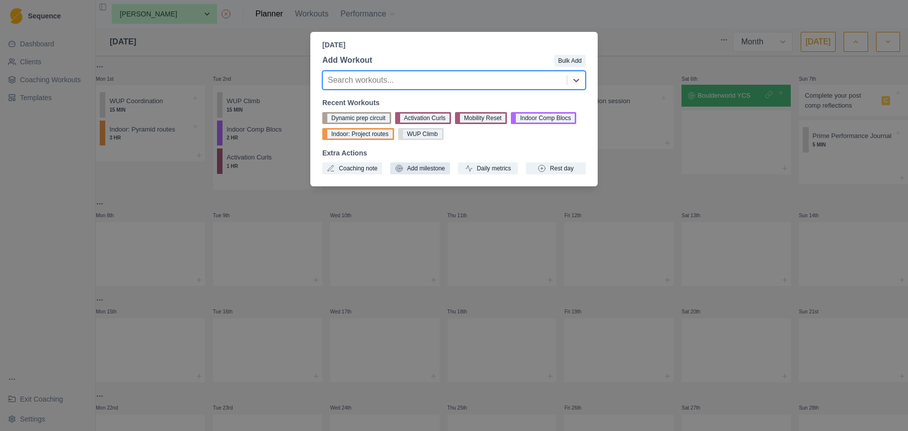
click at [418, 169] on button "Add milestone" at bounding box center [420, 169] width 60 height 12
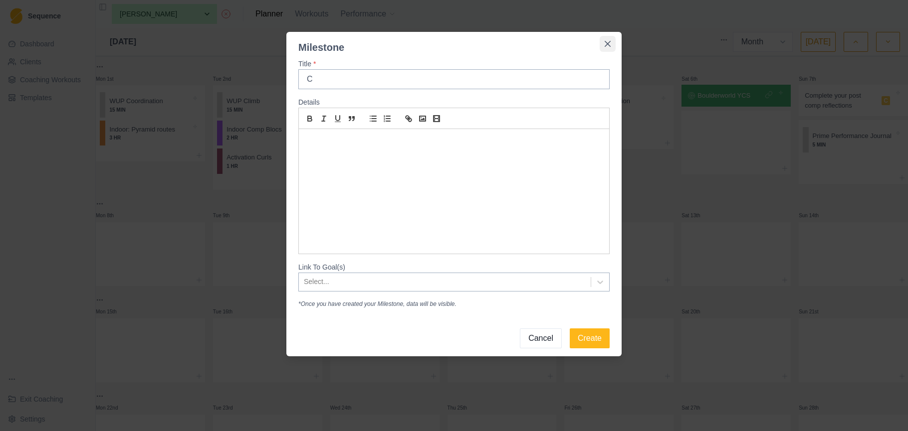
type input "C"
click at [601, 44] on button "Close" at bounding box center [608, 44] width 16 height 16
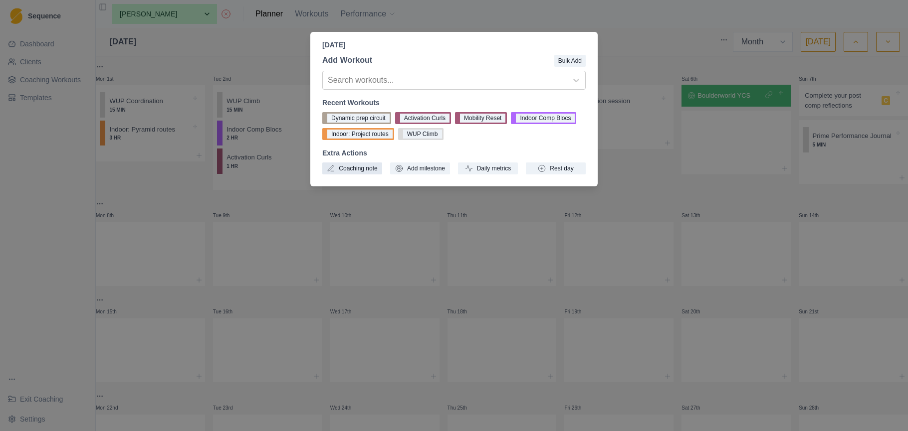
click at [360, 171] on button "Coaching note" at bounding box center [352, 169] width 60 height 12
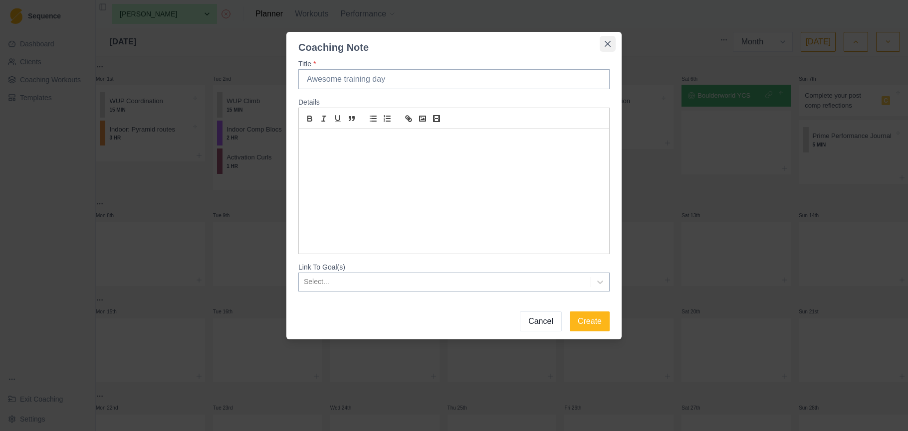
click at [606, 43] on icon "Close" at bounding box center [607, 44] width 6 height 6
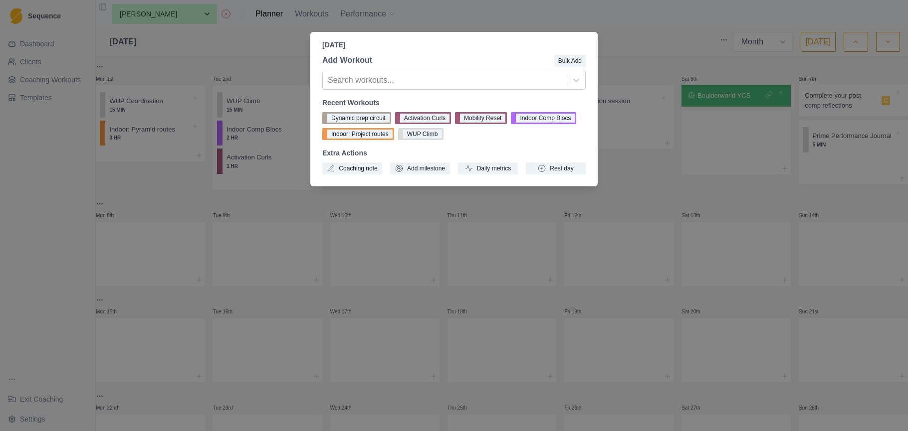
drag, startPoint x: 615, startPoint y: 224, endPoint x: 626, endPoint y: 208, distance: 19.4
click at [616, 224] on div "Saturday, September 13th, 2025 Add Workout Bulk Add Search workouts... Recent W…" at bounding box center [454, 215] width 908 height 431
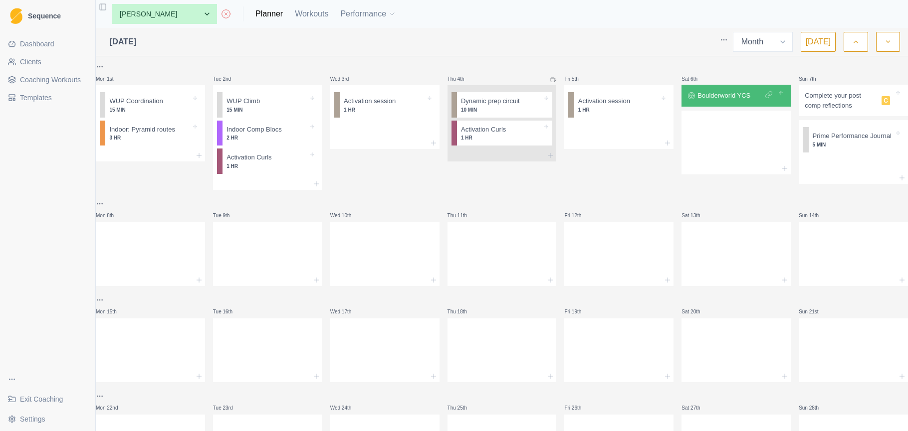
click at [627, 208] on div at bounding box center [618, 204] width 109 height 12
click at [859, 44] on button "button" at bounding box center [855, 42] width 24 height 20
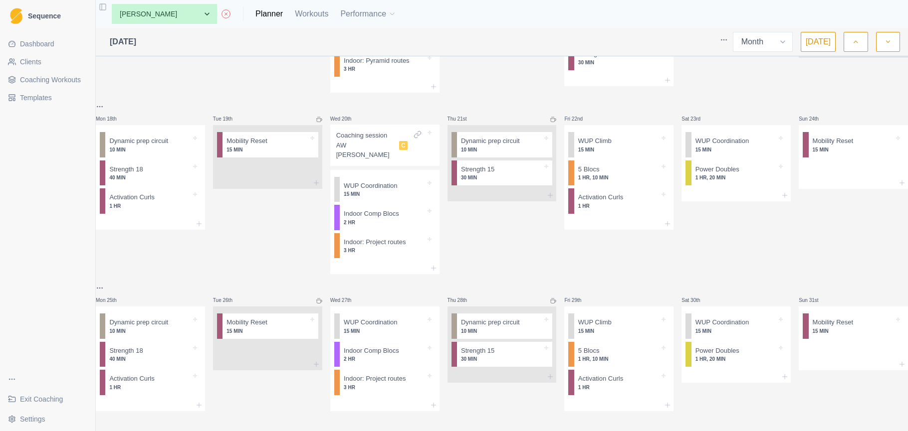
scroll to position [454, 0]
click at [884, 43] on icon "button" at bounding box center [887, 42] width 7 height 10
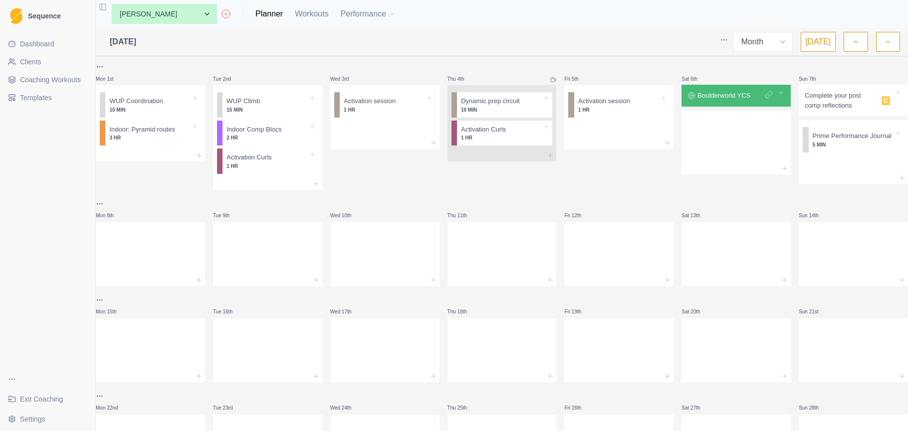
scroll to position [0, 0]
click at [855, 173] on div at bounding box center [853, 178] width 109 height 12
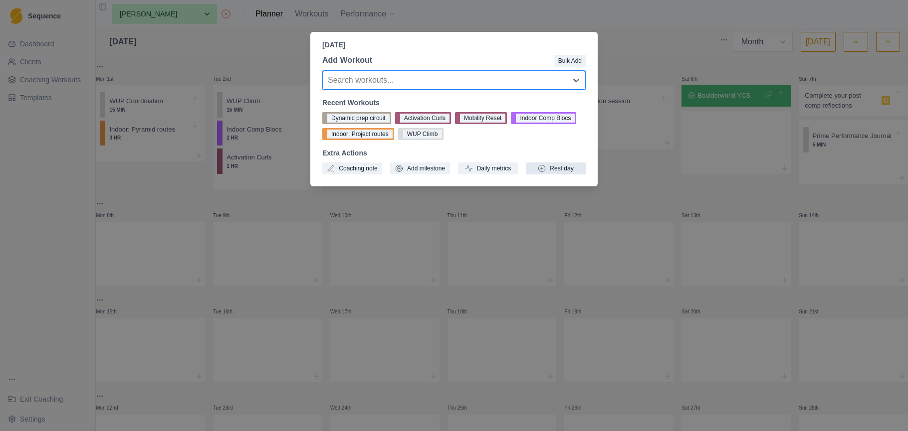
click at [565, 169] on button "Rest day" at bounding box center [556, 169] width 60 height 12
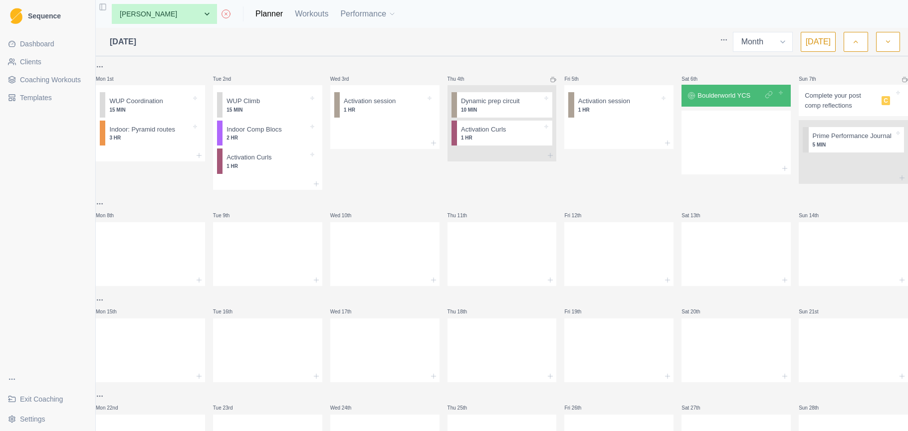
click at [870, 36] on div "Week Month Today" at bounding box center [816, 42] width 167 height 20
click at [860, 43] on button "button" at bounding box center [855, 42] width 24 height 20
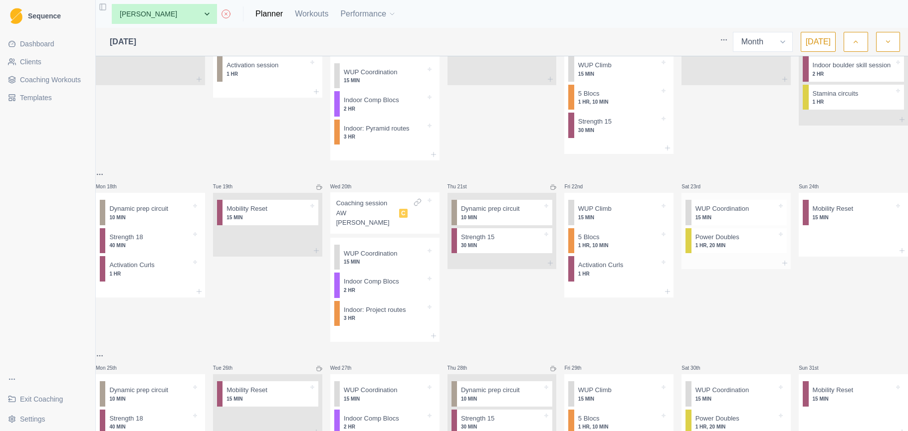
scroll to position [386, 0]
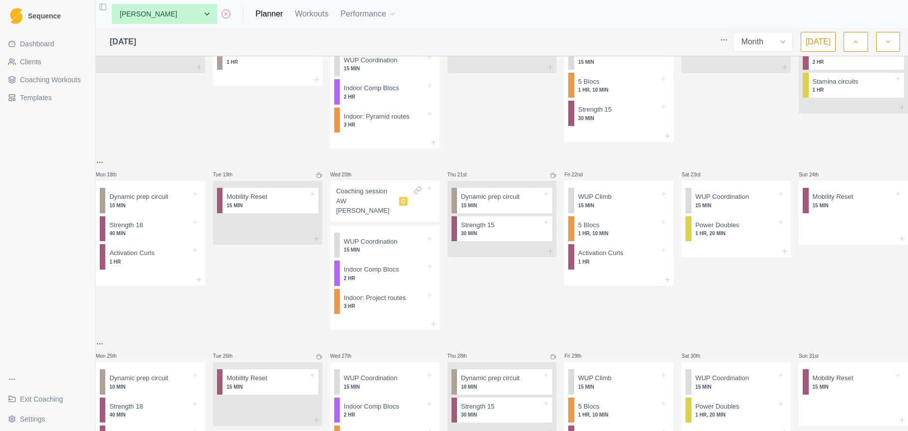
click at [112, 174] on html "Sequence Dashboard Clients Coaching Workouts Templates Exit Coaching Settings T…" at bounding box center [454, 215] width 908 height 431
click at [888, 41] on html "Sequence Dashboard Clients Coaching Workouts Templates Exit Coaching Settings T…" at bounding box center [454, 215] width 908 height 431
click at [893, 44] on button "button" at bounding box center [888, 42] width 24 height 20
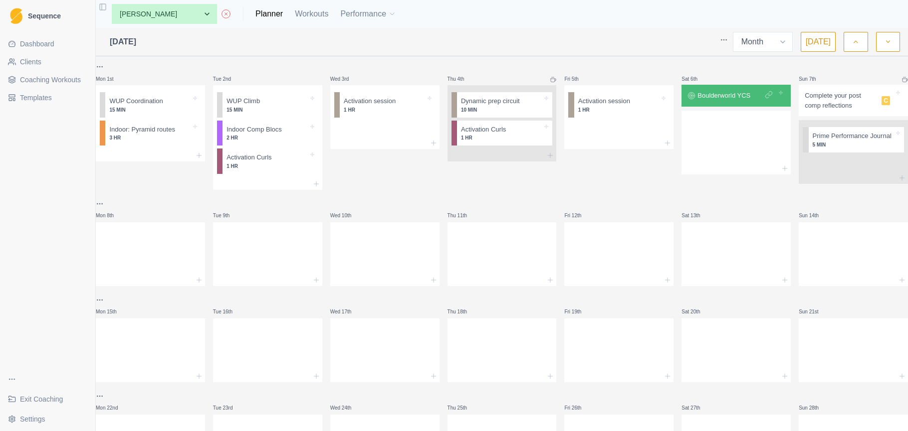
scroll to position [0, 0]
click at [717, 239] on div at bounding box center [735, 252] width 109 height 44
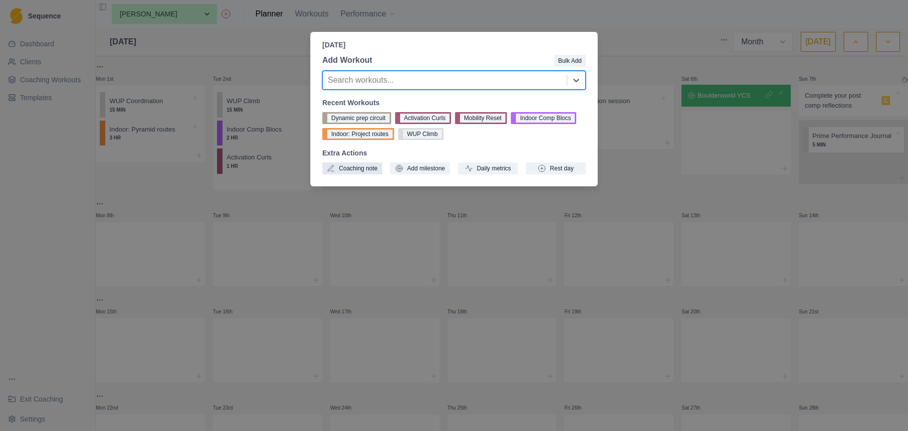
click at [353, 168] on button "Coaching note" at bounding box center [352, 169] width 60 height 12
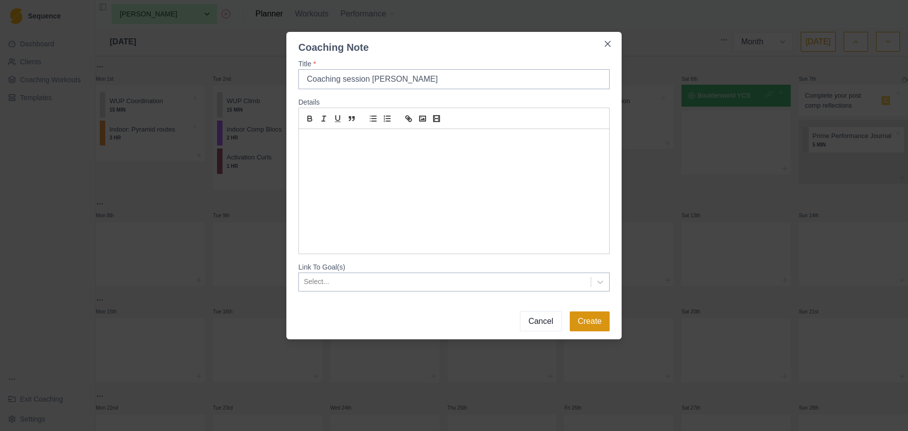
type input "Coaching session Rob Gravity"
click at [594, 325] on button "Create" at bounding box center [590, 322] width 40 height 20
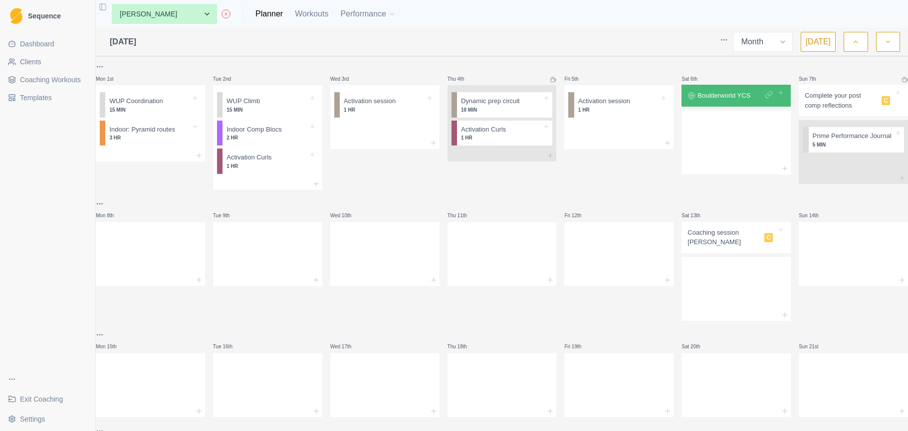
click at [852, 42] on icon "button" at bounding box center [855, 42] width 7 height 10
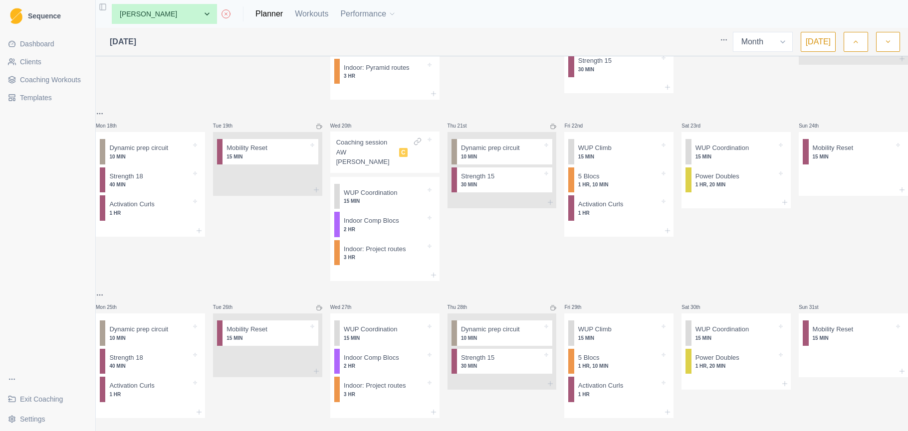
scroll to position [441, 0]
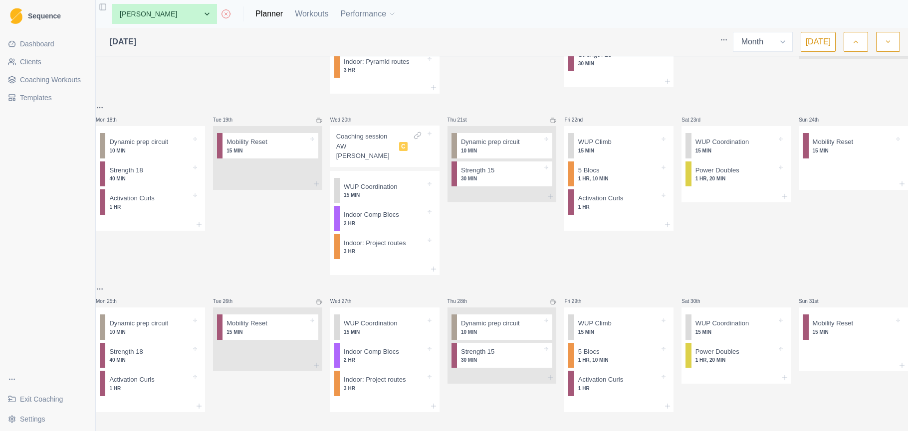
click at [887, 46] on icon "button" at bounding box center [887, 42] width 7 height 10
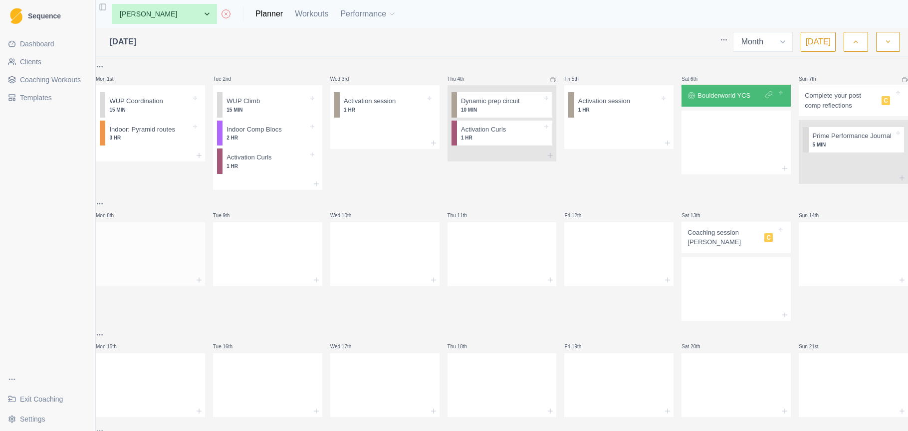
scroll to position [0, 0]
click at [135, 252] on div at bounding box center [150, 252] width 109 height 44
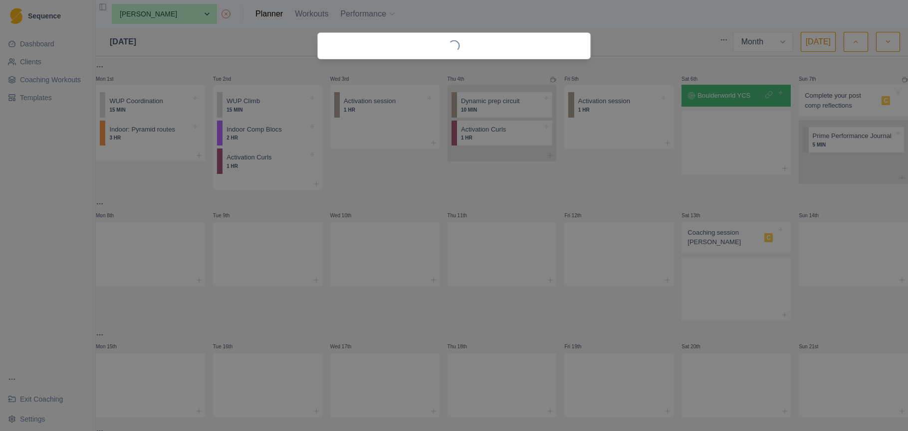
scroll to position [0, 0]
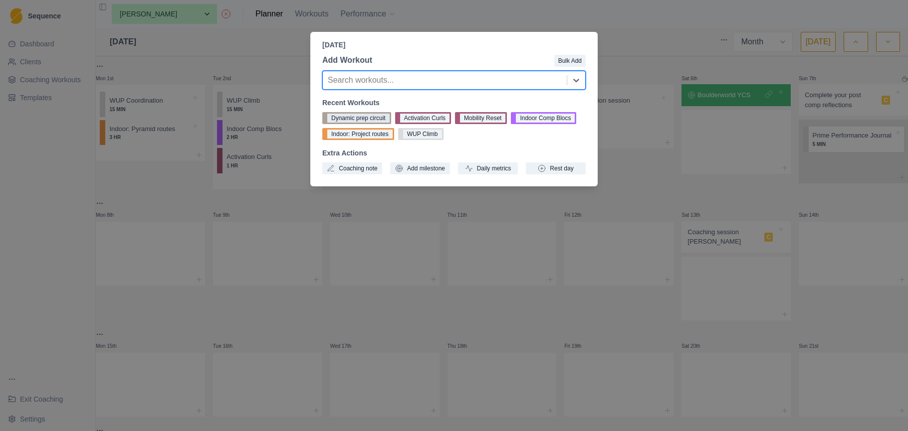
click at [375, 117] on button "Dynamic prep circuit" at bounding box center [356, 118] width 69 height 12
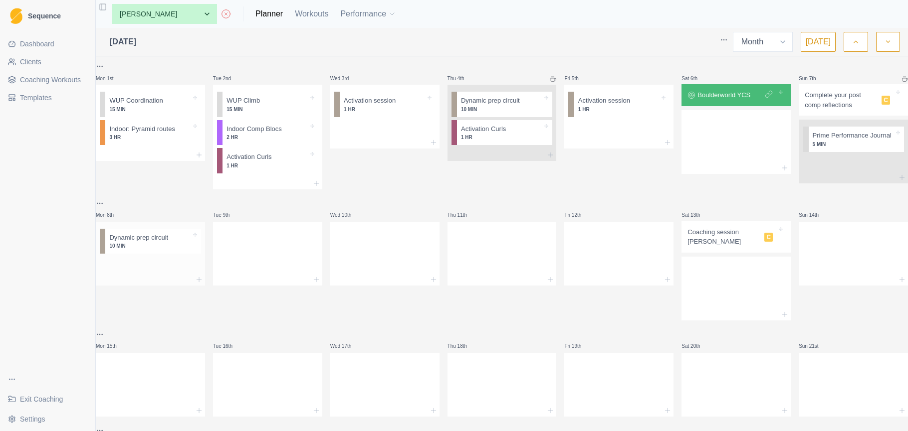
click at [136, 265] on div at bounding box center [150, 266] width 109 height 16
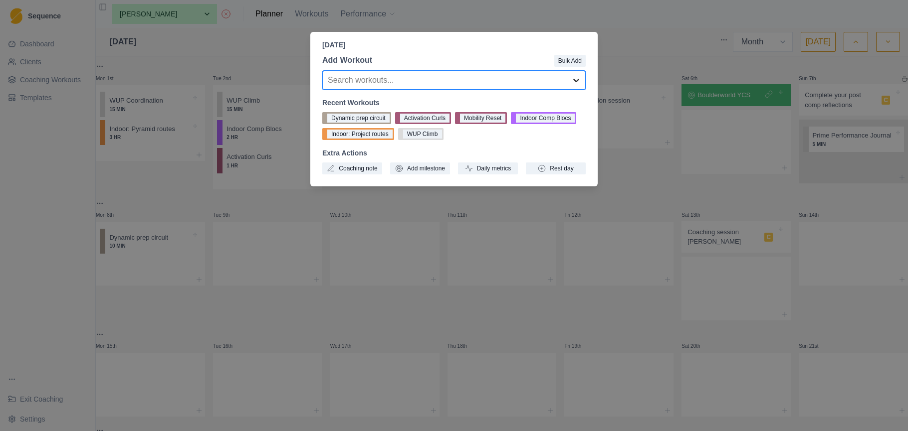
click at [578, 82] on icon at bounding box center [576, 80] width 10 height 10
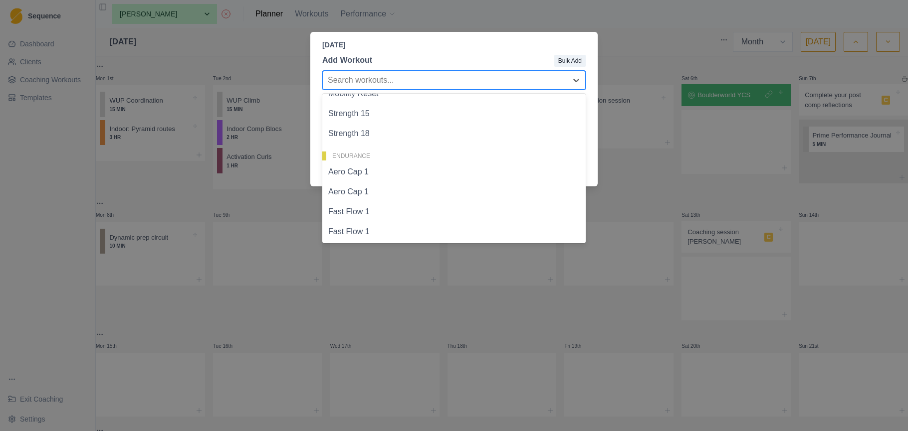
scroll to position [185, 0]
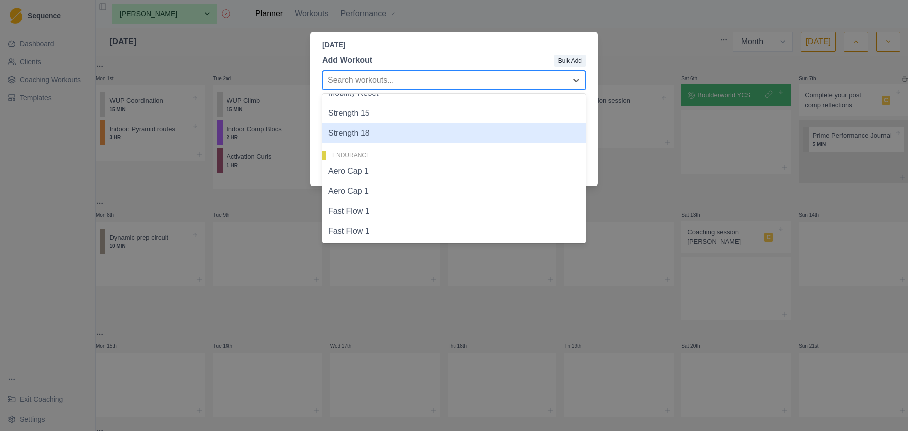
click at [462, 140] on div "Strength 18" at bounding box center [453, 133] width 263 height 20
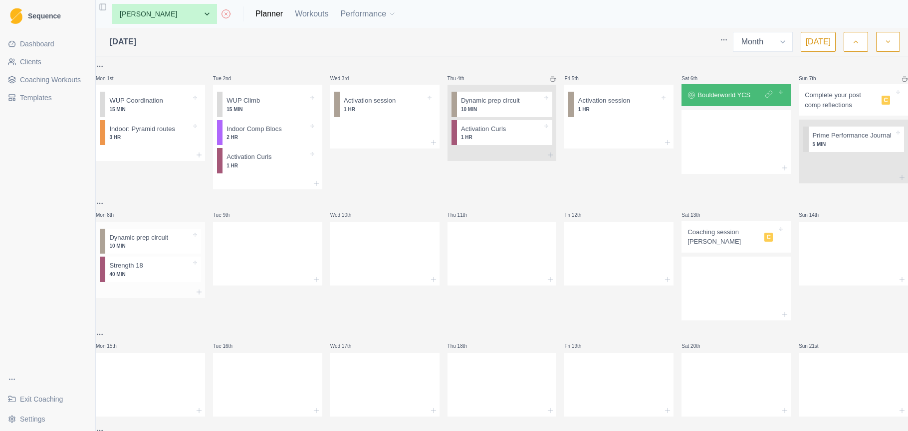
click at [155, 293] on div at bounding box center [150, 292] width 109 height 12
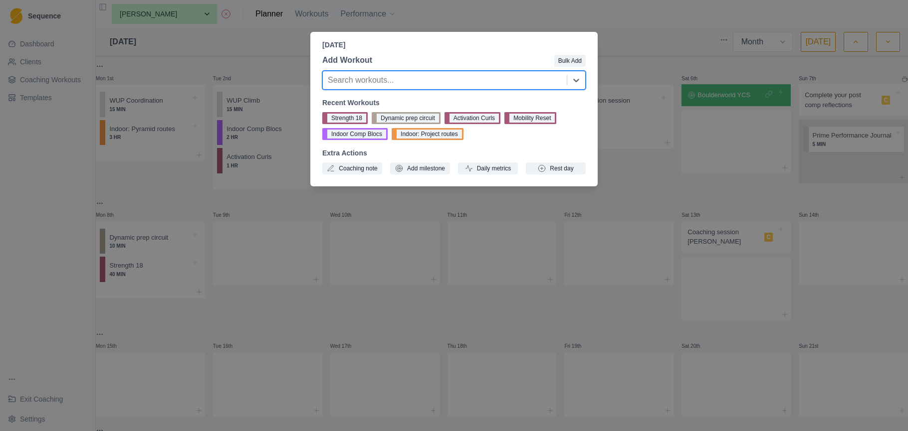
drag, startPoint x: 492, startPoint y: 118, endPoint x: 484, endPoint y: 127, distance: 12.4
click at [492, 118] on button "Activation Curls" at bounding box center [472, 118] width 56 height 12
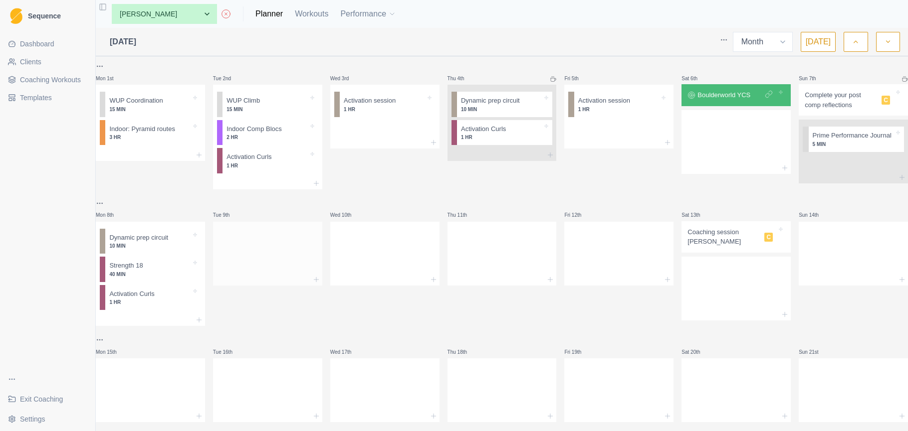
click at [267, 259] on div at bounding box center [267, 252] width 109 height 44
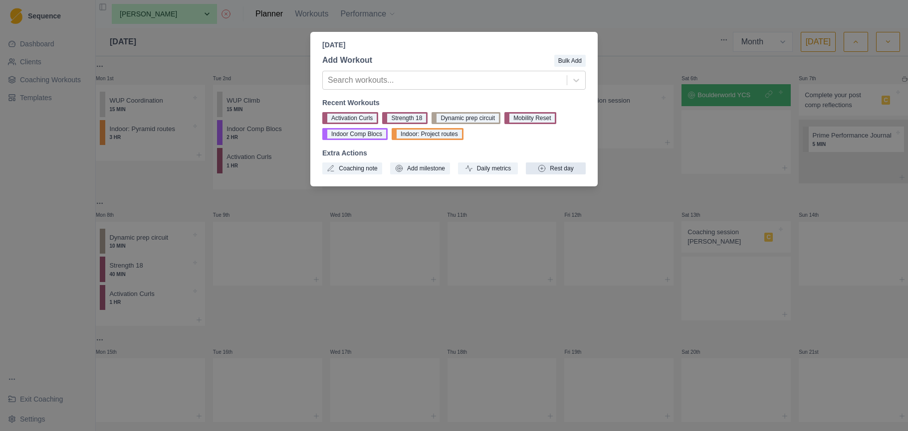
click at [551, 166] on button "Rest day" at bounding box center [556, 169] width 60 height 12
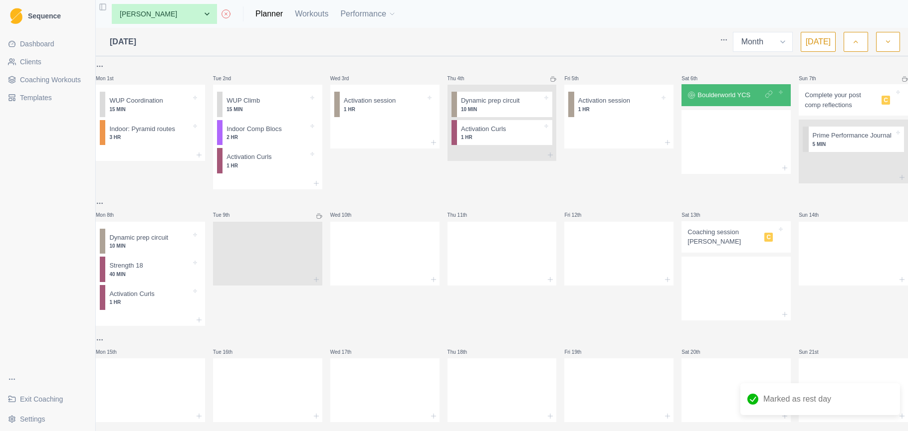
click at [290, 261] on div at bounding box center [267, 252] width 109 height 44
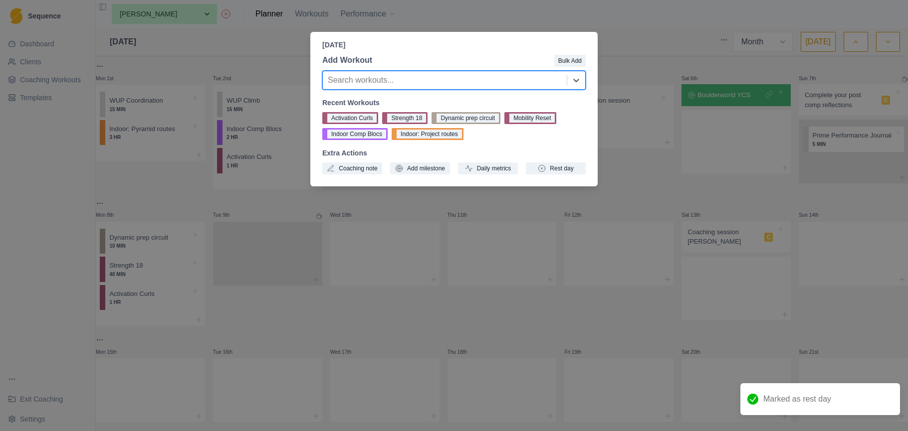
drag, startPoint x: 540, startPoint y: 117, endPoint x: 531, endPoint y: 134, distance: 19.0
click at [540, 117] on button "Mobility Reset" at bounding box center [530, 118] width 52 height 12
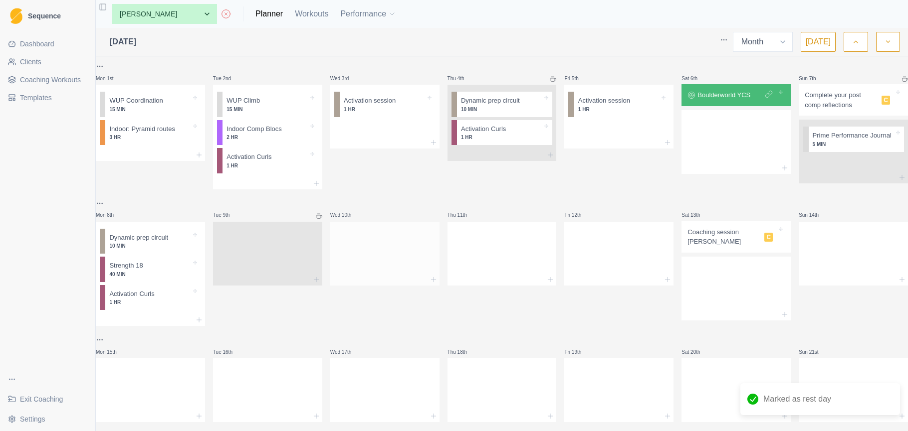
click at [379, 247] on div at bounding box center [384, 252] width 109 height 44
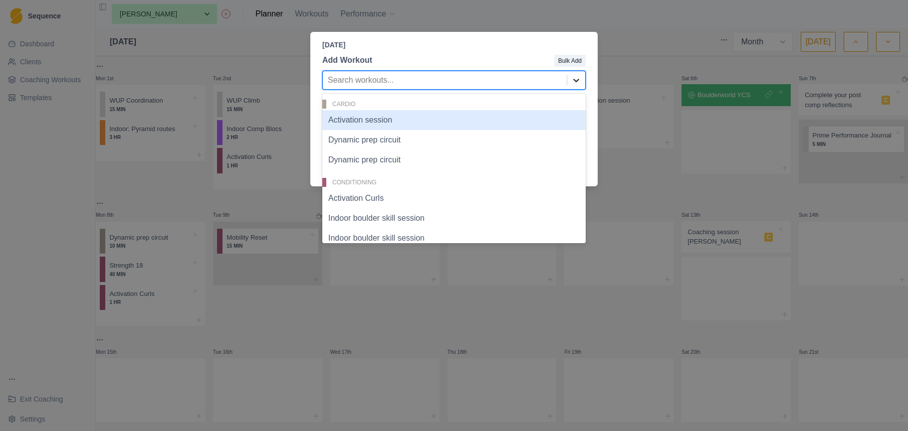
click at [577, 81] on icon at bounding box center [576, 80] width 6 height 3
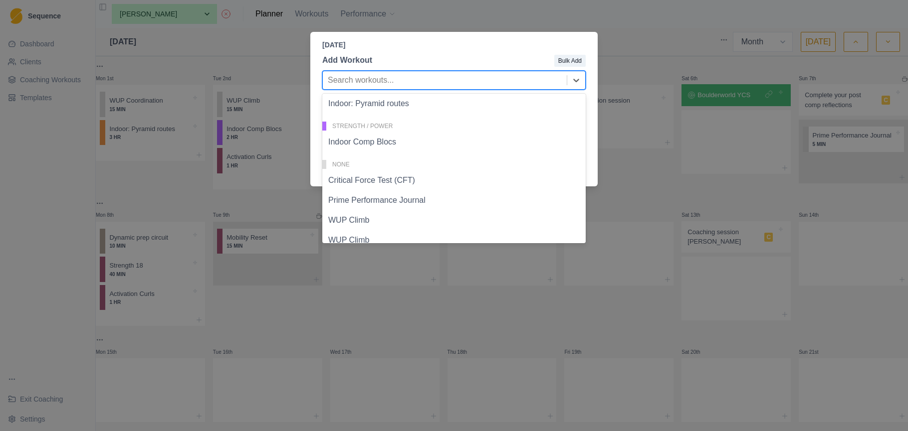
scroll to position [524, 0]
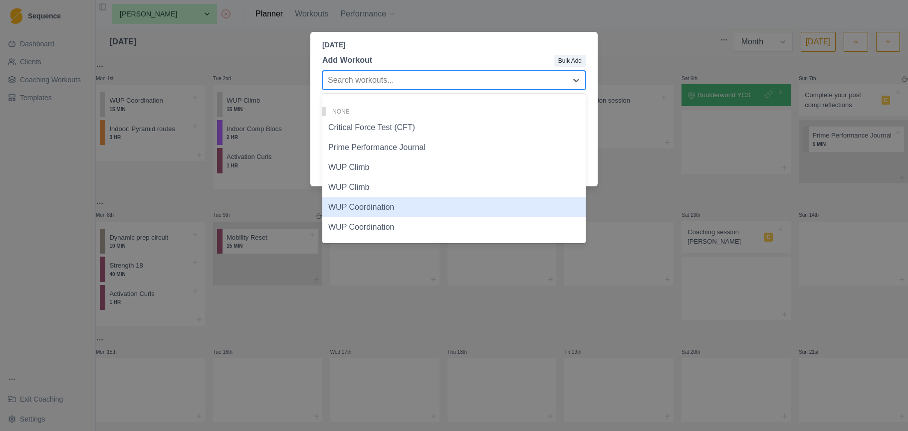
click at [386, 209] on div "WUP Coordination" at bounding box center [453, 208] width 263 height 20
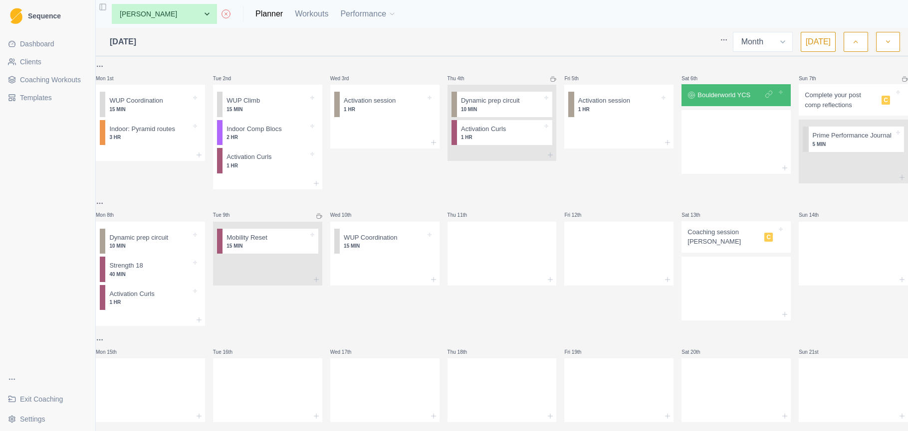
click at [366, 246] on p "15 MIN" at bounding box center [384, 245] width 81 height 7
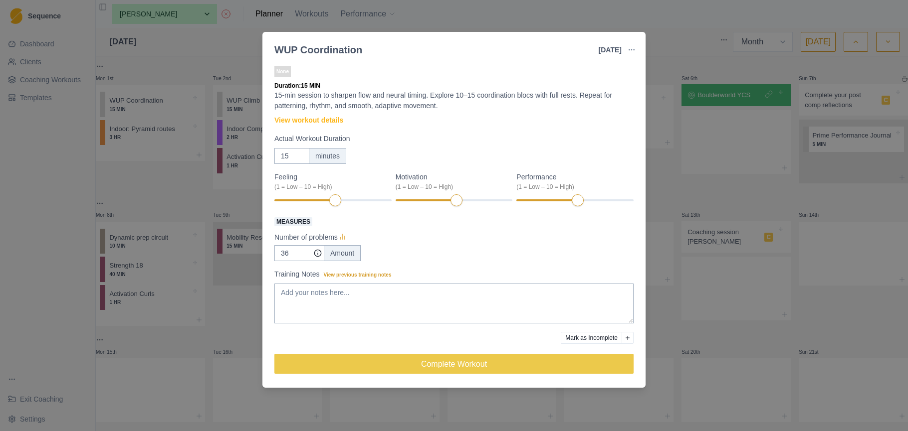
click at [668, 36] on div "WUP Coordination 10 Sep 2025 Link To Goal View Workout Metrics Edit Original Wo…" at bounding box center [454, 215] width 908 height 431
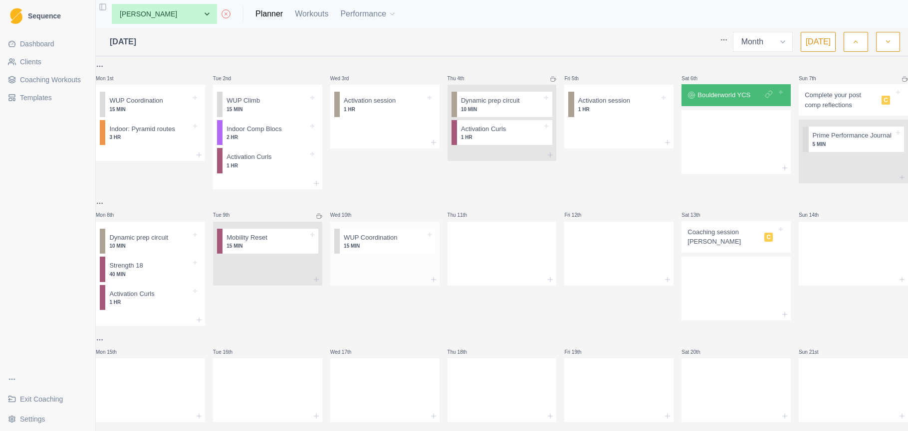
click at [375, 269] on div at bounding box center [384, 266] width 109 height 16
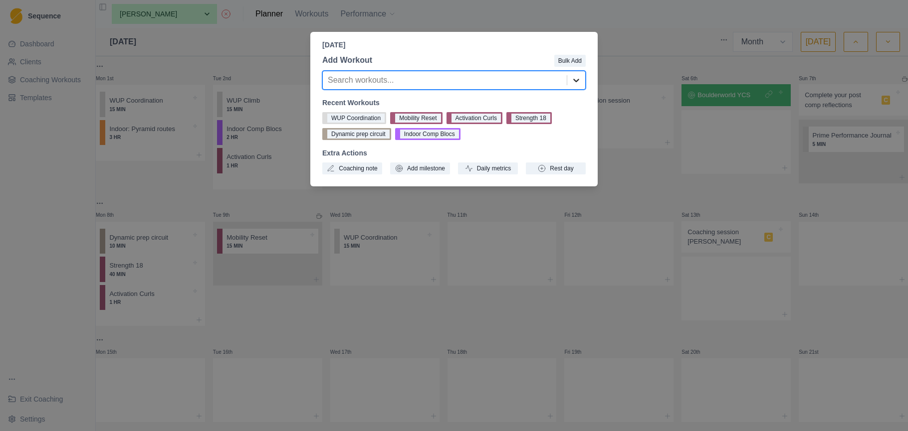
click at [573, 81] on icon at bounding box center [576, 80] width 10 height 10
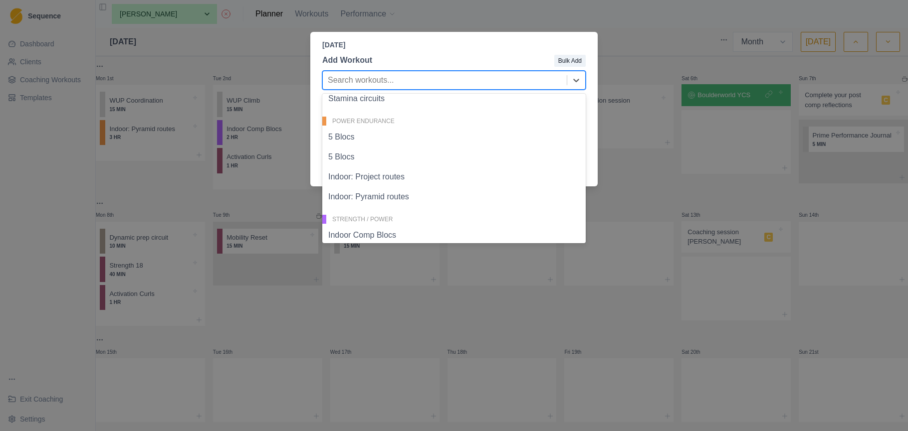
scroll to position [384, 0]
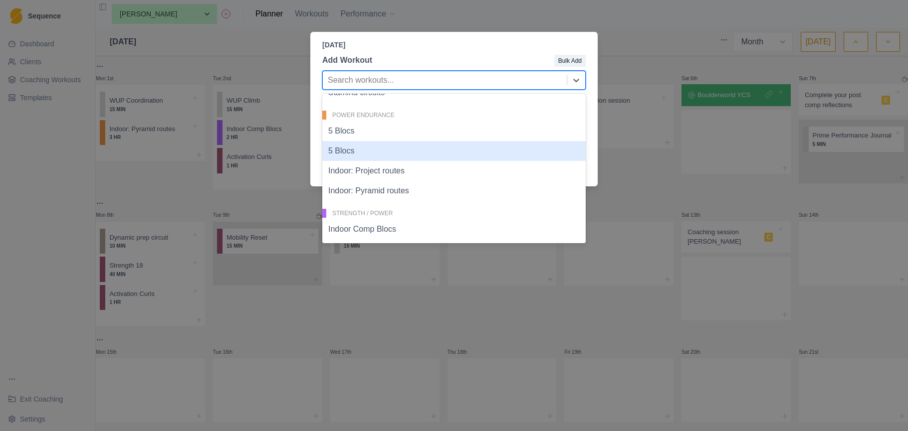
click at [486, 152] on div "5 Blocs" at bounding box center [453, 151] width 263 height 20
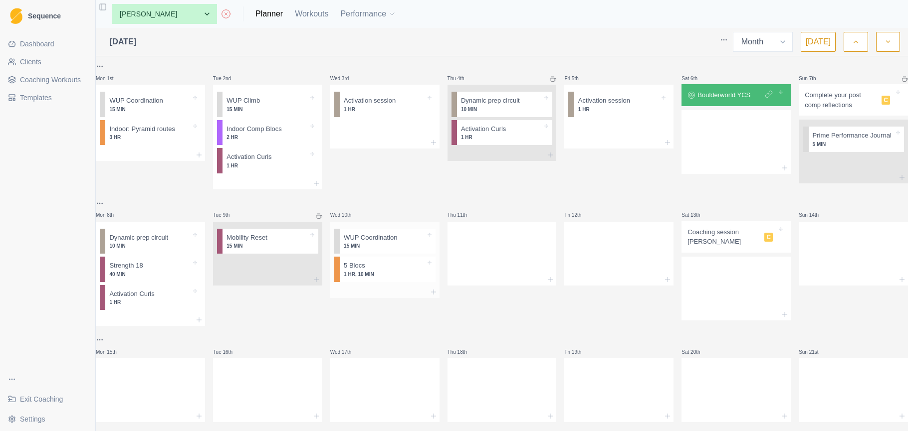
click at [399, 294] on div at bounding box center [384, 292] width 109 height 12
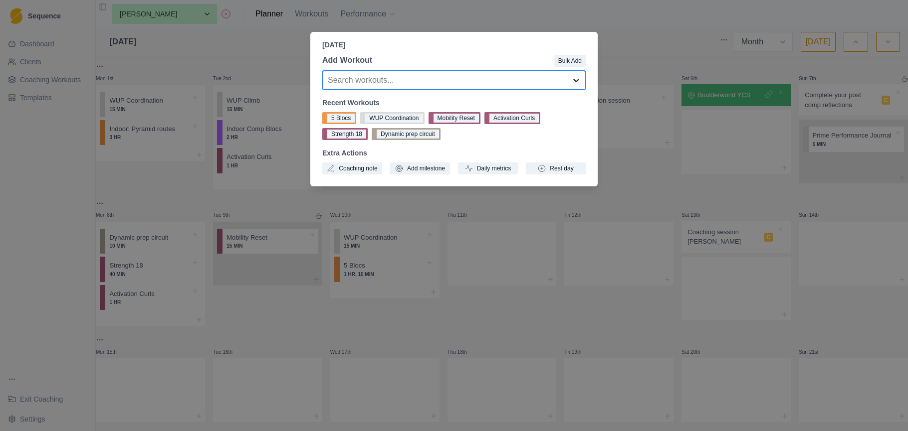
click at [577, 78] on icon at bounding box center [576, 80] width 10 height 10
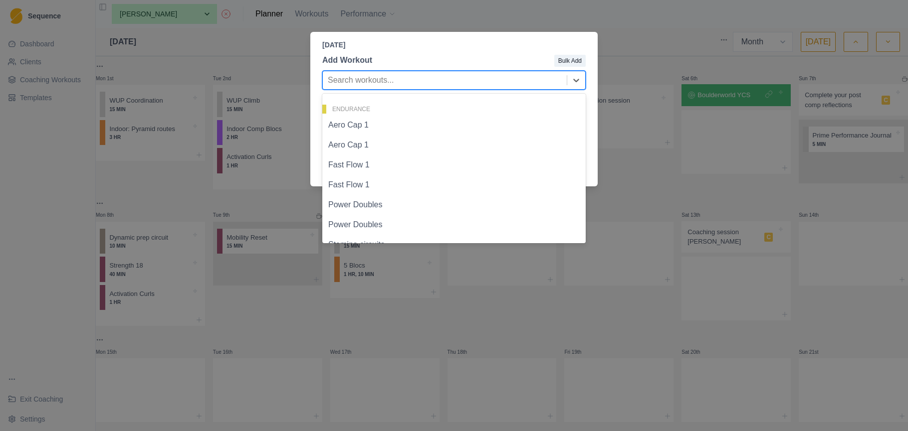
scroll to position [257, 0]
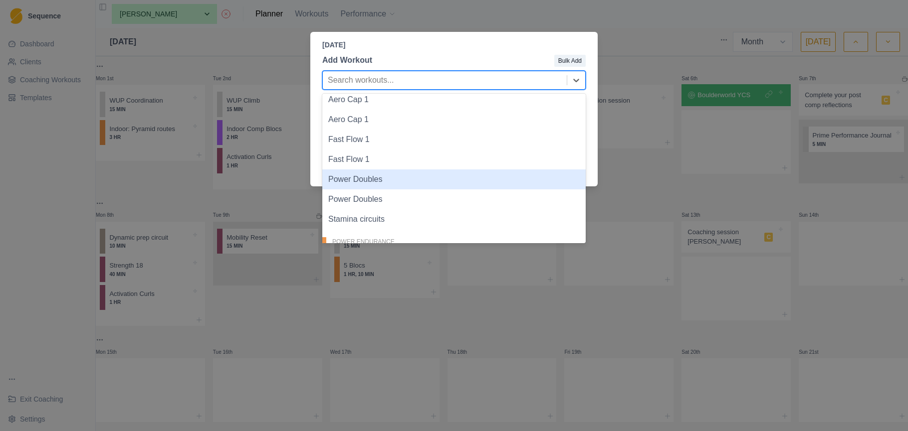
click at [455, 177] on div "Power Doubles" at bounding box center [453, 180] width 263 height 20
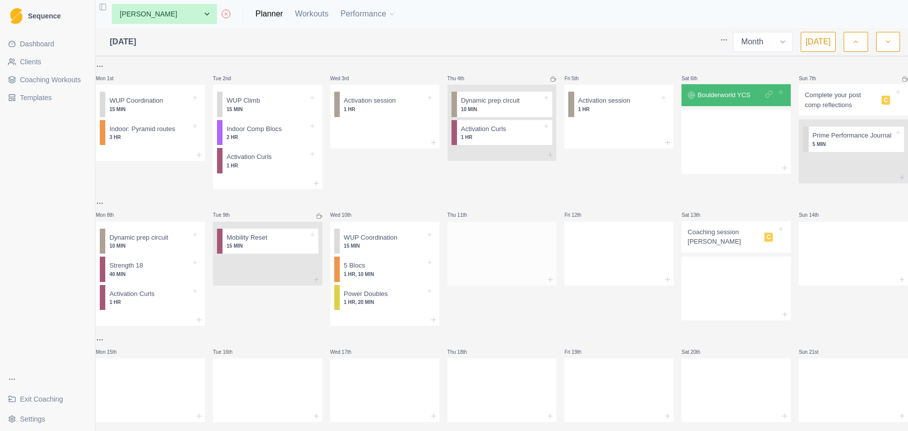
click at [481, 254] on div at bounding box center [501, 252] width 109 height 44
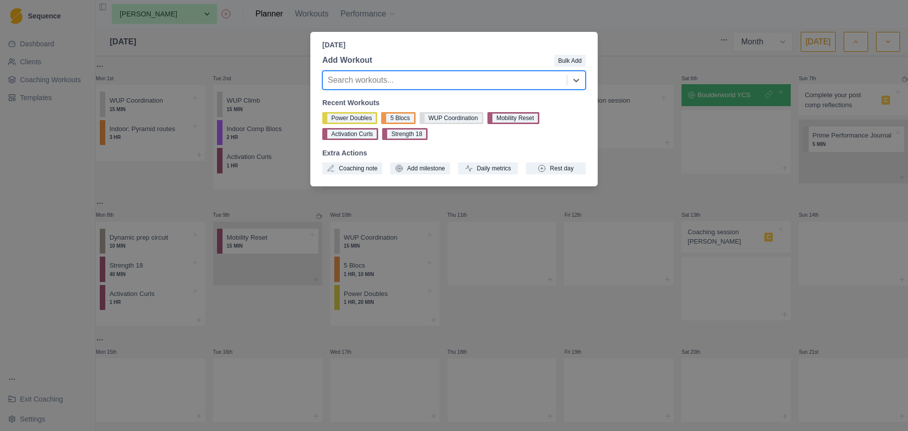
drag, startPoint x: 557, startPoint y: 84, endPoint x: 551, endPoint y: 90, distance: 8.8
click at [557, 84] on div at bounding box center [445, 80] width 234 height 14
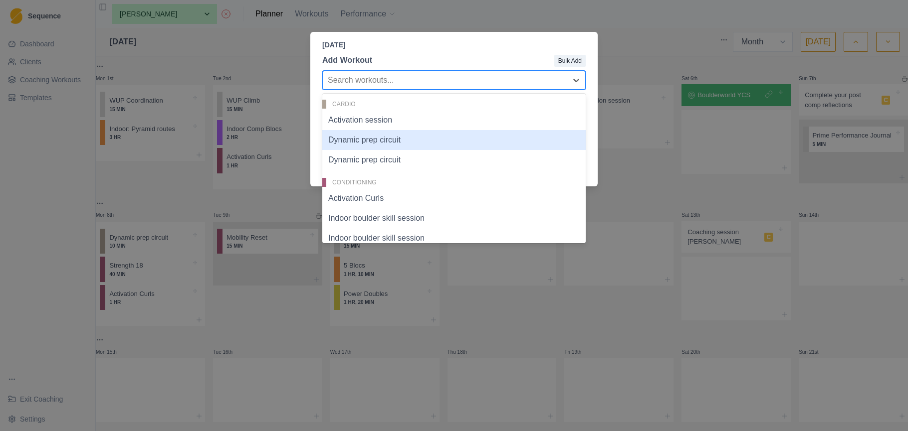
click at [500, 131] on div "Dynamic prep circuit" at bounding box center [453, 140] width 263 height 20
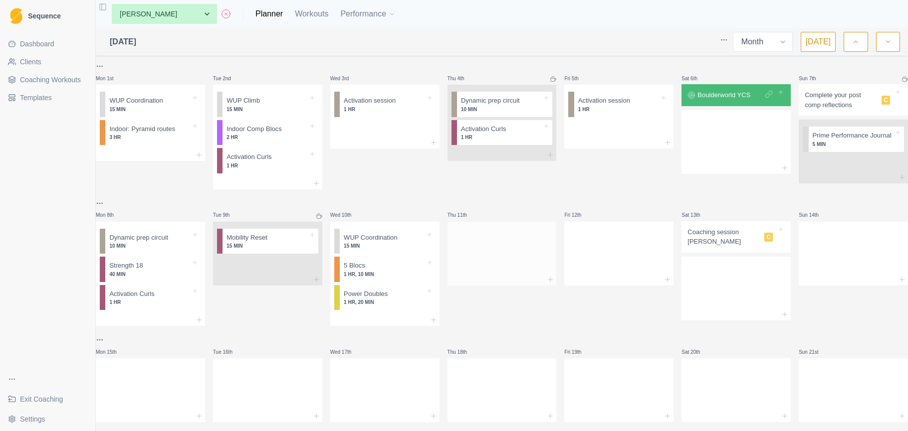
click at [502, 261] on div at bounding box center [501, 252] width 109 height 44
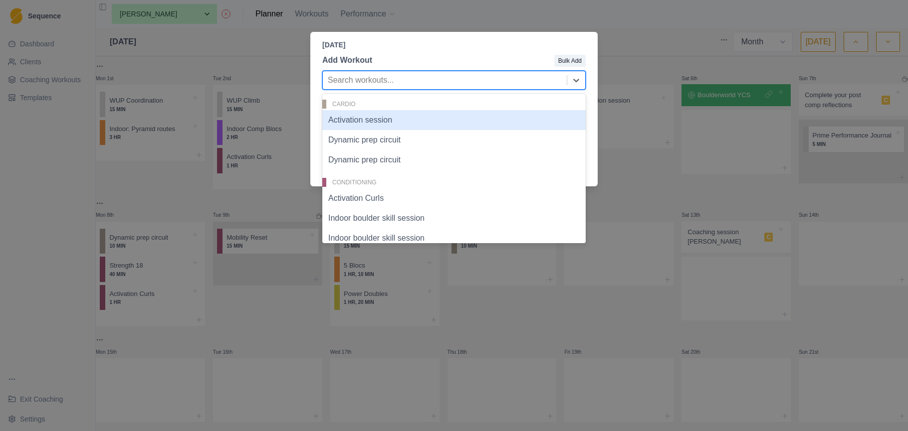
click at [523, 80] on div at bounding box center [445, 80] width 234 height 14
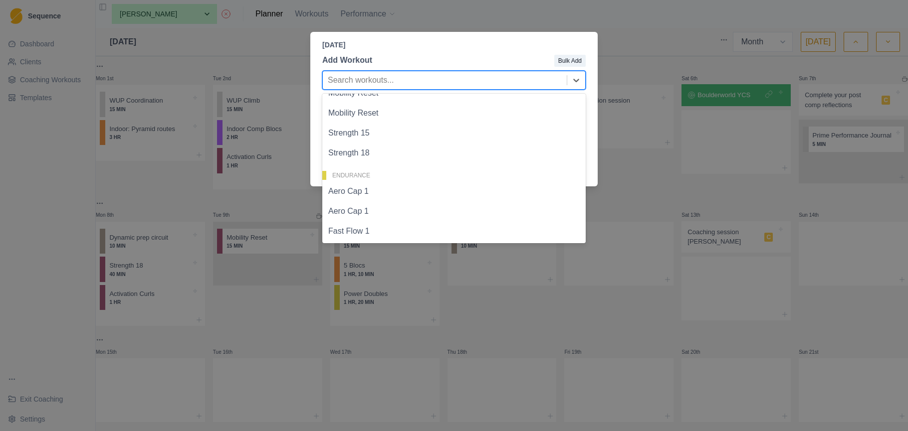
scroll to position [170, 0]
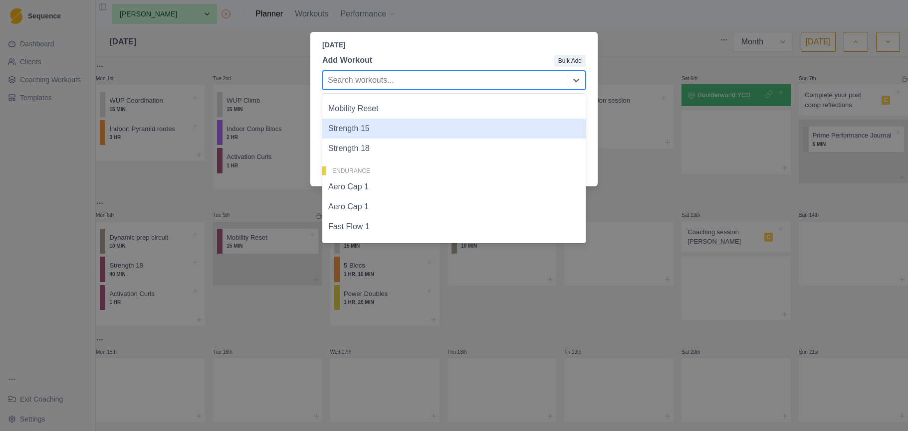
click at [428, 131] on div "Strength 15" at bounding box center [453, 129] width 263 height 20
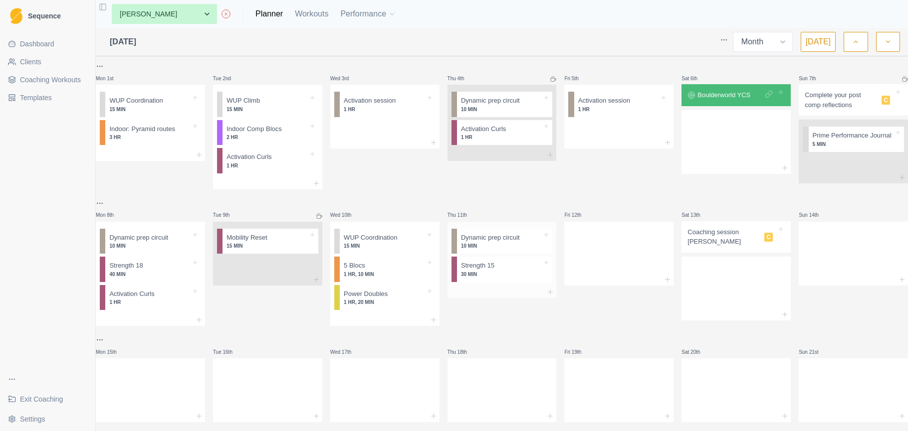
click at [503, 296] on div at bounding box center [501, 292] width 109 height 12
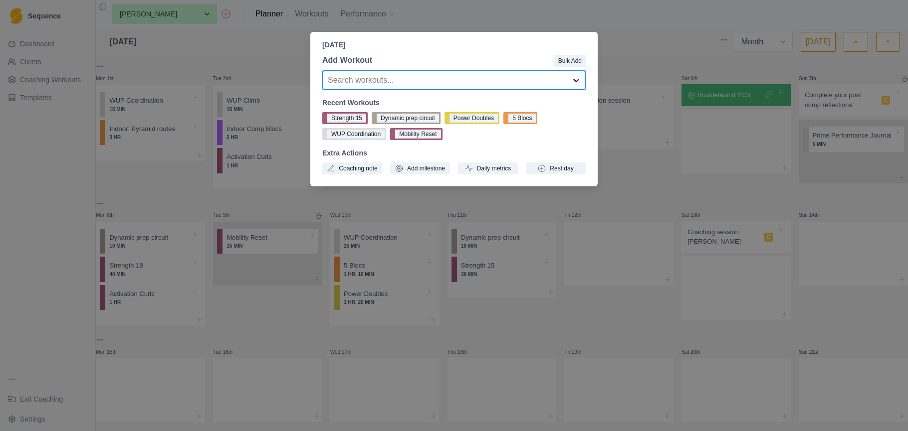
click at [576, 81] on icon at bounding box center [576, 80] width 10 height 10
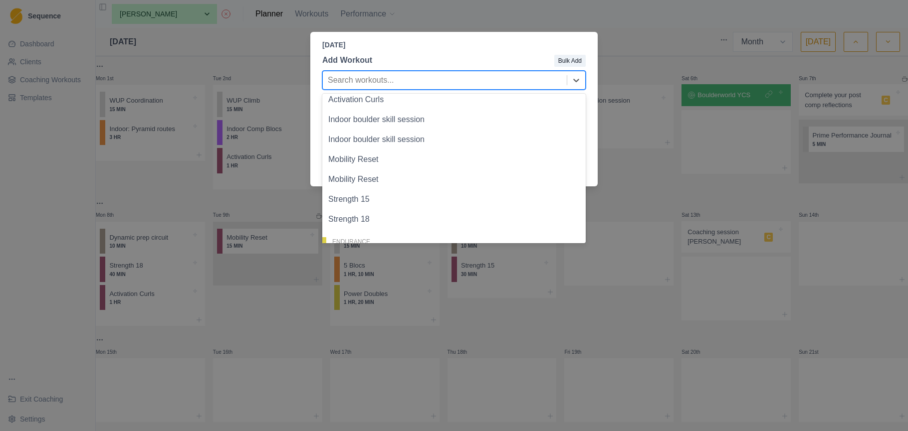
scroll to position [0, 0]
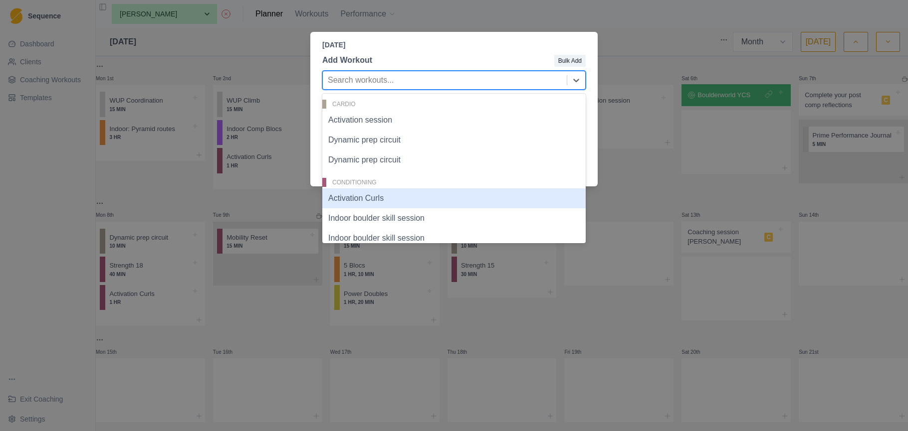
drag, startPoint x: 492, startPoint y: 202, endPoint x: 499, endPoint y: 202, distance: 7.5
click at [492, 202] on div "Activation Curls" at bounding box center [453, 199] width 263 height 20
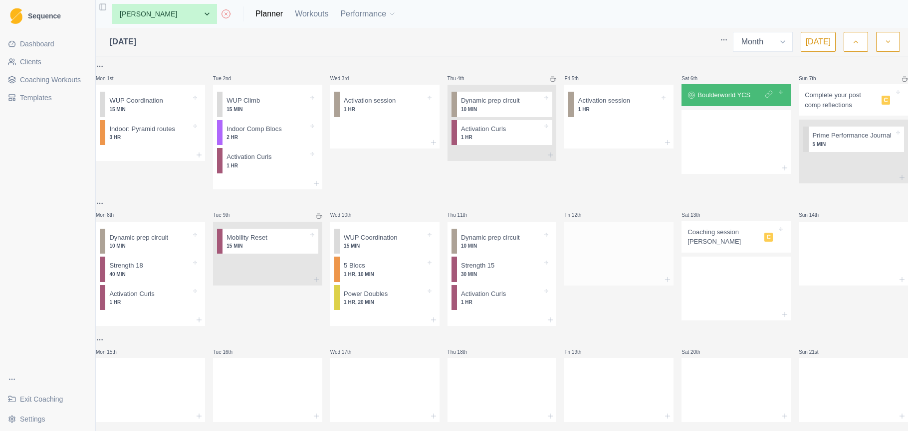
click at [612, 260] on div at bounding box center [618, 252] width 109 height 44
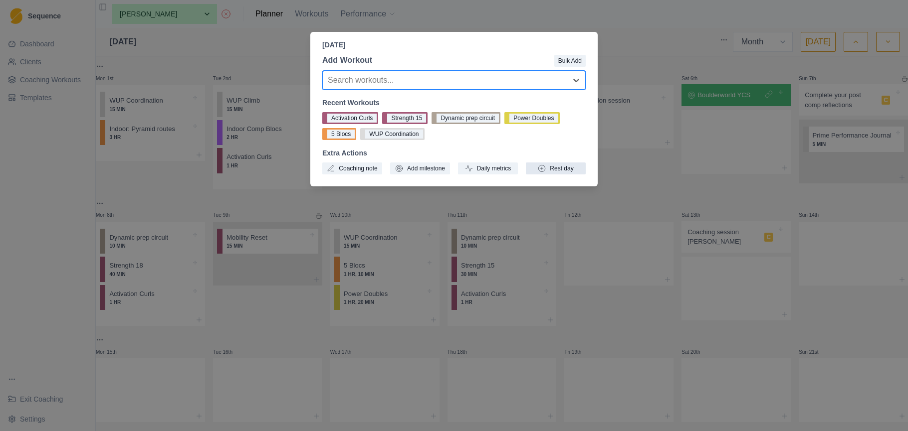
click at [556, 171] on button "Rest day" at bounding box center [556, 169] width 60 height 12
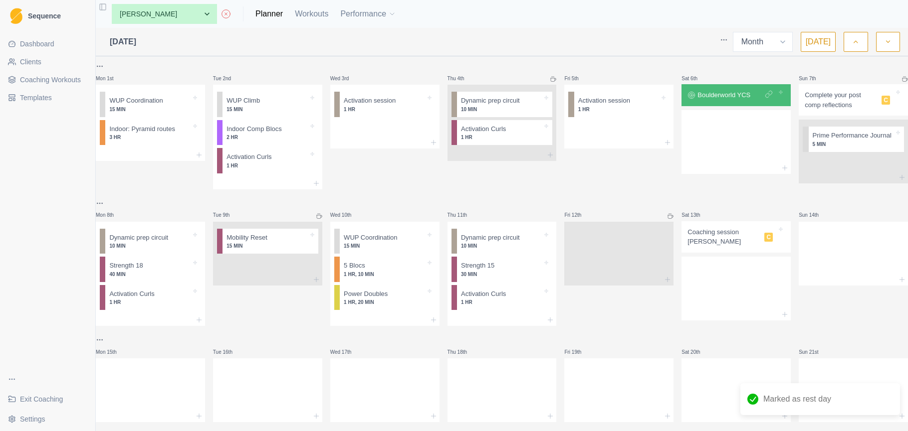
scroll to position [-3, 0]
click at [720, 300] on div at bounding box center [735, 287] width 109 height 44
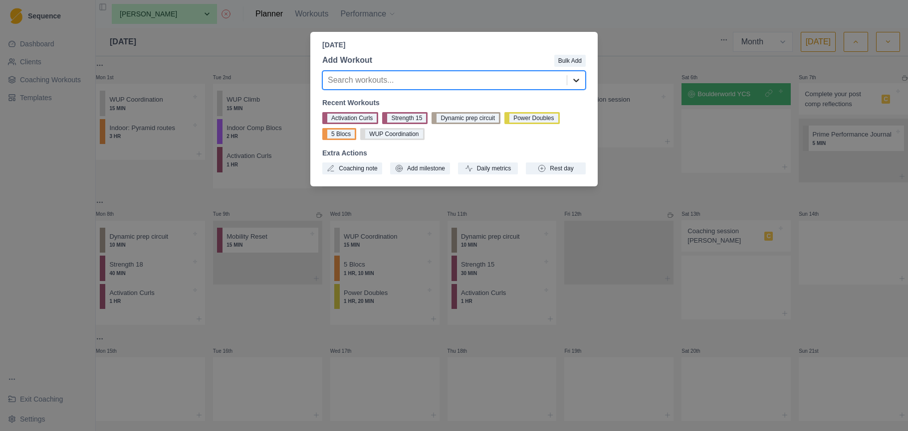
click at [572, 80] on icon at bounding box center [576, 80] width 10 height 10
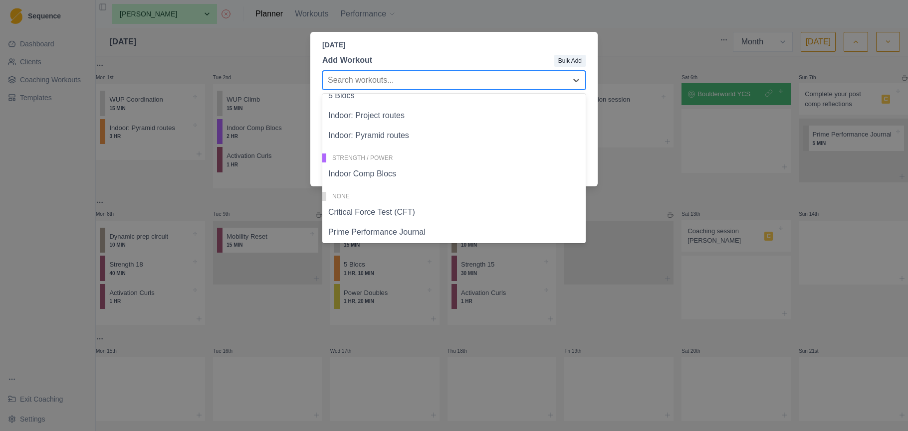
scroll to position [524, 0]
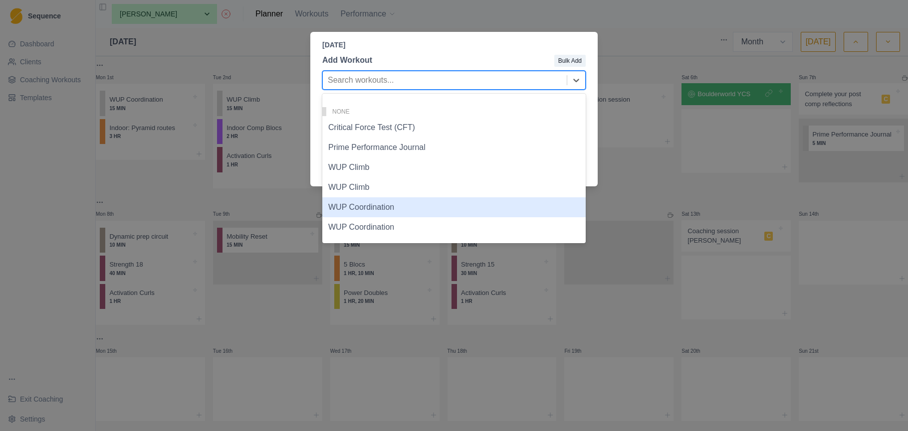
click at [455, 201] on div "WUP Coordination" at bounding box center [453, 208] width 263 height 20
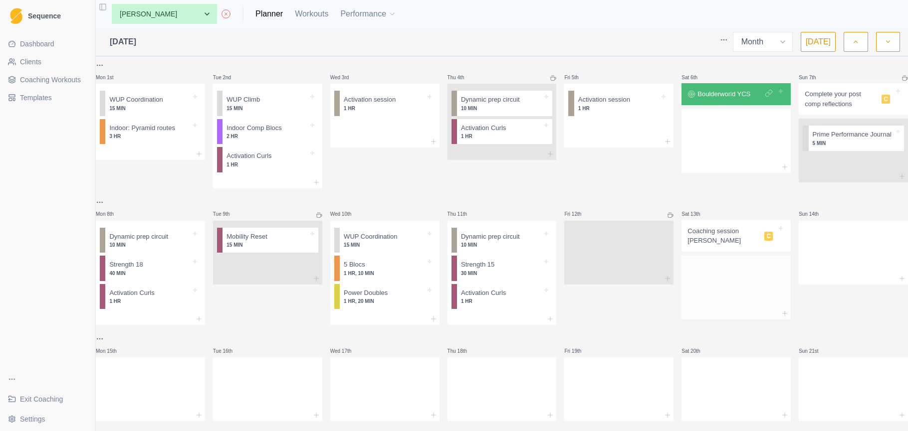
click at [718, 291] on div at bounding box center [735, 286] width 109 height 44
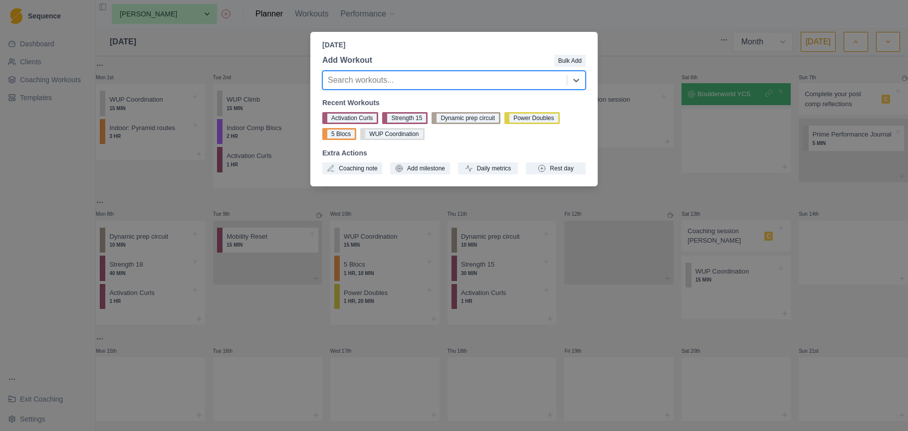
click at [498, 85] on div at bounding box center [445, 80] width 234 height 14
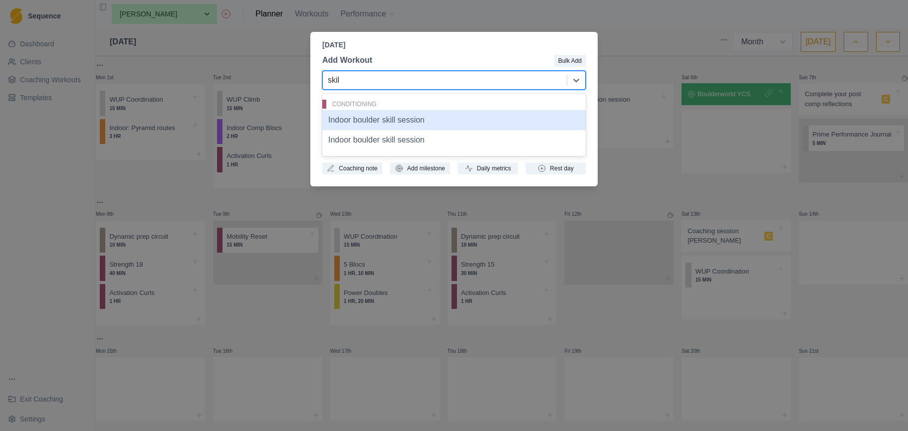
type input "skill"
click at [491, 116] on div "Indoor boulder skill session" at bounding box center [453, 120] width 263 height 20
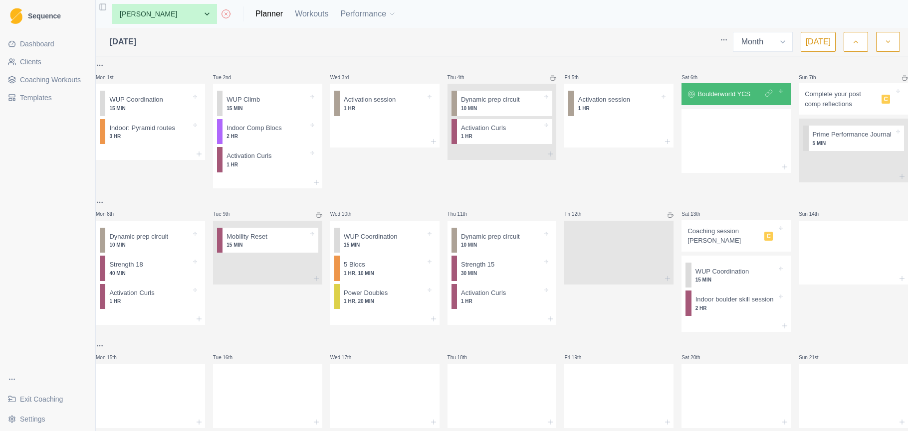
click at [728, 238] on p "Coaching session Rob Gravity" at bounding box center [723, 235] width 73 height 19
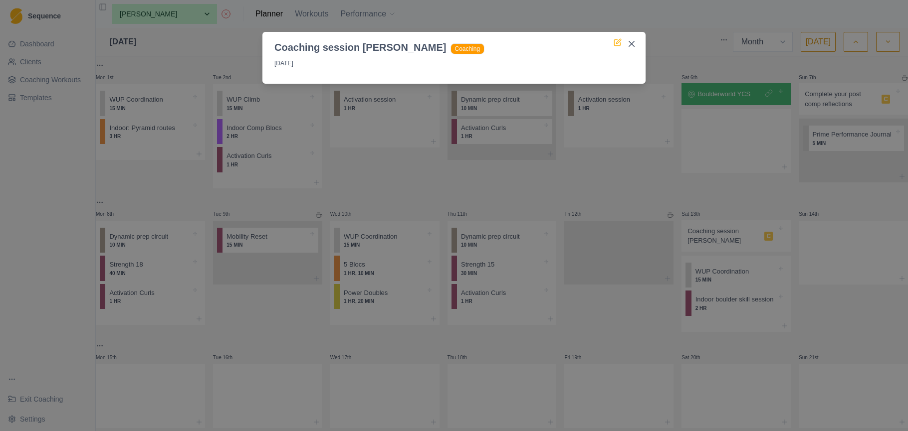
click at [617, 42] on icon at bounding box center [617, 42] width 8 height 8
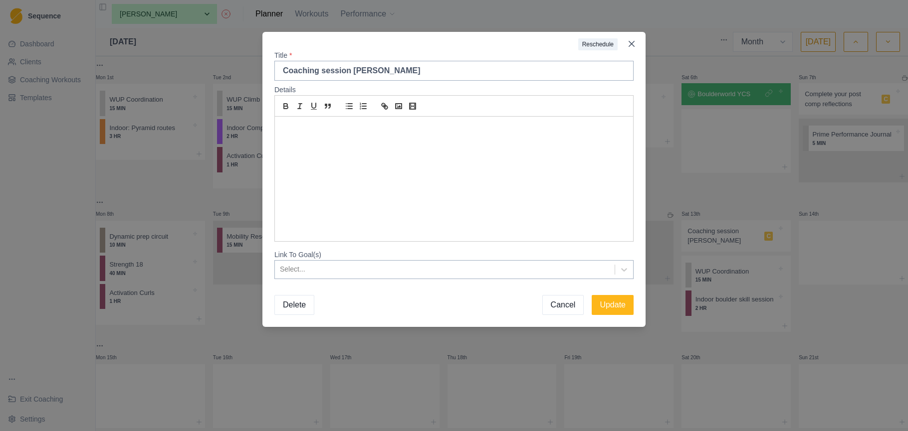
click at [308, 124] on p at bounding box center [453, 128] width 343 height 11
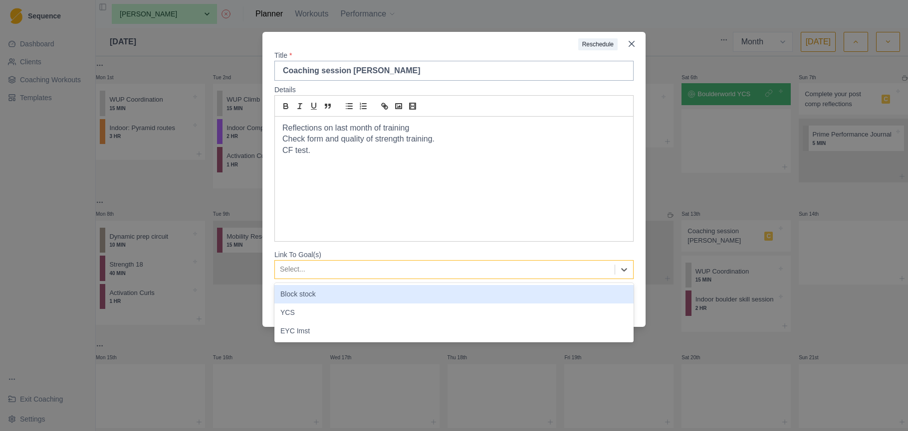
click at [391, 273] on div at bounding box center [445, 269] width 330 height 12
drag, startPoint x: 378, startPoint y: 295, endPoint x: 384, endPoint y: 273, distance: 22.3
click at [378, 295] on div "Block stock" at bounding box center [453, 294] width 359 height 18
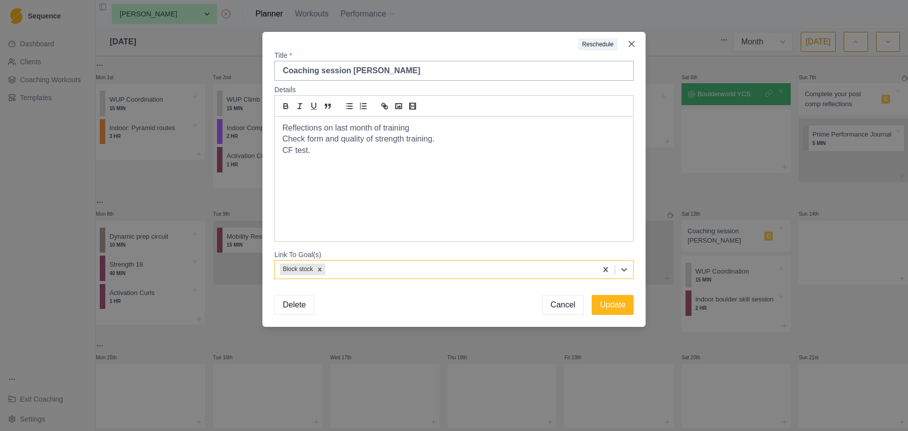
click at [384, 272] on div at bounding box center [459, 269] width 264 height 12
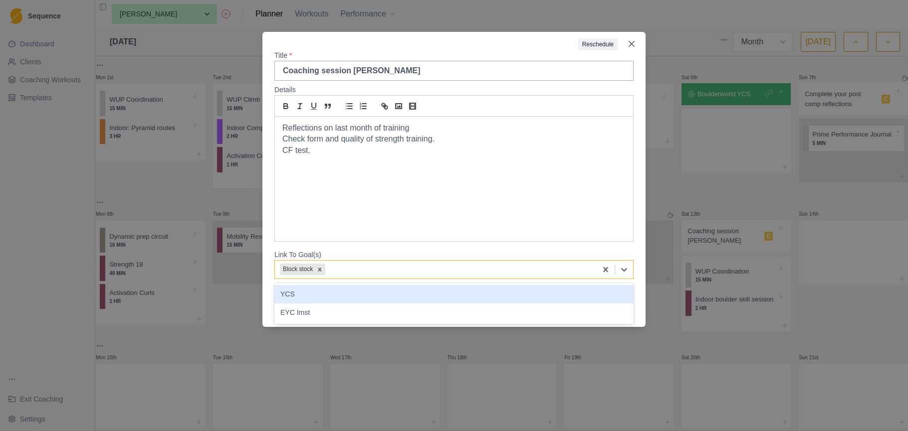
click at [384, 293] on div "YCS" at bounding box center [453, 294] width 359 height 18
click at [399, 273] on div at bounding box center [474, 269] width 234 height 12
click at [401, 295] on div "EYC Imst" at bounding box center [453, 294] width 359 height 18
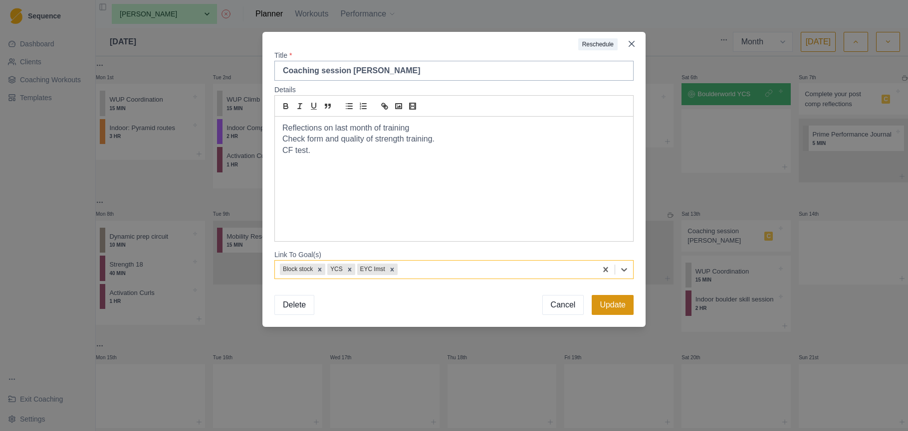
click at [614, 304] on button "Update" at bounding box center [613, 305] width 42 height 20
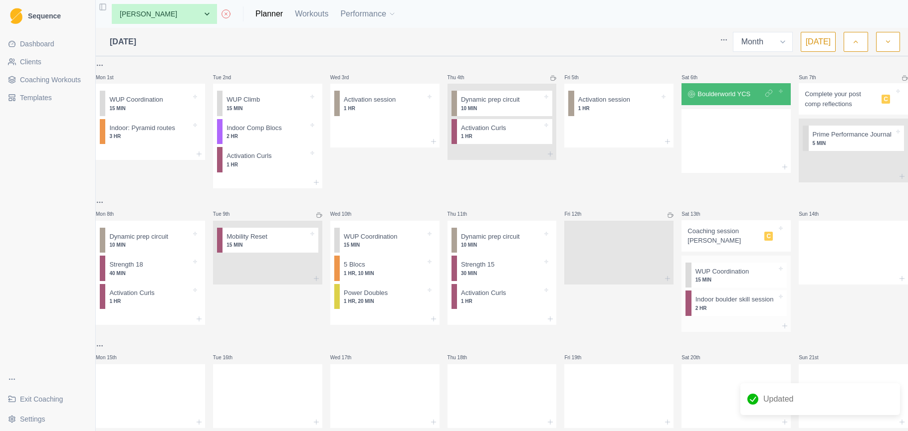
click at [731, 332] on div at bounding box center [735, 326] width 109 height 12
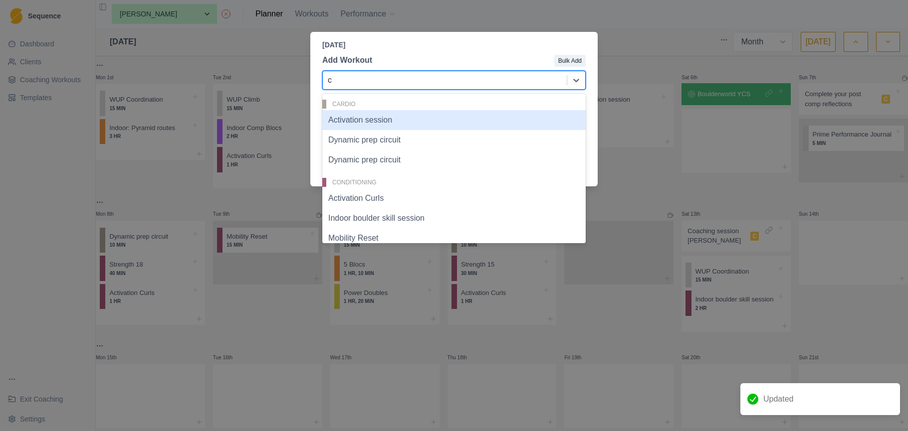
type input "cf"
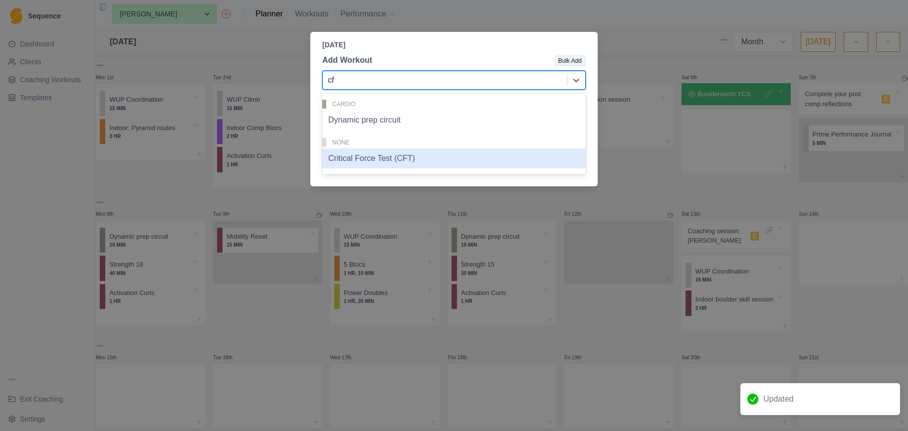
click at [412, 160] on div "Critical Force Test (CFT)" at bounding box center [453, 159] width 263 height 20
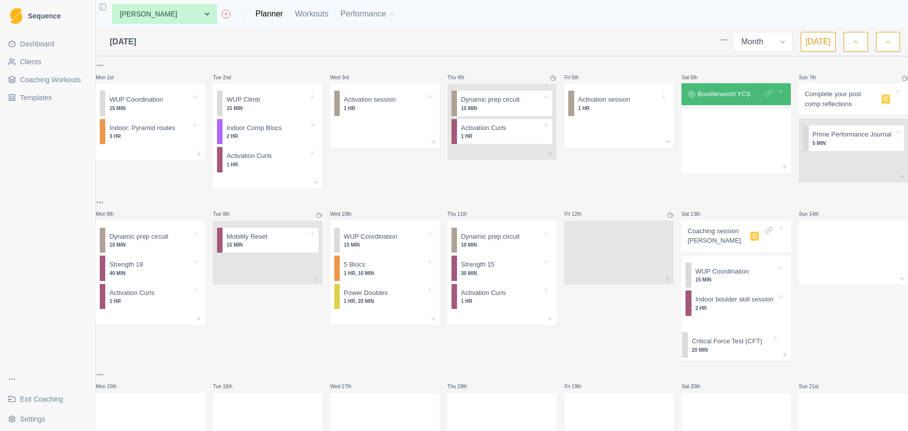
scroll to position [2, 0]
drag, startPoint x: 725, startPoint y: 349, endPoint x: 727, endPoint y: 302, distance: 46.9
click at [727, 302] on div "WUP Coordination 15 MIN Indoor boulder skill session 2 HR Critical Force Test (…" at bounding box center [735, 301] width 109 height 93
click at [804, 335] on div "Sun 14th" at bounding box center [853, 278] width 109 height 164
click at [825, 260] on div at bounding box center [853, 250] width 109 height 44
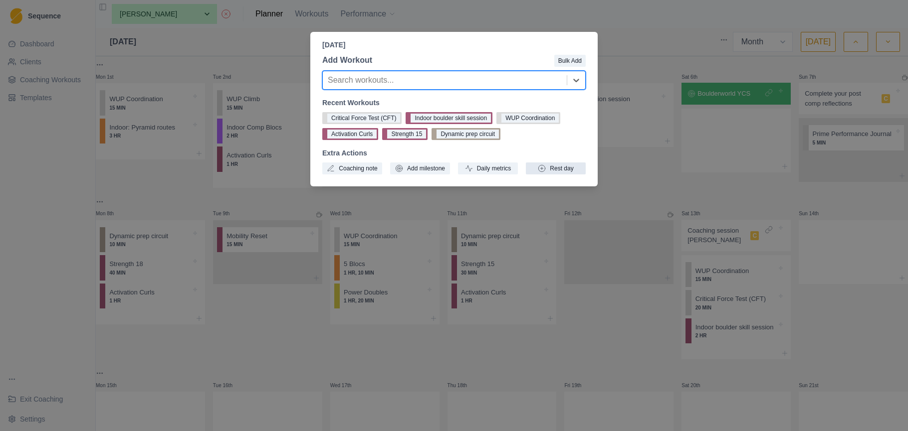
click at [551, 170] on button "Rest day" at bounding box center [556, 169] width 60 height 12
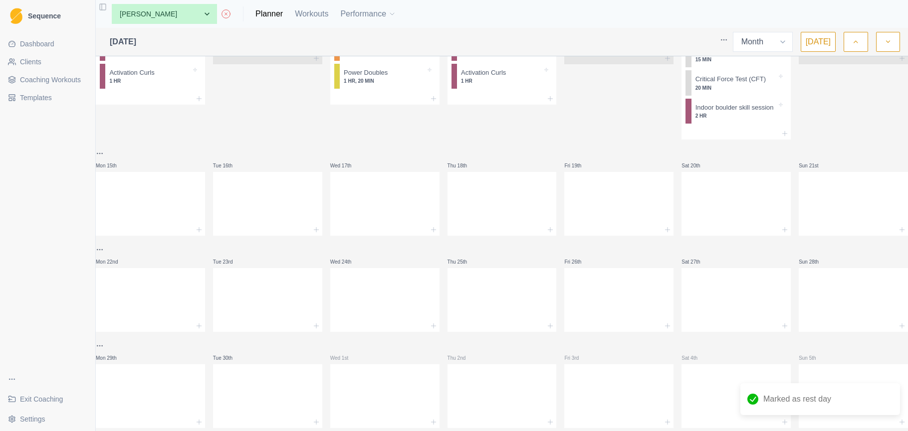
scroll to position [214, 0]
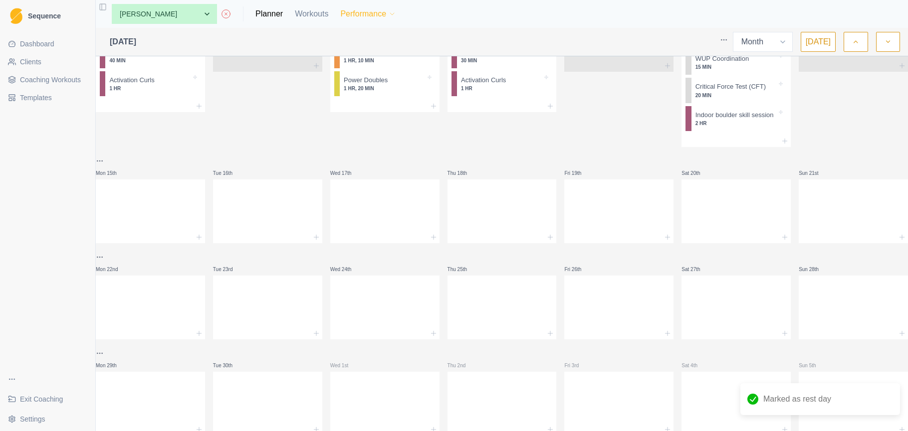
click at [343, 13] on button "Performance" at bounding box center [368, 14] width 56 height 20
click at [342, 49] on link "Metrics" at bounding box center [360, 40] width 108 height 20
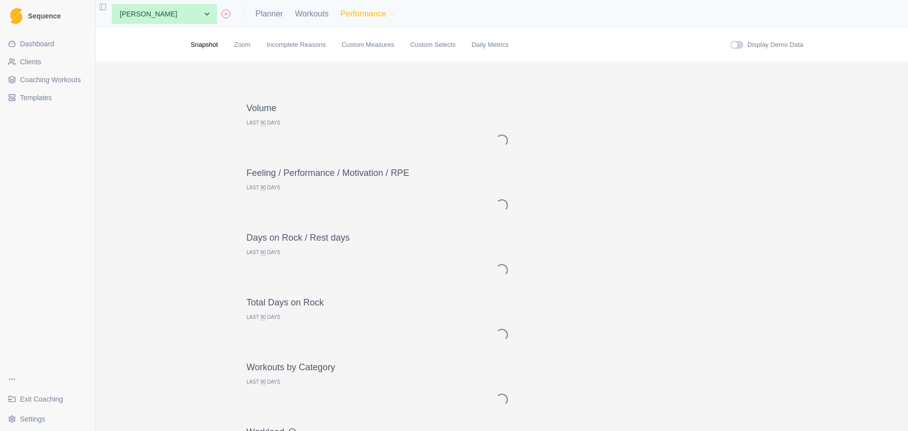
click at [340, 15] on button "Performance" at bounding box center [368, 14] width 56 height 20
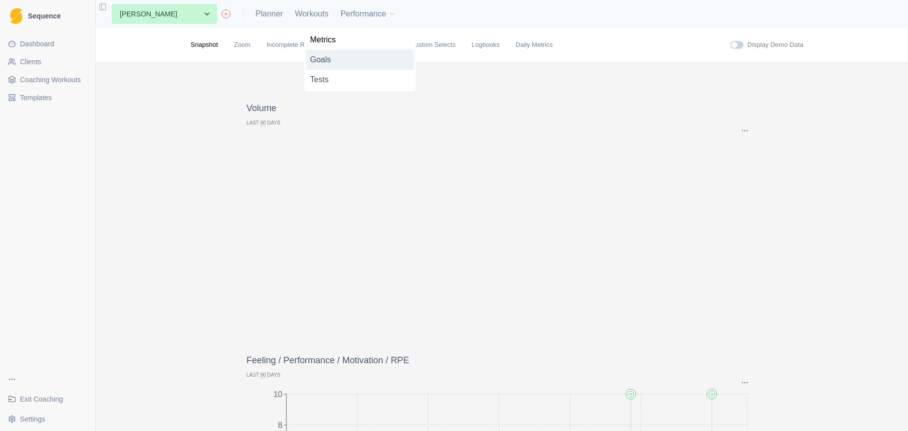
click at [346, 64] on link "Goals" at bounding box center [360, 60] width 108 height 20
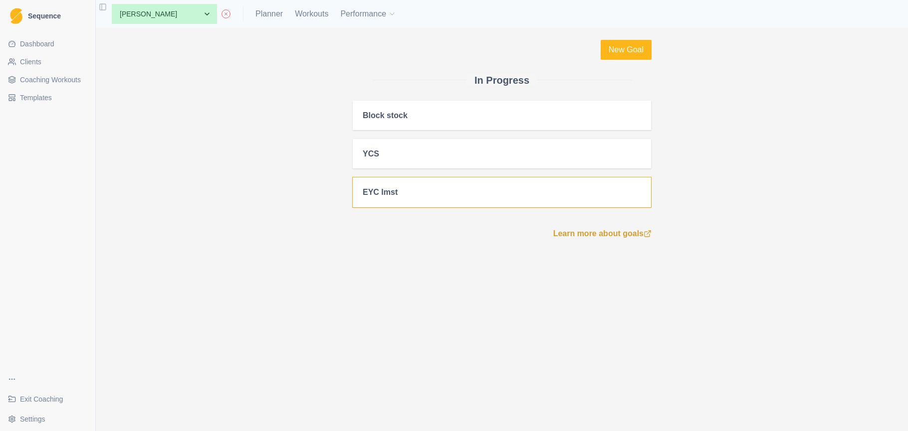
click at [404, 191] on div "EYC Imst" at bounding box center [502, 192] width 278 height 9
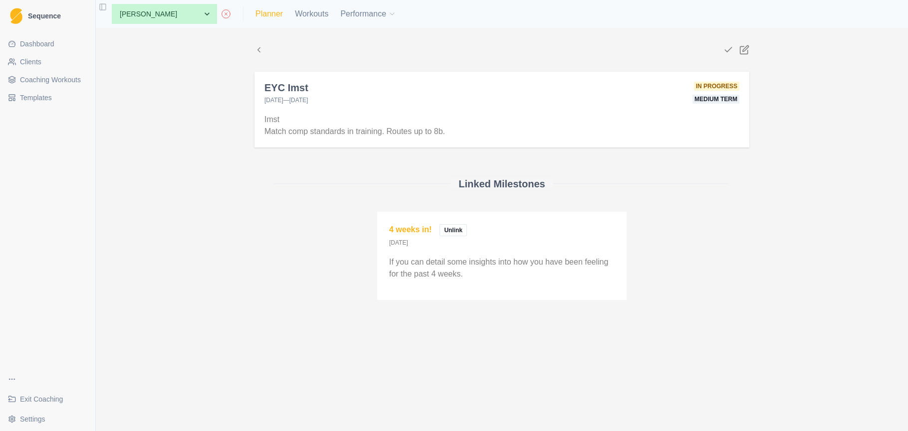
click at [255, 14] on link "Planner" at bounding box center [268, 14] width 27 height 12
select select "month"
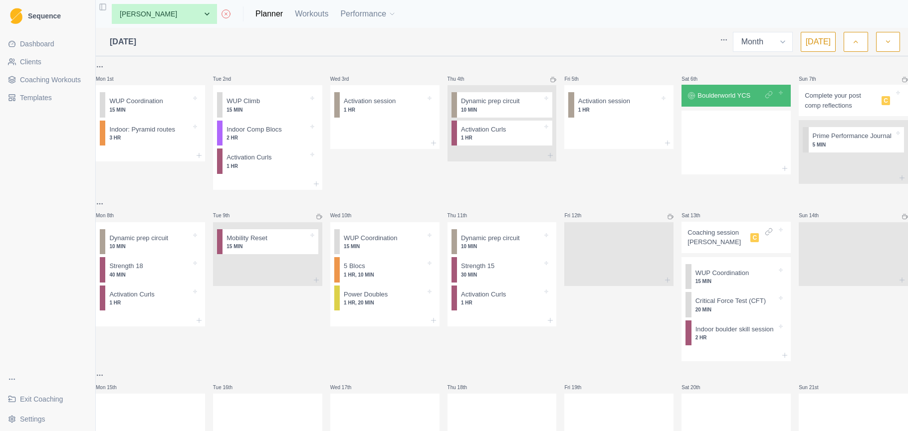
click at [717, 241] on p "Coaching session Rob Gravity" at bounding box center [716, 237] width 59 height 19
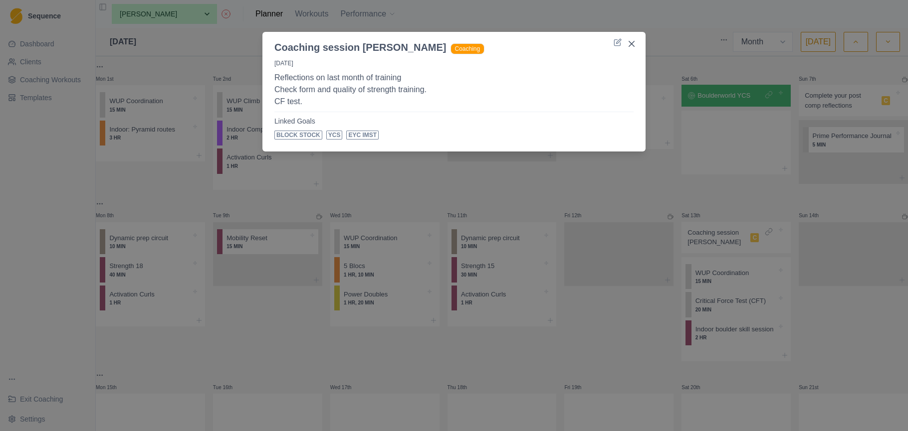
click at [653, 202] on div "Coaching session Rob Gravity Coaching 13/9/25 Reflections on last month of trai…" at bounding box center [454, 215] width 908 height 431
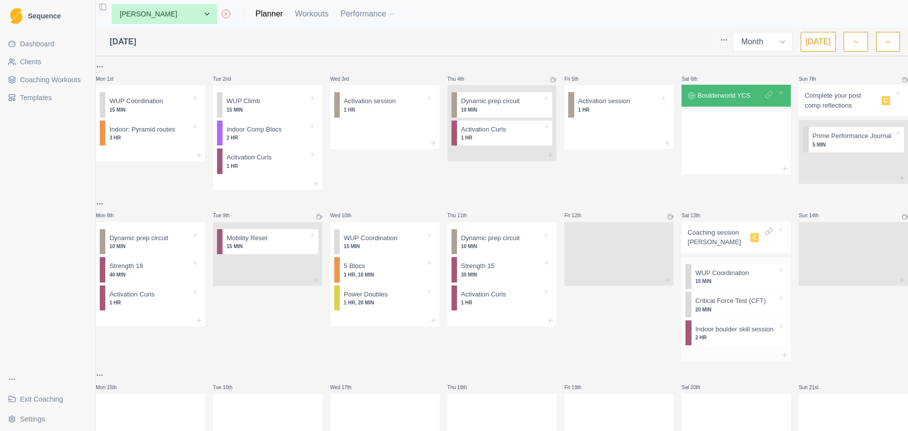
click at [730, 362] on div at bounding box center [735, 356] width 109 height 12
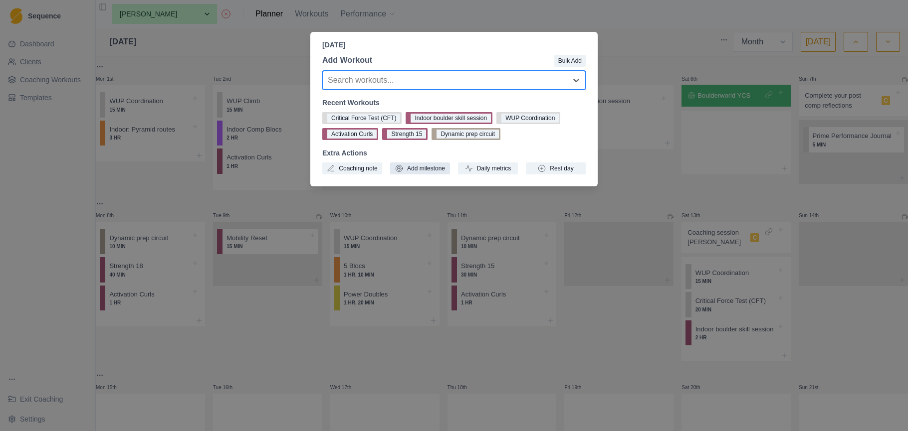
click at [429, 168] on button "Add milestone" at bounding box center [420, 169] width 60 height 12
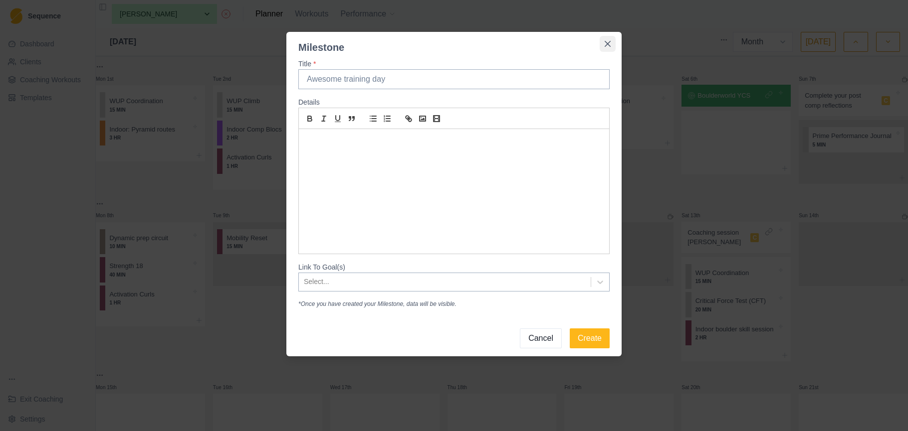
click at [607, 45] on icon "Close" at bounding box center [607, 44] width 6 height 6
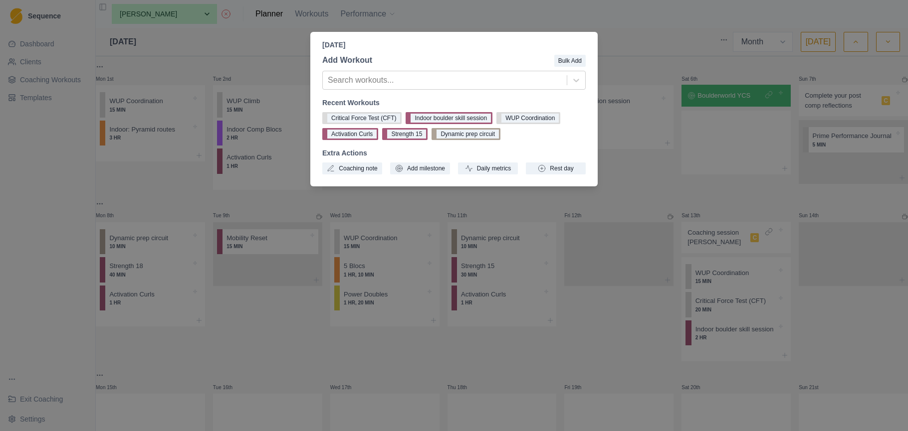
click at [631, 193] on div "Saturday, September 13th, 2025 Add Workout Bulk Add Search workouts... Recent W…" at bounding box center [454, 215] width 908 height 431
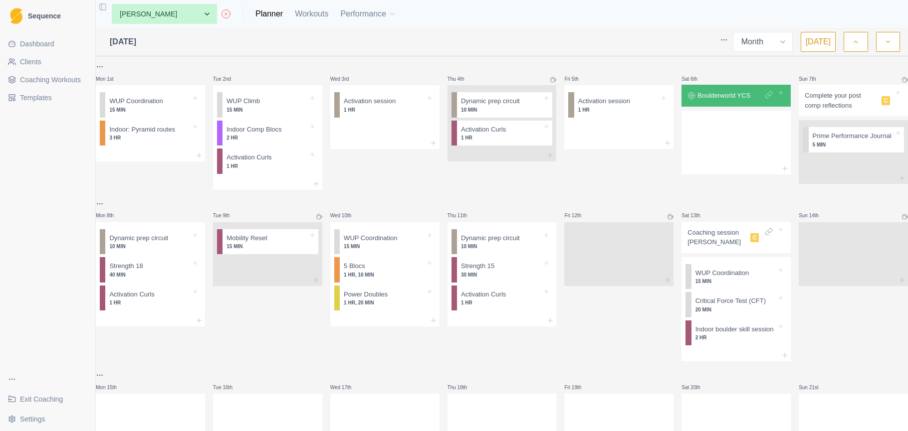
click at [54, 46] on span "Dashboard" at bounding box center [37, 44] width 34 height 10
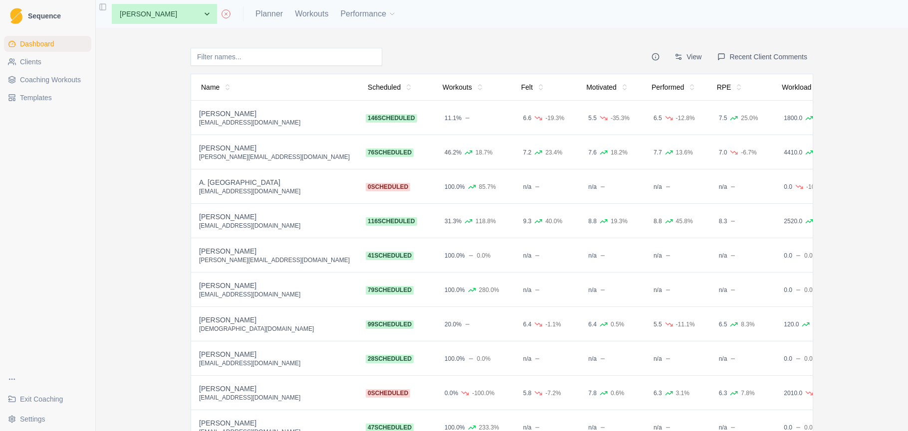
click at [765, 59] on button "Recent Client Comments" at bounding box center [762, 57] width 102 height 18
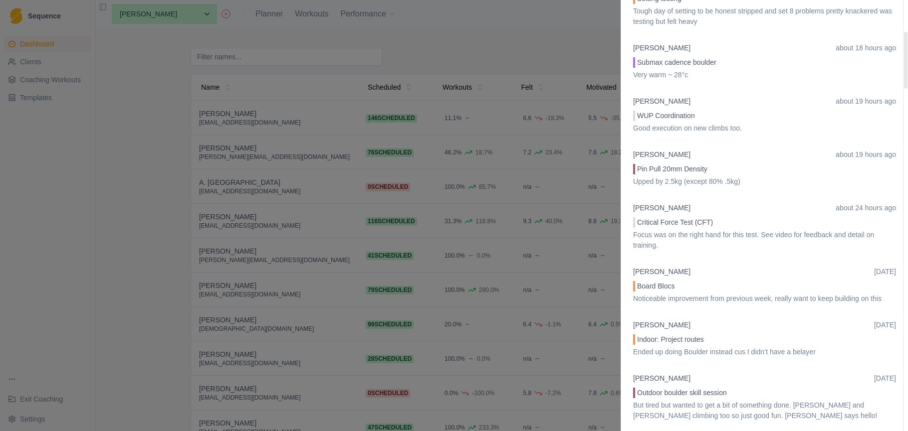
scroll to position [238, 0]
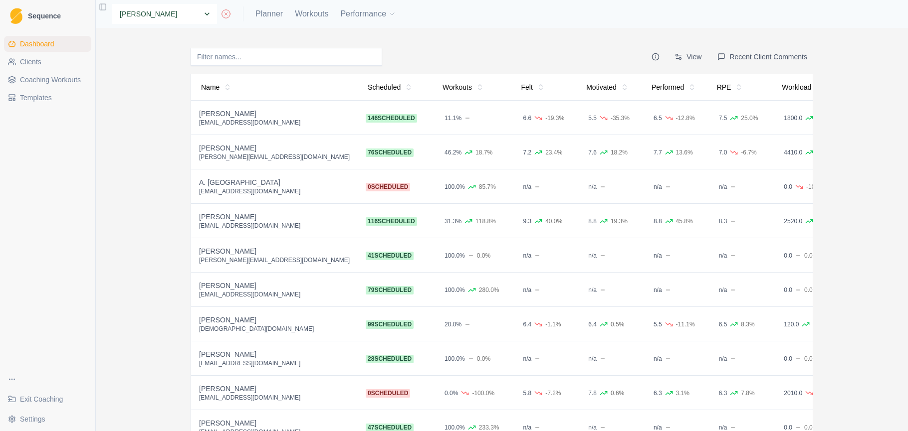
select select "0d50b06f-245e-46d8-ba55-fb398bb4c291"
click at [255, 15] on link "Planner" at bounding box center [268, 14] width 27 height 12
select select "month"
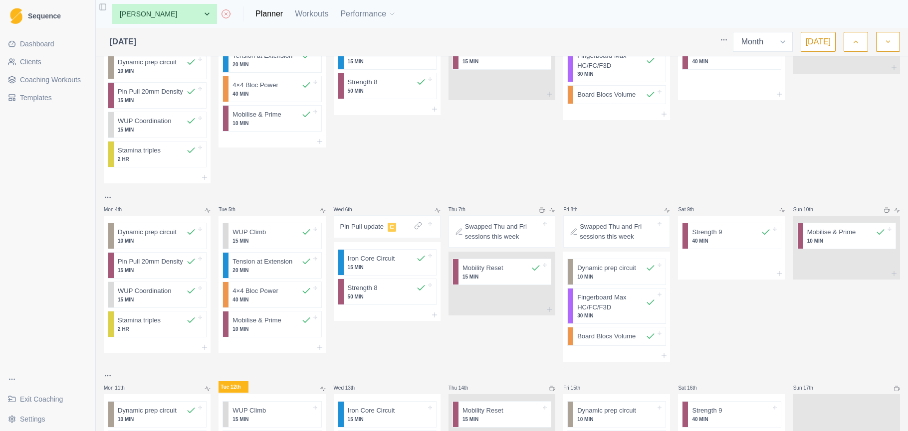
scroll to position [76, 0]
click at [372, 225] on p "Pin Pull update" at bounding box center [361, 226] width 43 height 10
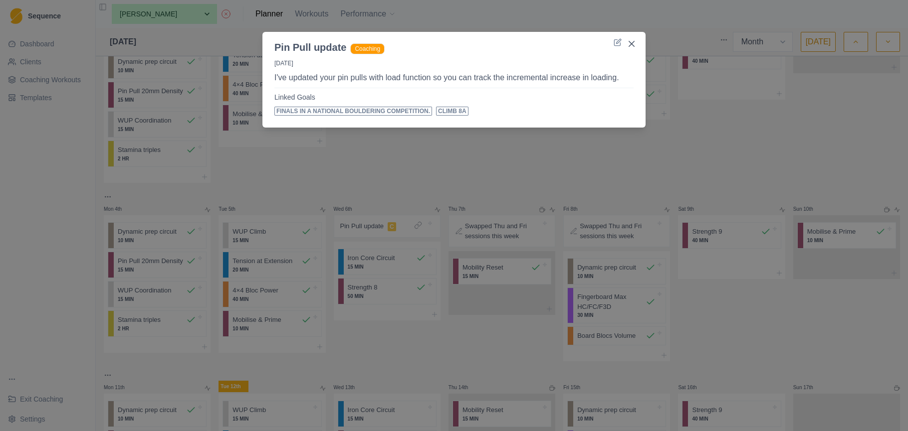
click at [557, 166] on div "Pin Pull update Coaching 6/8/25 I've updated your pin pulls with load function …" at bounding box center [454, 215] width 908 height 431
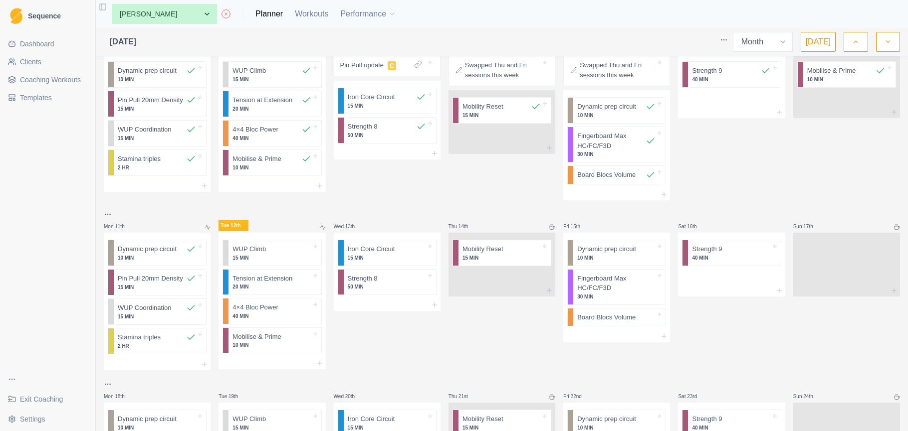
scroll to position [200, 0]
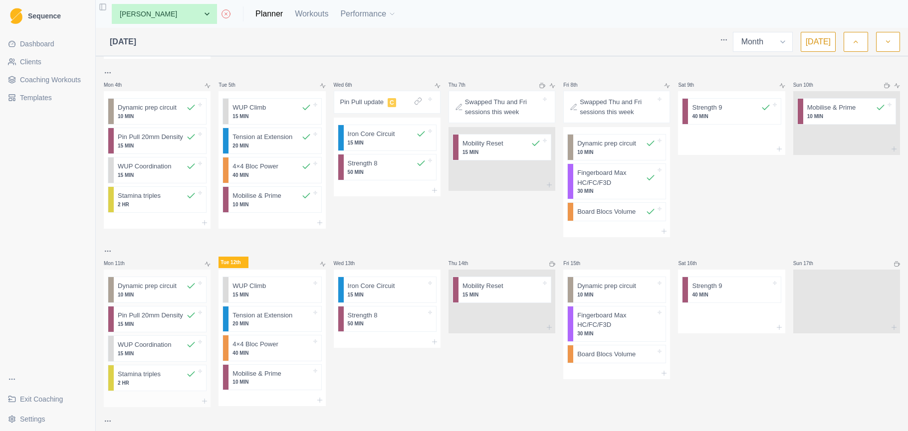
click at [171, 399] on div at bounding box center [157, 402] width 107 height 12
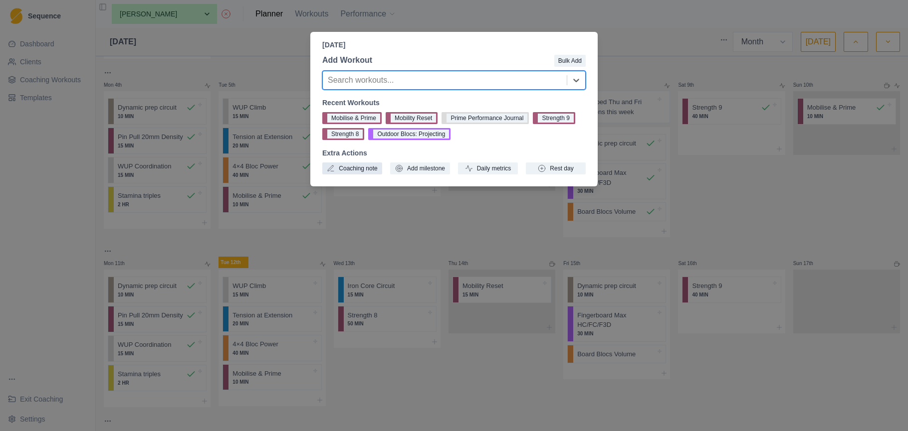
click at [346, 171] on button "Coaching note" at bounding box center [352, 169] width 60 height 12
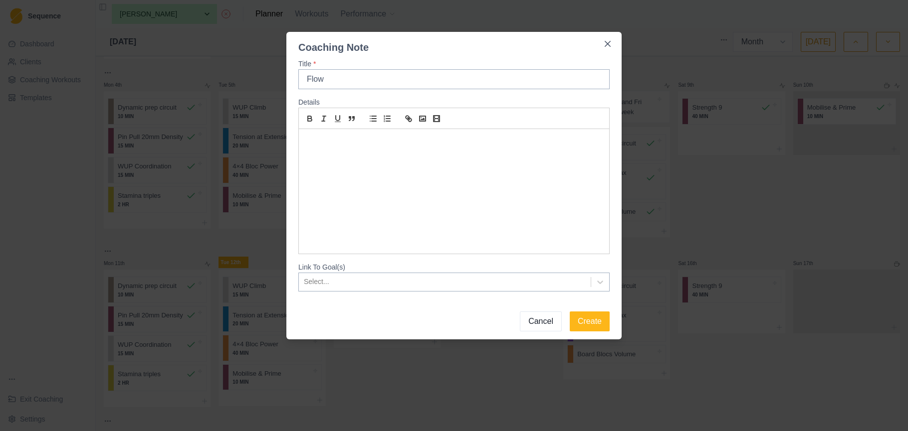
type input "Flow"
click at [394, 145] on p at bounding box center [453, 140] width 295 height 11
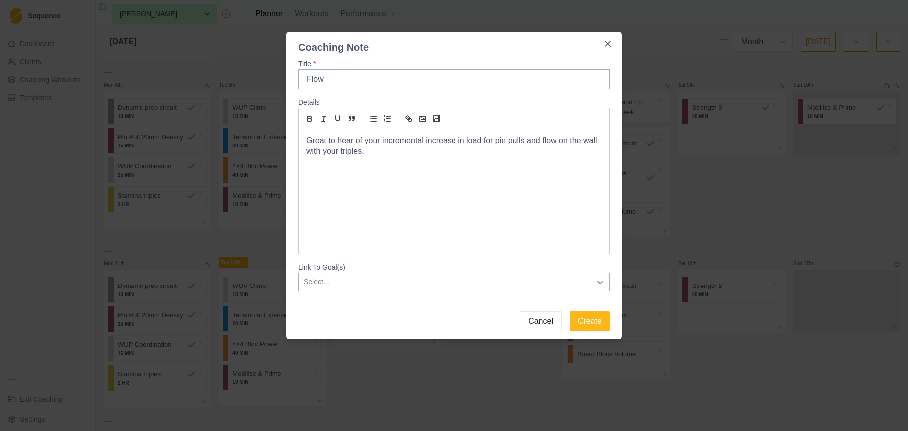
click at [598, 282] on icon at bounding box center [600, 282] width 6 height 3
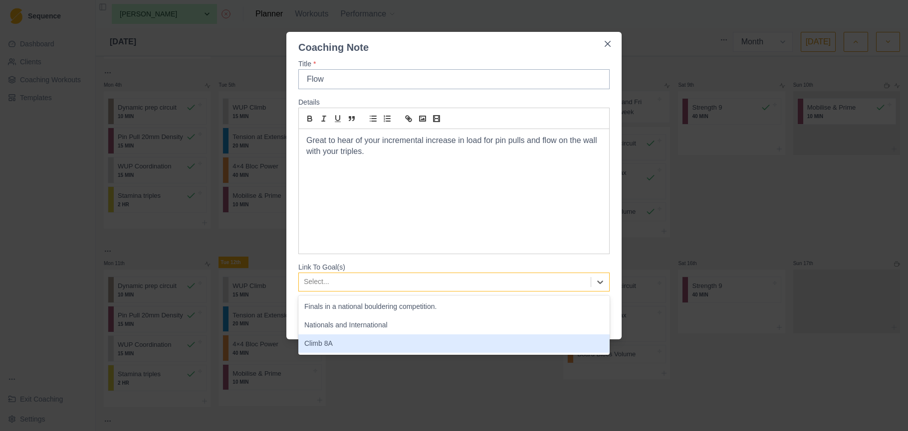
click at [501, 344] on div "Climb 8A" at bounding box center [453, 344] width 311 height 18
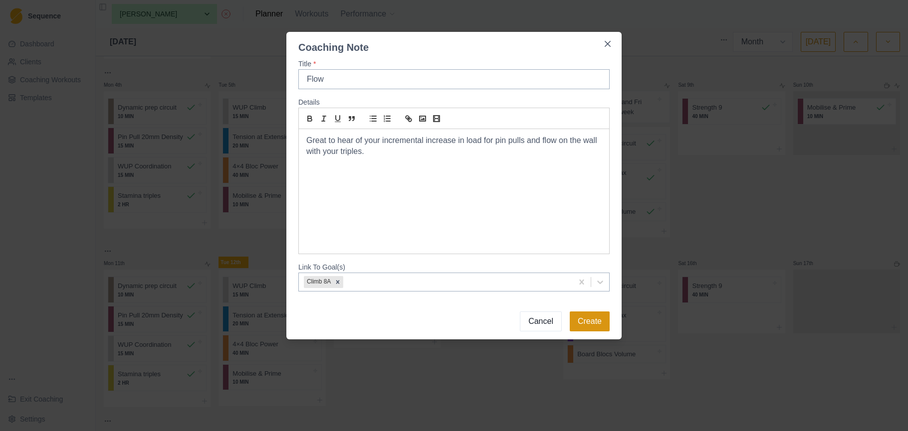
click at [604, 320] on button "Create" at bounding box center [590, 322] width 40 height 20
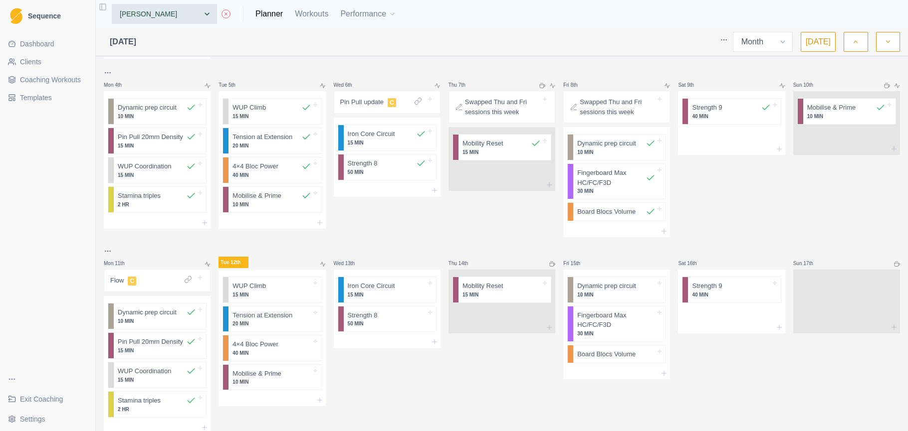
scroll to position [0, 0]
click at [70, 43] on link "Dashboard" at bounding box center [47, 44] width 87 height 16
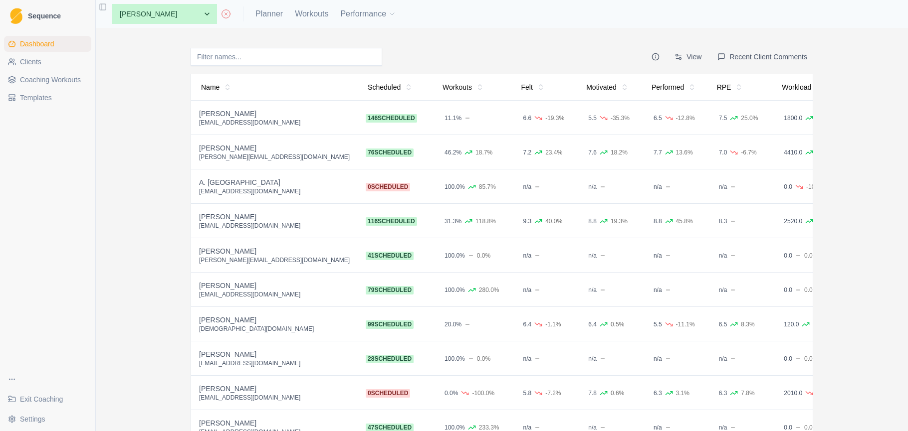
click at [743, 55] on button "Recent Client Comments" at bounding box center [762, 57] width 102 height 18
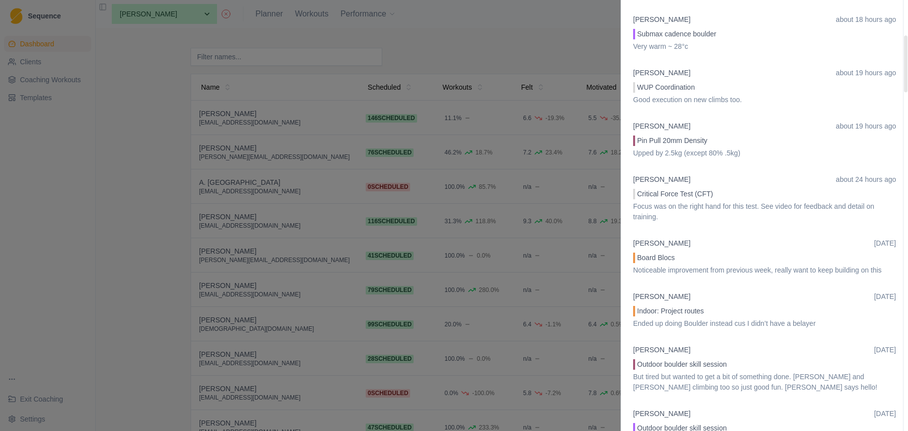
scroll to position [227, 0]
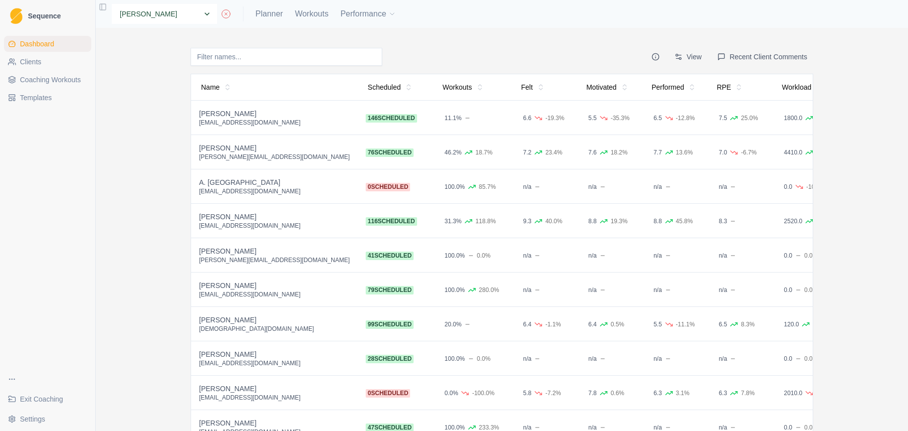
select select "5671825a-d8aa-45dc-9e78-332bdbdce671"
click at [255, 11] on link "Planner" at bounding box center [268, 14] width 27 height 12
select select "month"
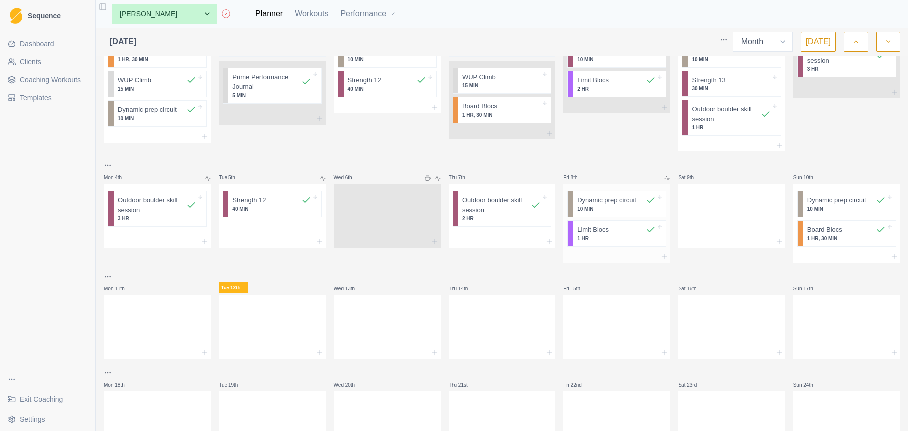
scroll to position [92, 0]
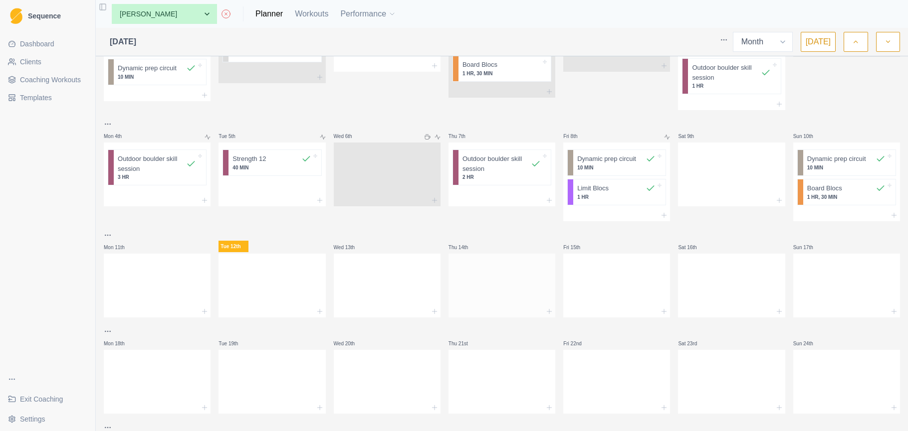
click at [480, 283] on div at bounding box center [501, 284] width 107 height 44
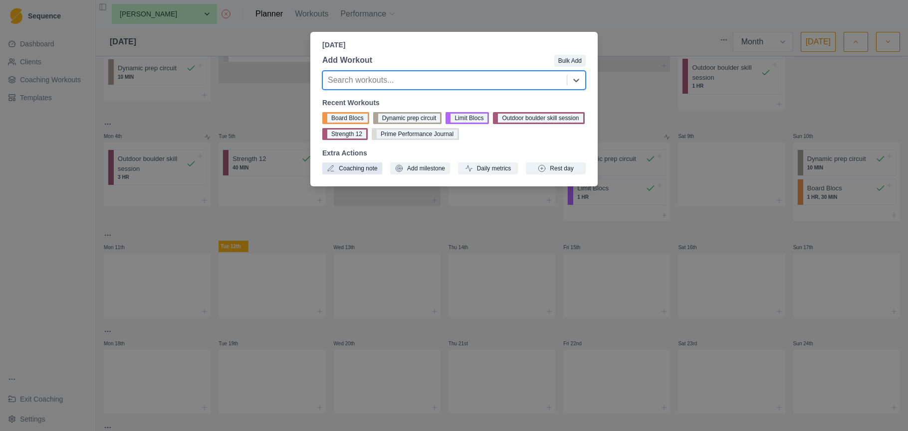
click at [355, 169] on button "Coaching note" at bounding box center [352, 169] width 60 height 12
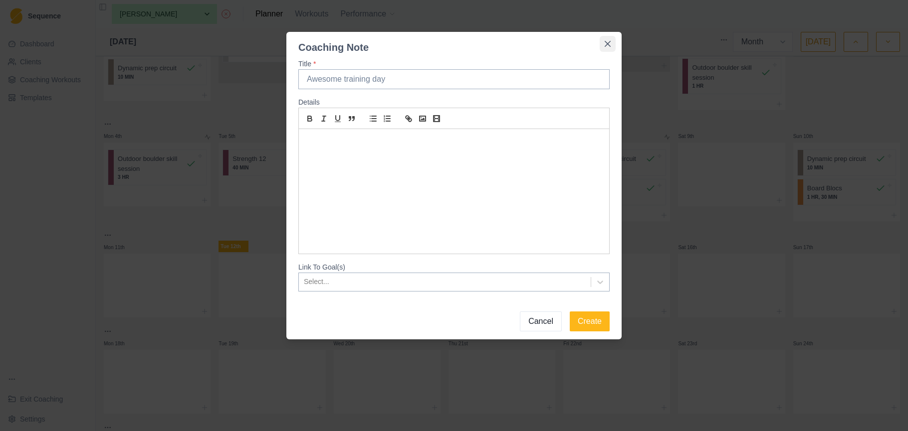
click at [609, 38] on button "Close" at bounding box center [608, 44] width 16 height 16
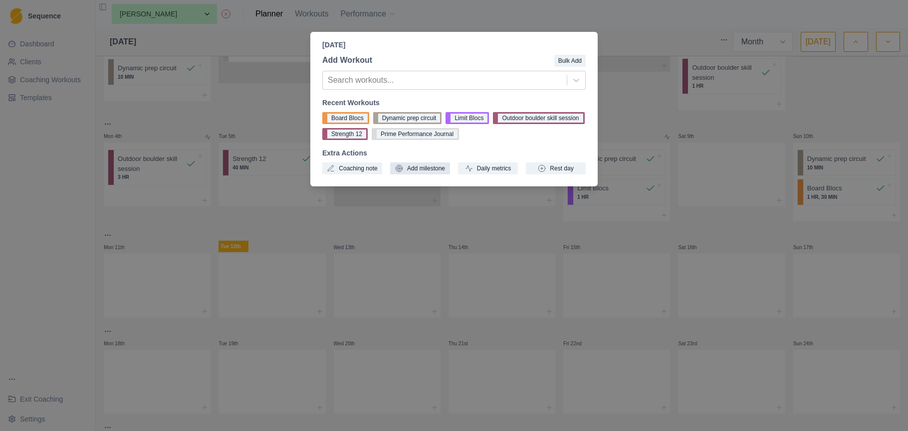
click at [428, 169] on button "Add milestone" at bounding box center [420, 169] width 60 height 12
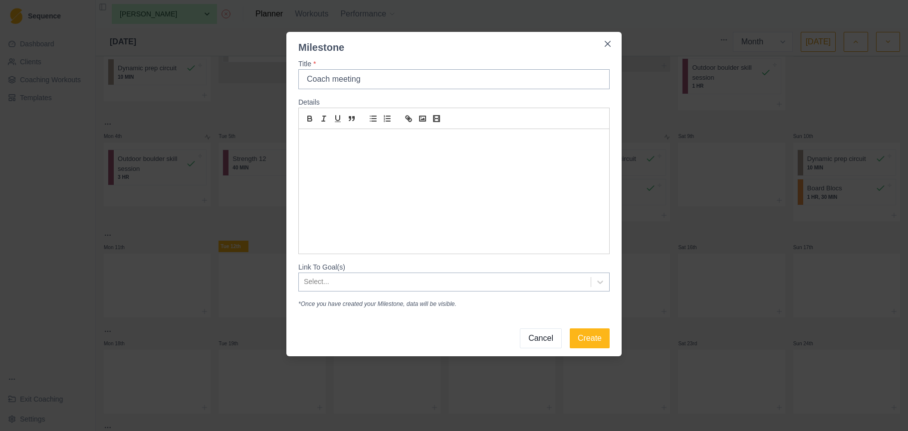
type input "Coach meeting"
click at [359, 145] on p at bounding box center [453, 140] width 295 height 11
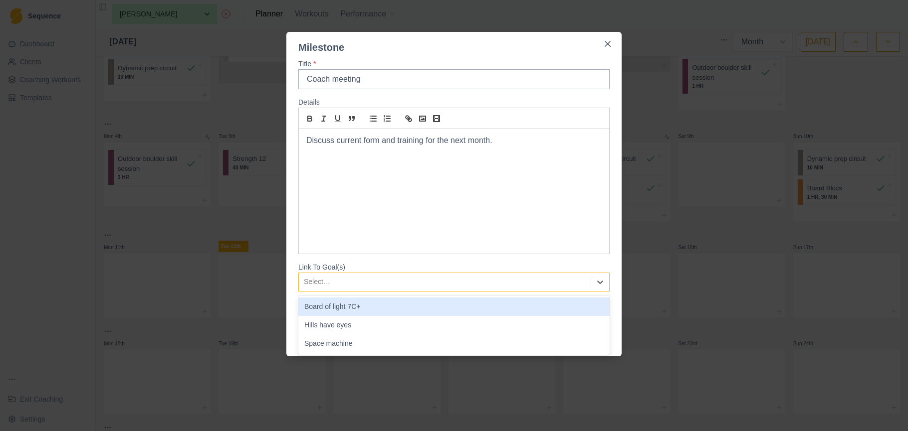
click at [414, 281] on div at bounding box center [445, 282] width 282 height 12
click at [406, 304] on div "Board of light 7C+" at bounding box center [453, 307] width 311 height 18
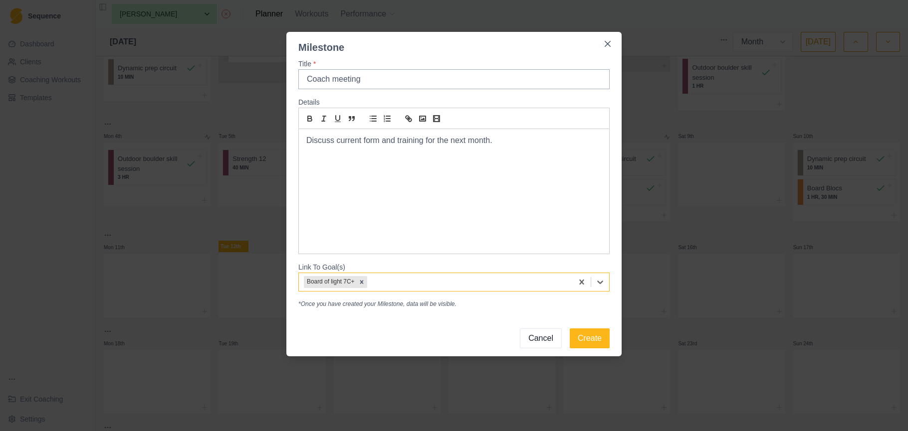
click at [407, 284] on div at bounding box center [468, 282] width 199 height 12
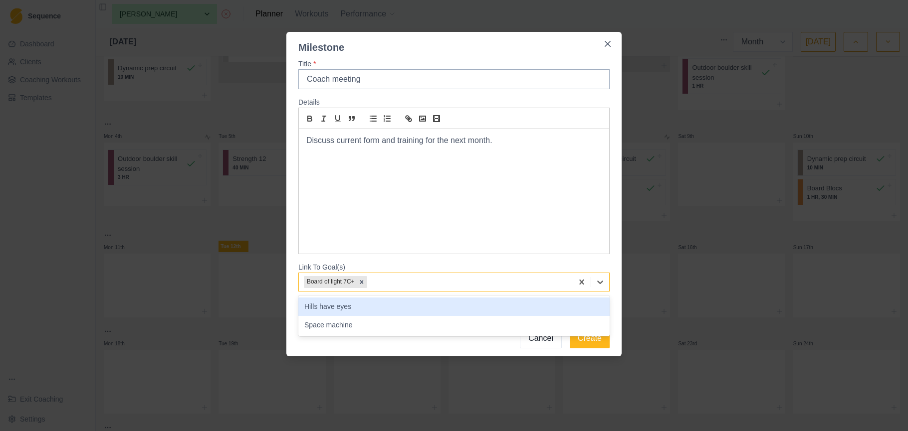
click at [408, 306] on div "Hills have eyes" at bounding box center [453, 307] width 311 height 18
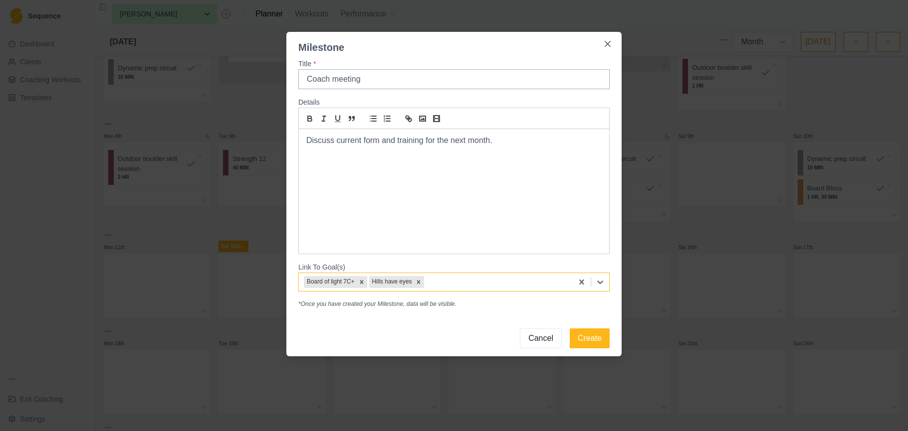
drag, startPoint x: 429, startPoint y: 288, endPoint x: 436, endPoint y: 285, distance: 7.6
click at [424, 288] on div "Remove Hills have eyes" at bounding box center [418, 282] width 11 height 12
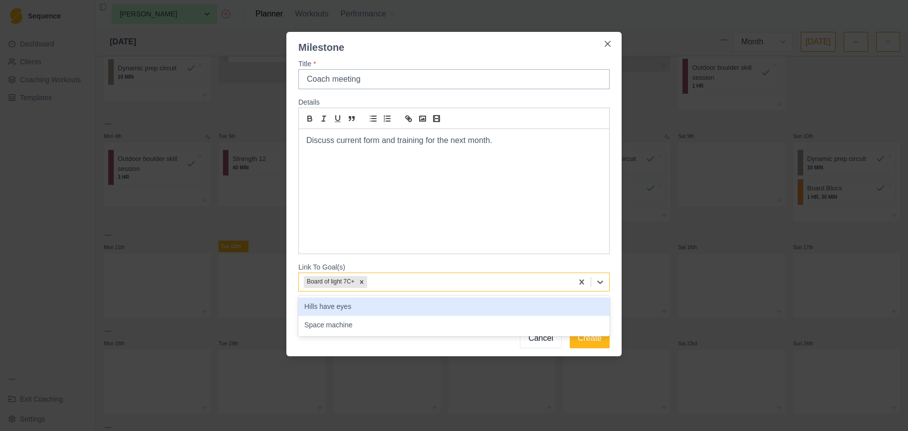
click at [458, 283] on div at bounding box center [468, 282] width 199 height 12
drag, startPoint x: 438, startPoint y: 307, endPoint x: 443, endPoint y: 292, distance: 15.3
click at [438, 307] on div "Hills have eyes" at bounding box center [453, 307] width 311 height 18
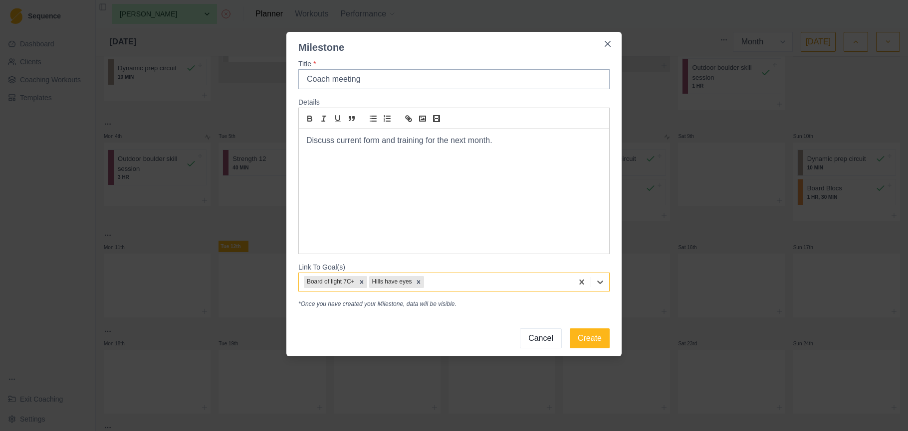
drag, startPoint x: 443, startPoint y: 289, endPoint x: 448, endPoint y: 288, distance: 5.1
click at [443, 289] on div "Board of light 7C+ Hills have eyes" at bounding box center [436, 282] width 274 height 16
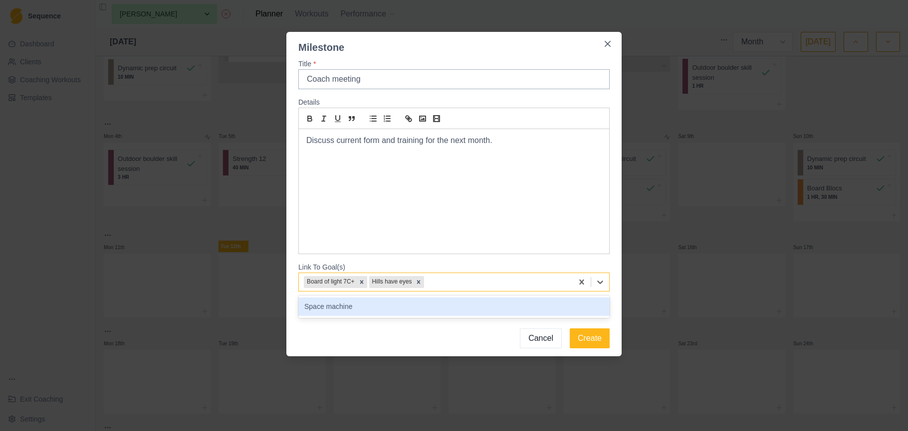
drag, startPoint x: 431, startPoint y: 310, endPoint x: 437, endPoint y: 310, distance: 5.5
click at [432, 310] on div "Space machine" at bounding box center [453, 307] width 311 height 18
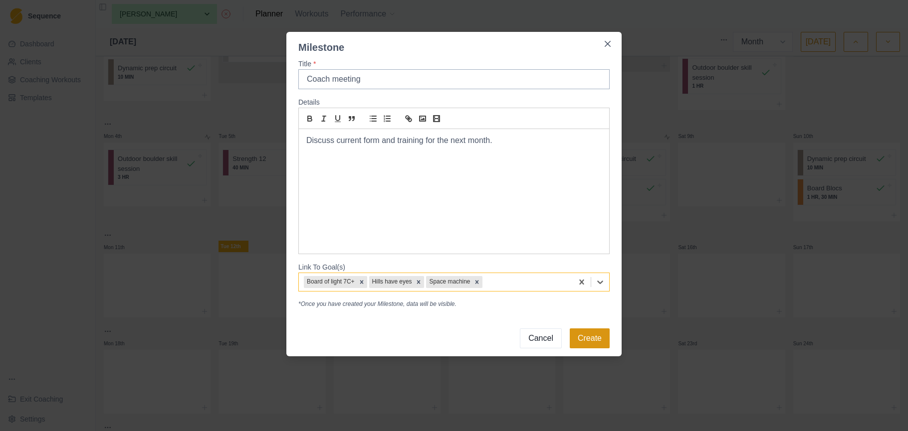
click at [591, 340] on button "Create" at bounding box center [590, 339] width 40 height 20
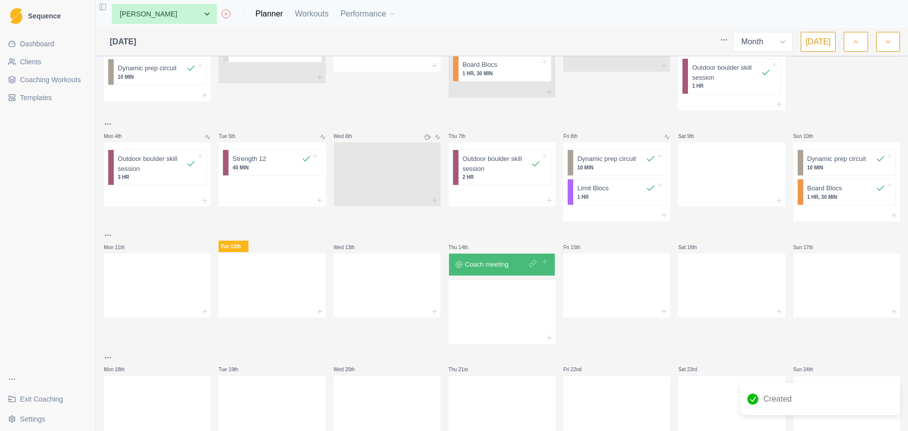
click at [506, 262] on p "Coach meeting" at bounding box center [486, 265] width 43 height 10
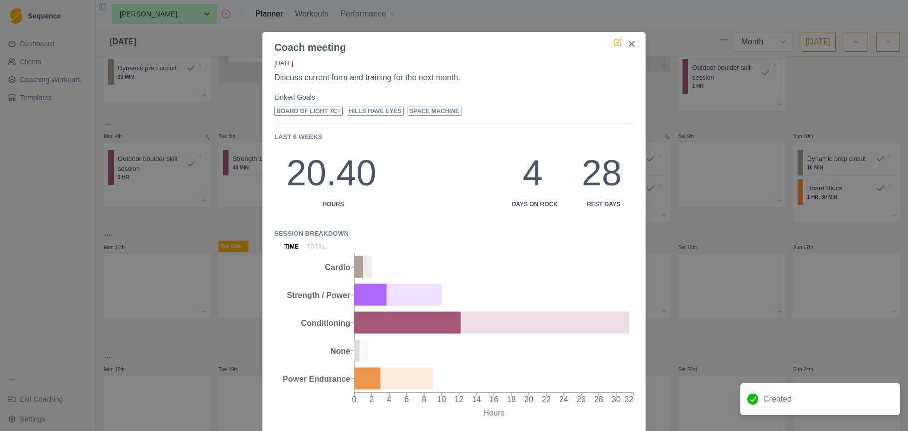
click at [621, 41] on icon at bounding box center [617, 42] width 8 height 8
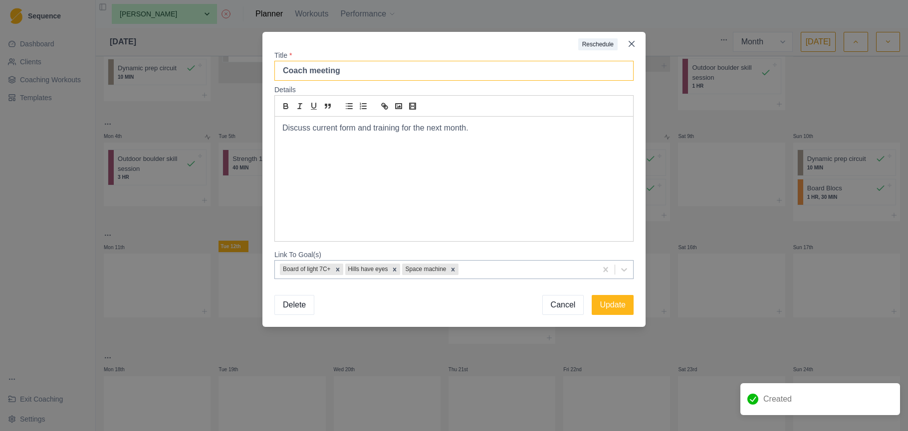
click at [368, 67] on input "Coach meeting" at bounding box center [453, 71] width 359 height 20
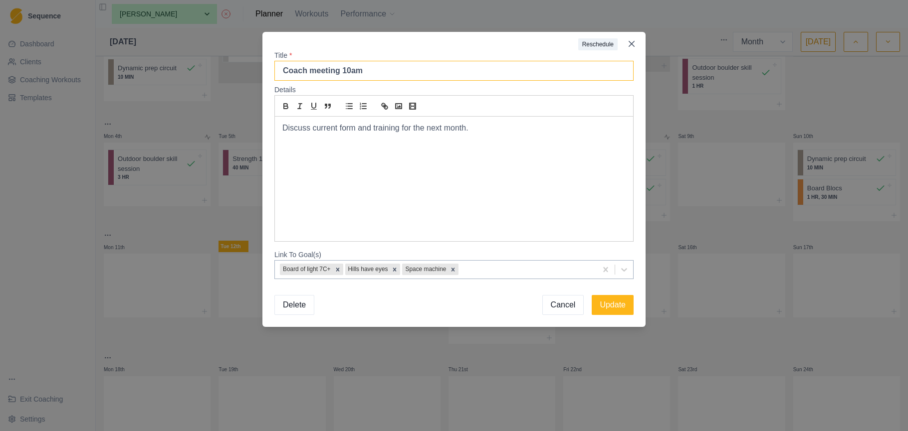
drag, startPoint x: 306, startPoint y: 71, endPoint x: 389, endPoint y: 49, distance: 85.3
click at [307, 71] on input "Coach meeting 10am" at bounding box center [453, 71] width 359 height 20
type input "Coach, athlete meeting 10am"
click at [612, 306] on button "Update" at bounding box center [613, 305] width 42 height 20
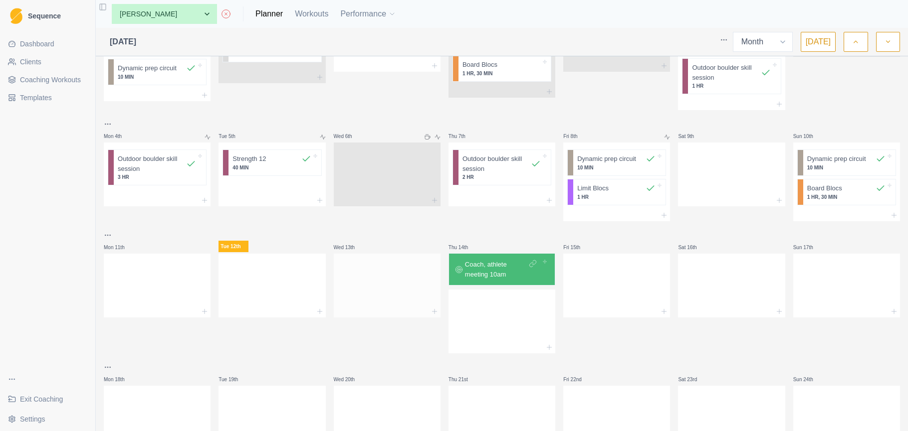
click at [391, 285] on div at bounding box center [387, 284] width 107 height 44
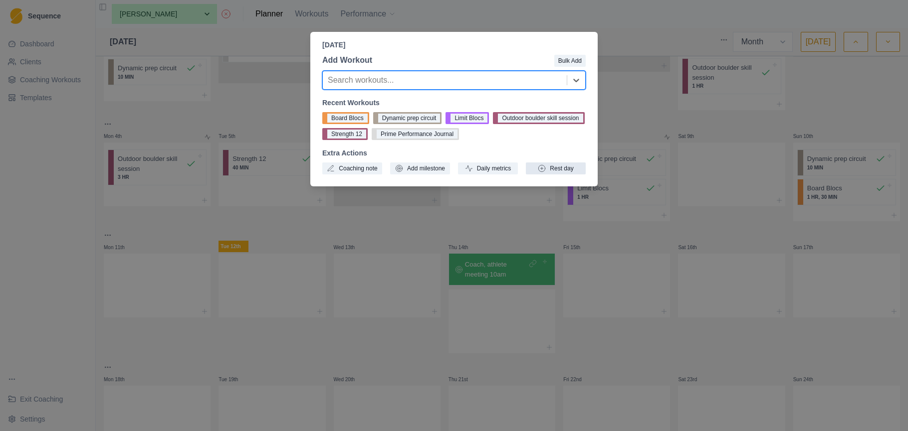
click at [571, 168] on button "Rest day" at bounding box center [556, 169] width 60 height 12
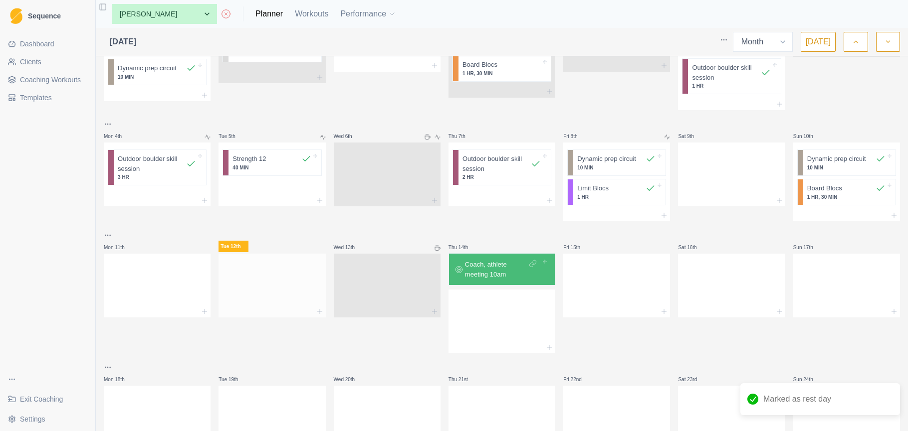
click at [258, 269] on div at bounding box center [271, 284] width 107 height 44
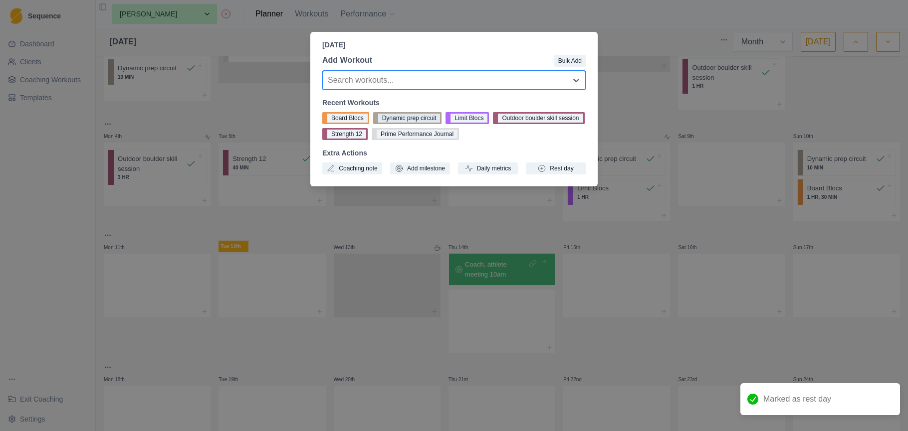
click at [410, 114] on button "Dynamic prep circuit" at bounding box center [407, 118] width 69 height 12
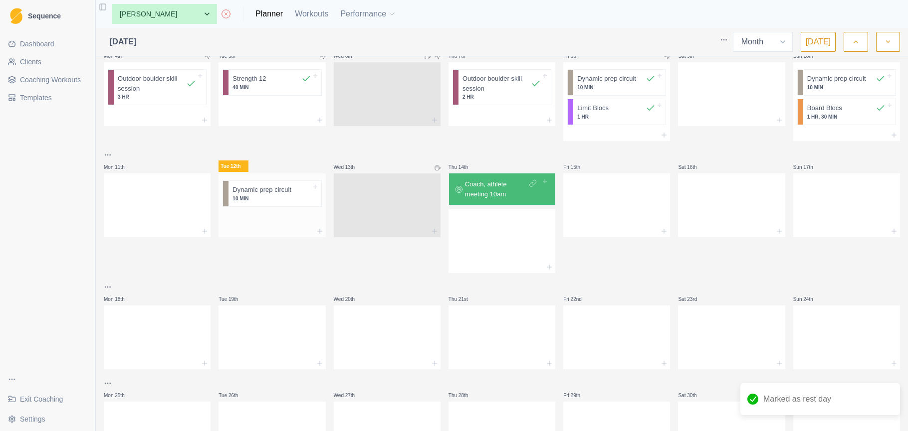
scroll to position [172, 0]
click at [291, 222] on div at bounding box center [271, 218] width 107 height 15
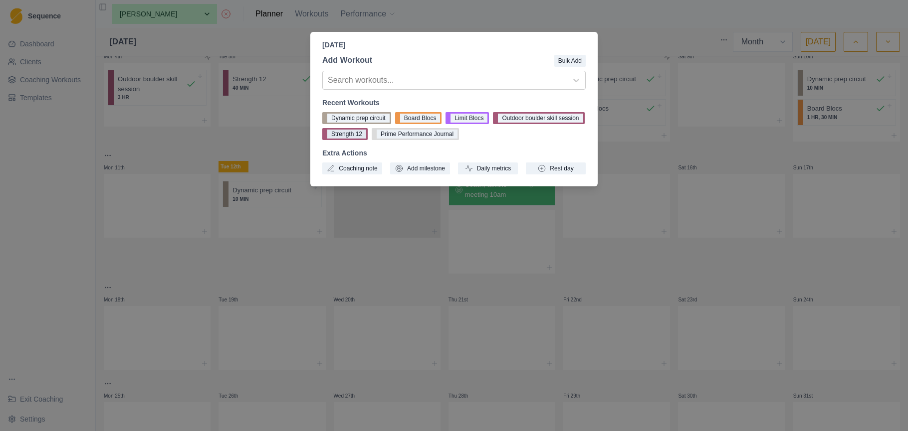
click at [368, 135] on button "Strength 12" at bounding box center [344, 134] width 45 height 12
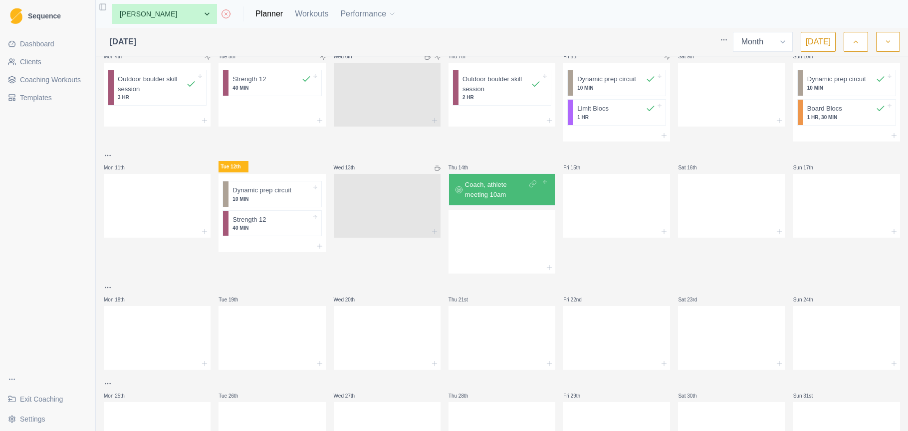
click at [672, 152] on div "Mon 28th Board Blocs 1 HR, 30 MIN WUP Climb 15 MIN Dynamic prep circuit 10 MIN …" at bounding box center [502, 178] width 796 height 578
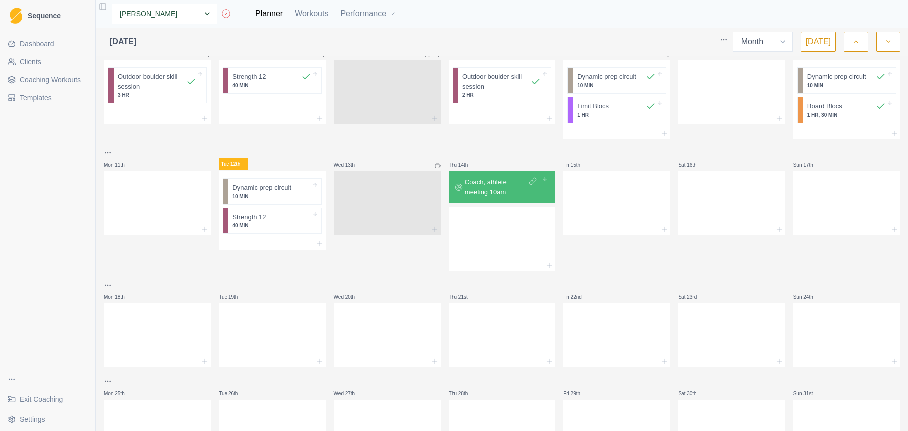
select select "fd7570e1-80ef-4b96-a6b6-721a04b9ec48"
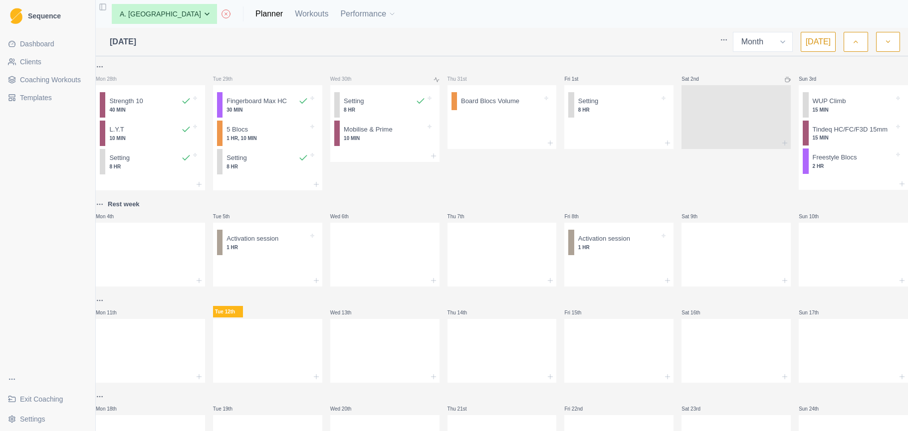
select select "month"
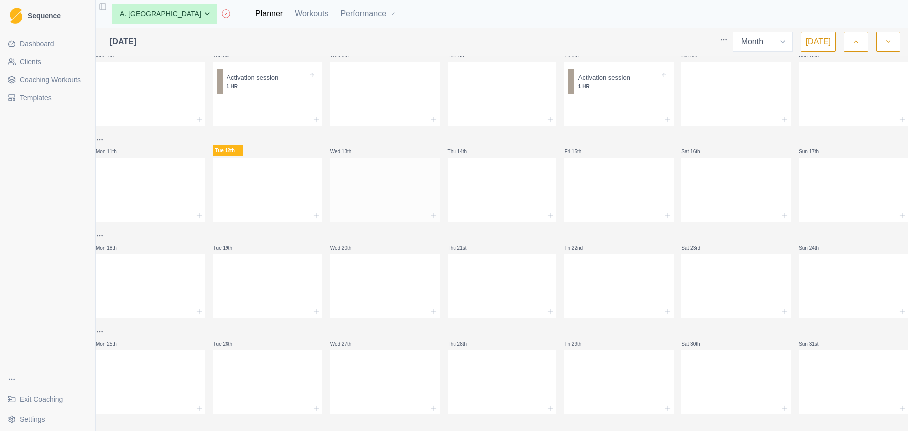
scroll to position [99, 0]
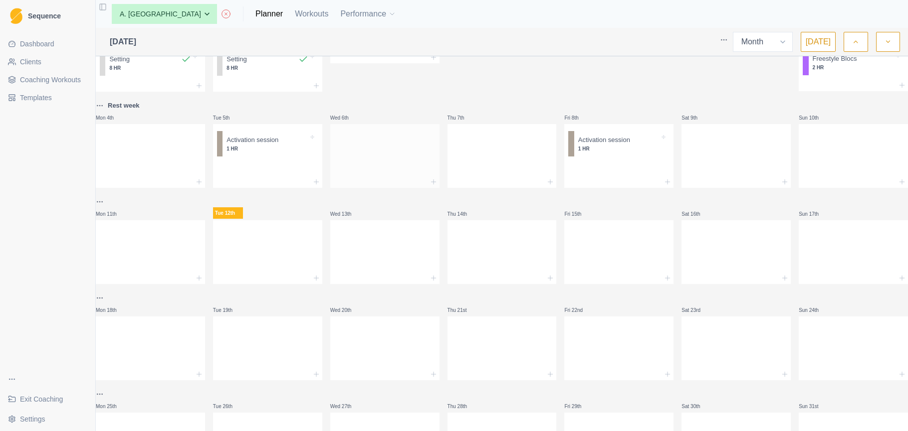
click at [394, 167] on div at bounding box center [384, 154] width 109 height 44
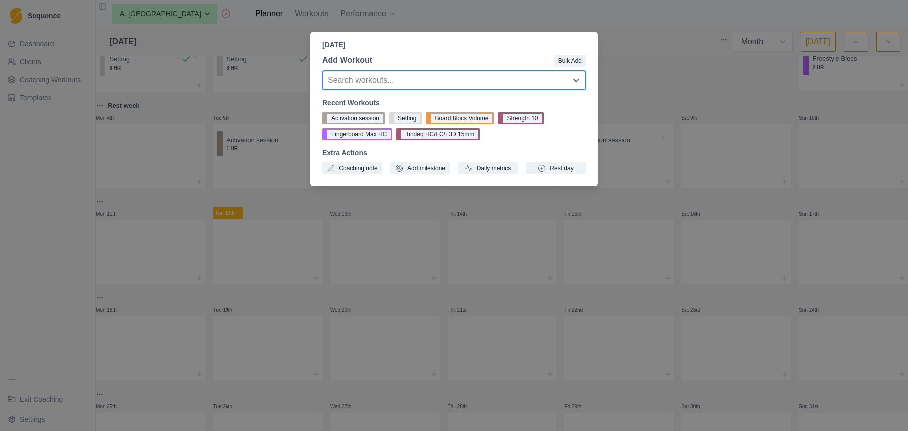
click at [653, 98] on div "Wednesday, August 6th, 2025 Add Workout Bulk Add option , selected. Select is f…" at bounding box center [454, 215] width 908 height 431
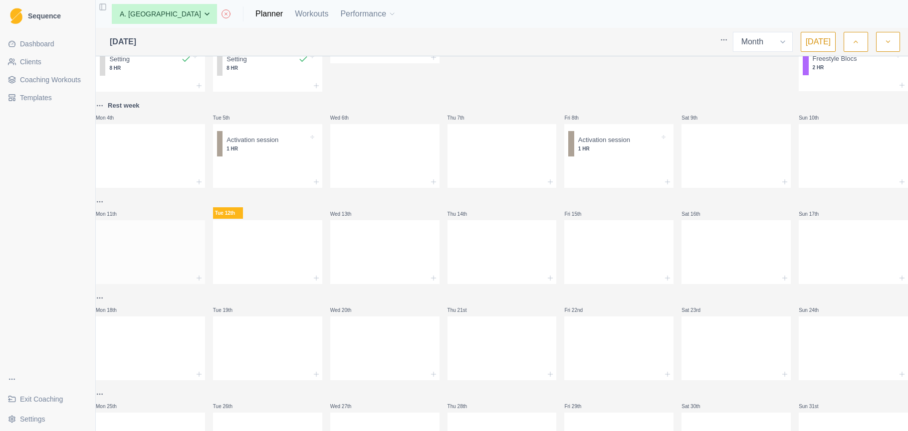
click at [169, 245] on div at bounding box center [150, 250] width 109 height 44
